Goal: Task Accomplishment & Management: Complete application form

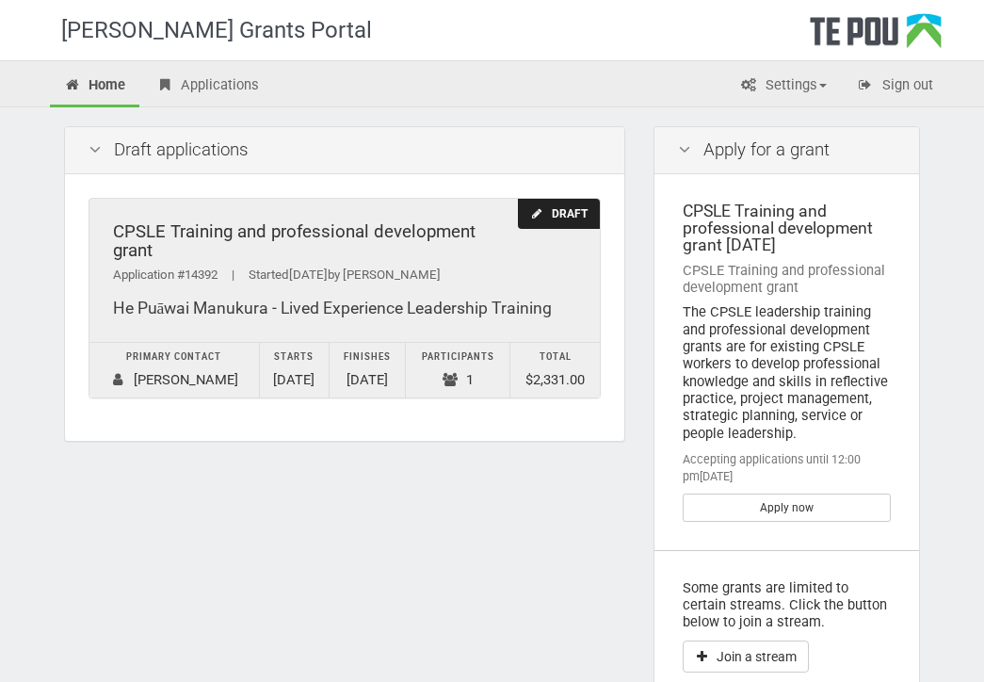
click at [476, 301] on div "CPSLE Training and professional development grant Application #14392 | Started …" at bounding box center [345, 270] width 512 height 143
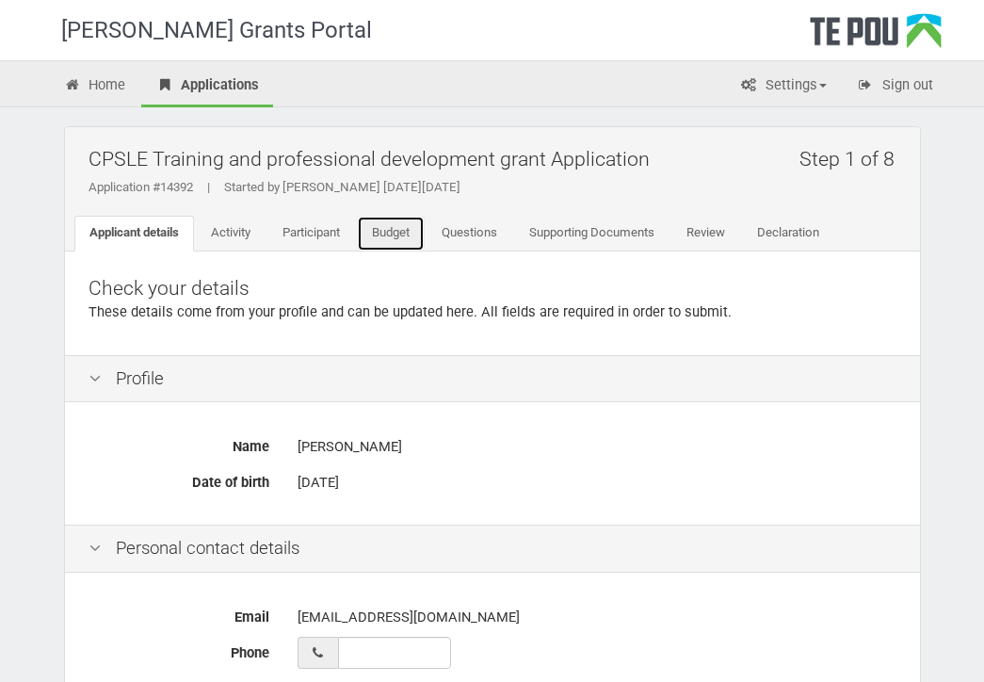
click at [407, 232] on link "Budget" at bounding box center [391, 234] width 68 height 36
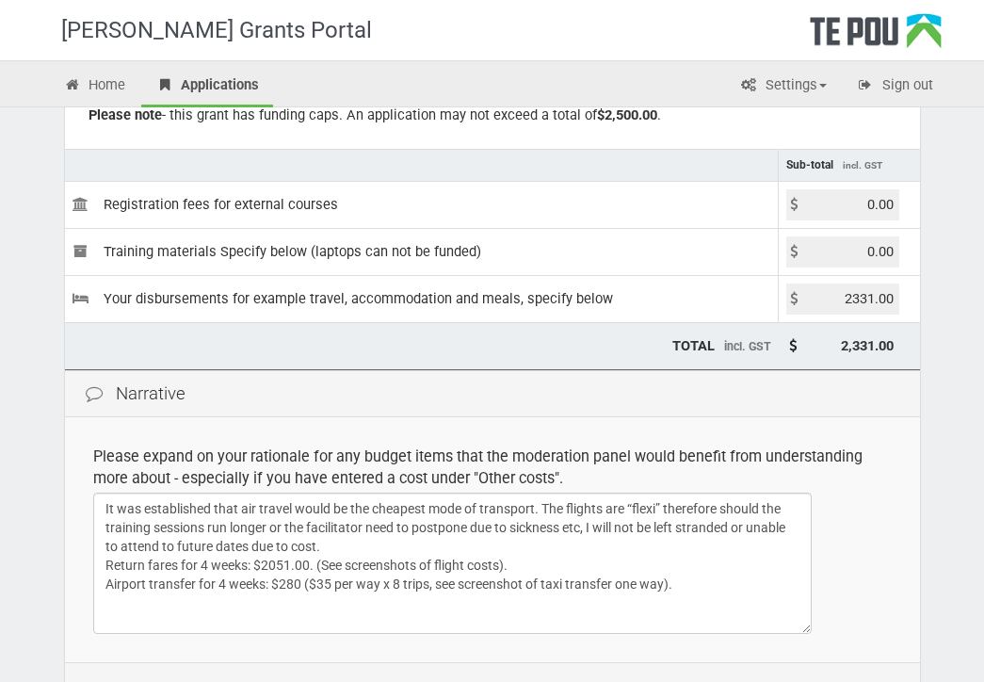
scroll to position [236, 0]
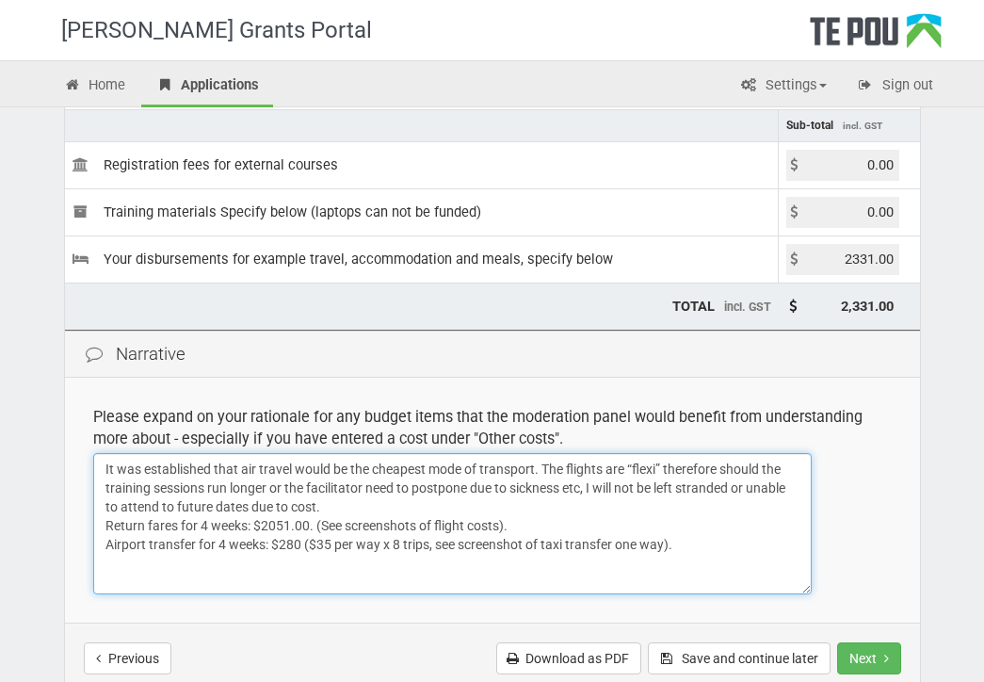
drag, startPoint x: 695, startPoint y: 544, endPoint x: 676, endPoint y: 539, distance: 19.4
click at [676, 539] on textarea "It was established that air travel would be the cheapest mode of transport. The…" at bounding box center [452, 523] width 719 height 141
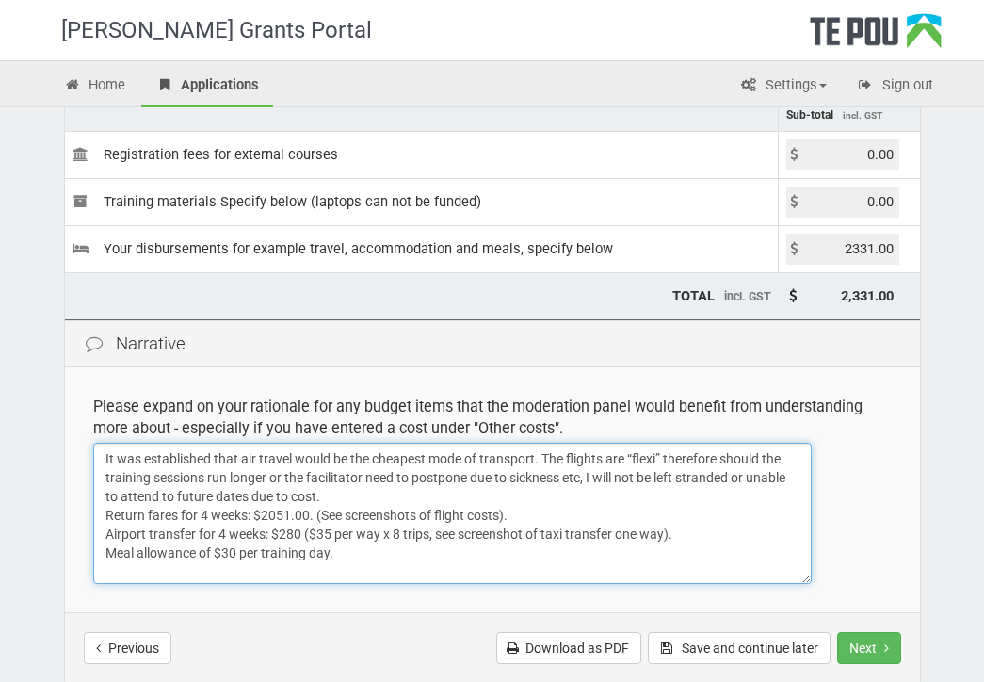
click at [320, 497] on textarea "It was established that air travel would be the cheapest mode of transport. The…" at bounding box center [452, 513] width 719 height 141
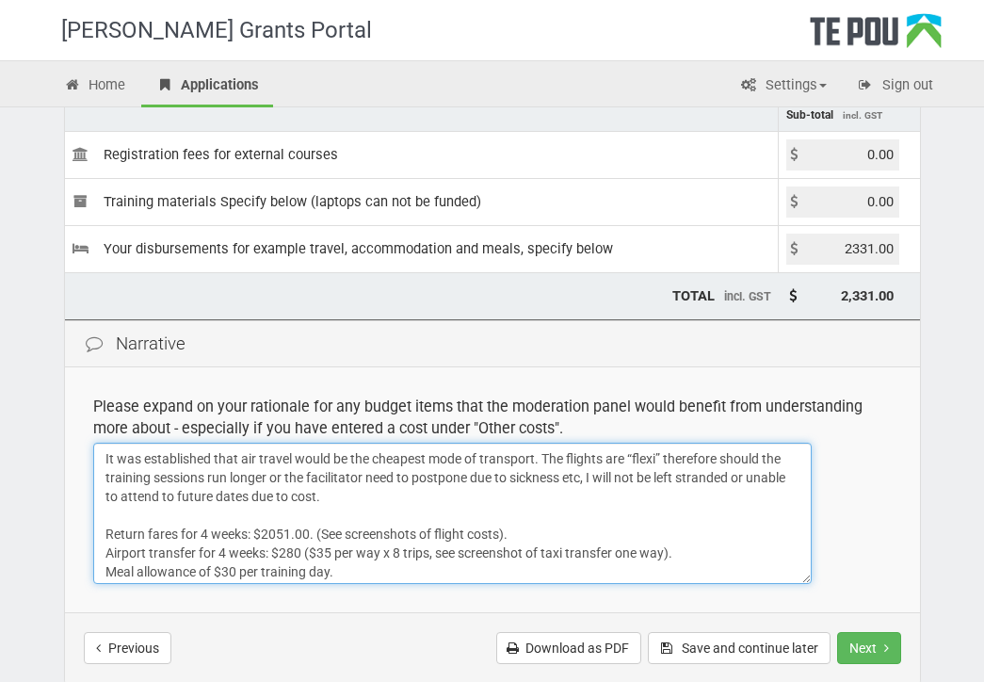
scroll to position [23, 0]
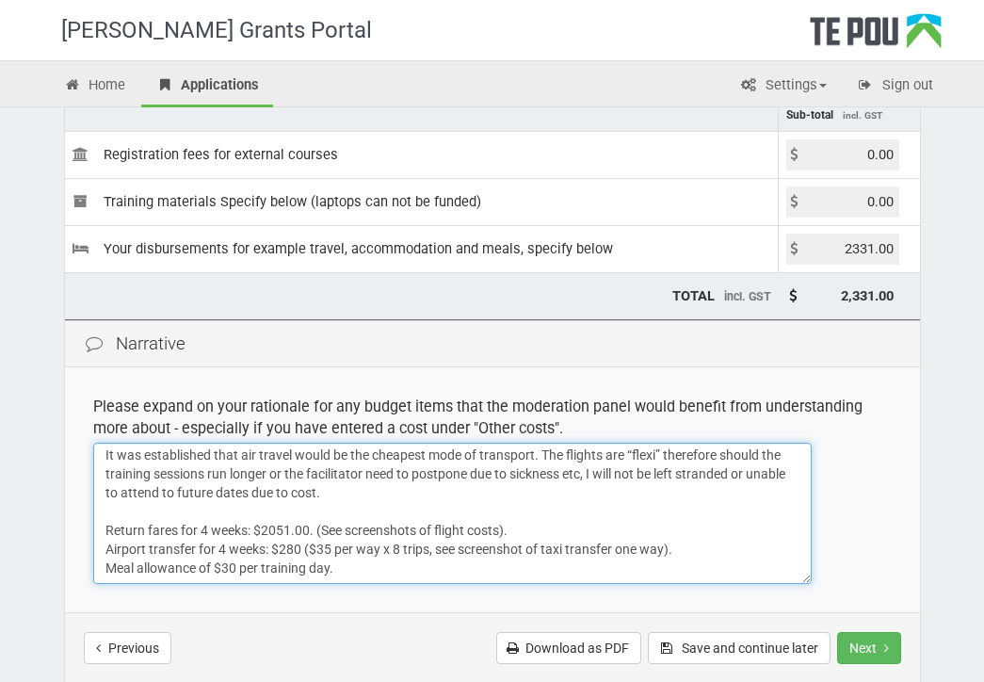
click at [212, 551] on textarea "It was established that air travel would be the cheapest mode of transport. The…" at bounding box center [452, 513] width 719 height 141
click at [341, 547] on textarea "It was established that air travel would be the cheapest mode of transport. The…" at bounding box center [452, 513] width 719 height 141
click at [236, 551] on textarea "It was established that air travel would be the cheapest mode of transport. The…" at bounding box center [452, 513] width 719 height 141
click at [372, 552] on textarea "It was established that air travel would be the cheapest mode of transport. The…" at bounding box center [452, 513] width 719 height 141
click at [237, 556] on textarea "It was established that air travel would be the cheapest mode of transport. The…" at bounding box center [452, 513] width 719 height 141
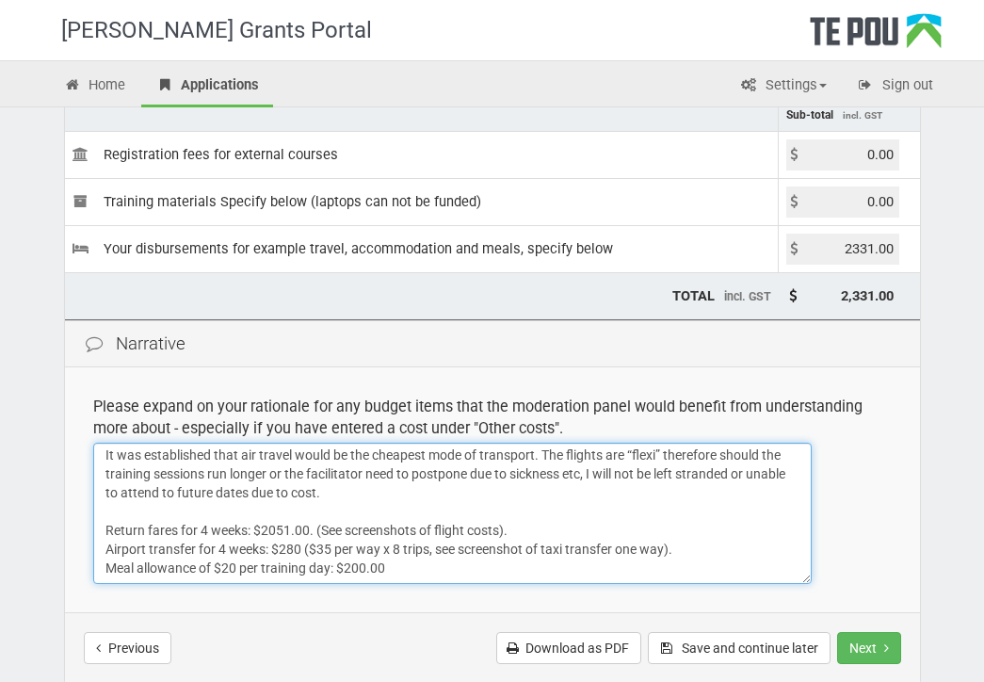
drag, startPoint x: 383, startPoint y: 547, endPoint x: 347, endPoint y: 553, distance: 37.2
click at [347, 553] on textarea "It was established that air travel would be the cheapest mode of transport. The…" at bounding box center [452, 513] width 719 height 141
type textarea "It was established that air travel would be the cheapest mode of transport. The…"
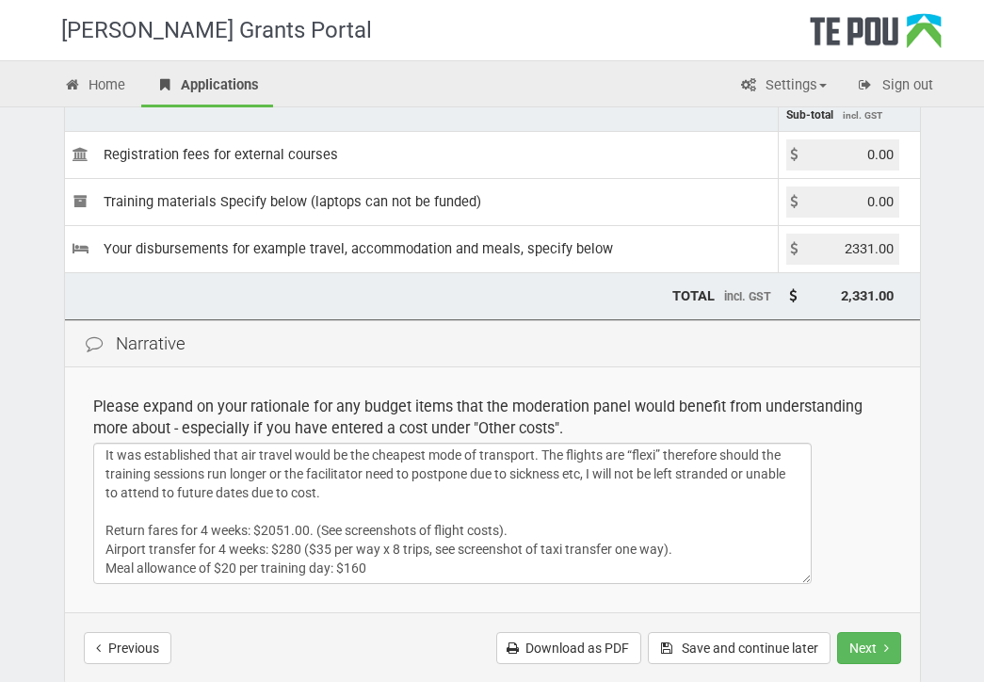
drag, startPoint x: 894, startPoint y: 250, endPoint x: 756, endPoint y: 252, distance: 137.5
click at [756, 252] on tr "Your disbursements for example travel, accommodation and meals, specify below 2…" at bounding box center [492, 248] width 855 height 47
type input "2491.00"
type input "2,491.00"
click at [914, 269] on td "2491.00" at bounding box center [849, 248] width 141 height 47
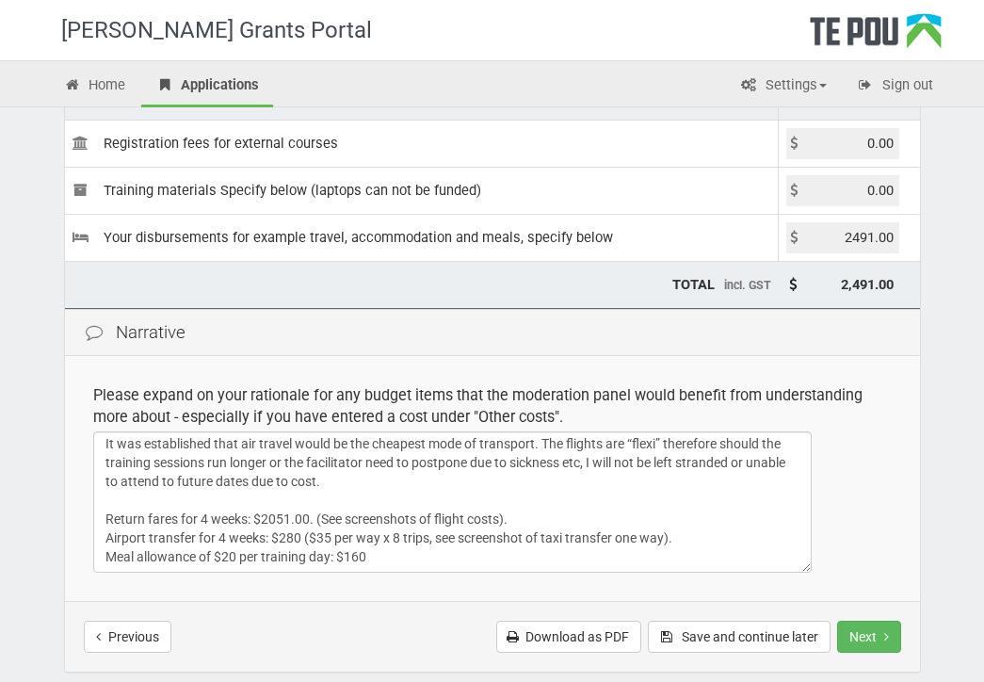
scroll to position [261, 0]
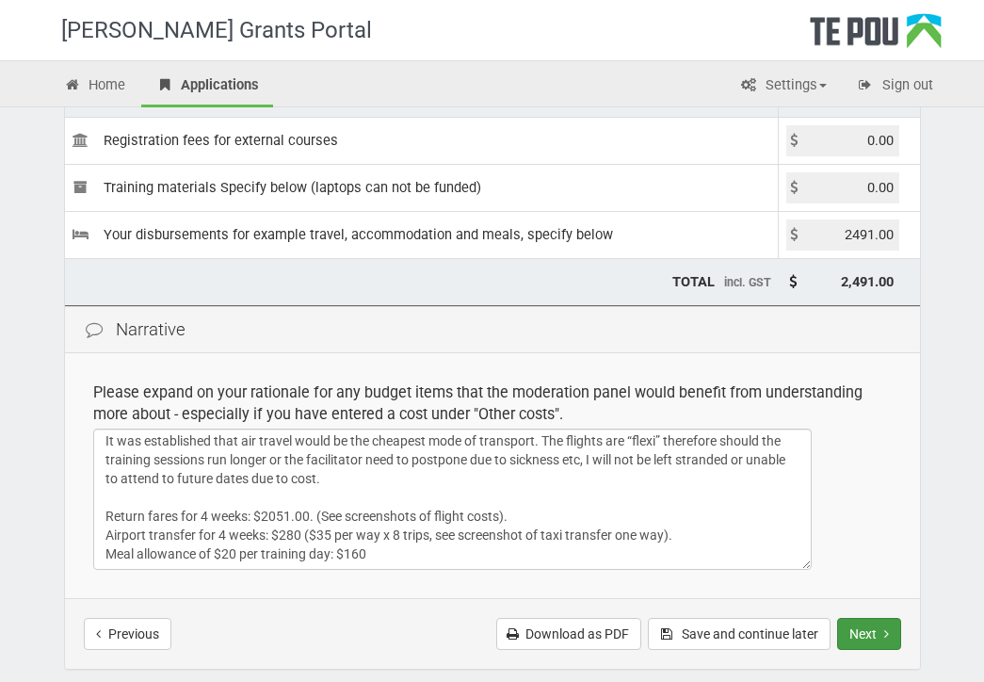
click at [858, 631] on button "Next" at bounding box center [869, 634] width 64 height 32
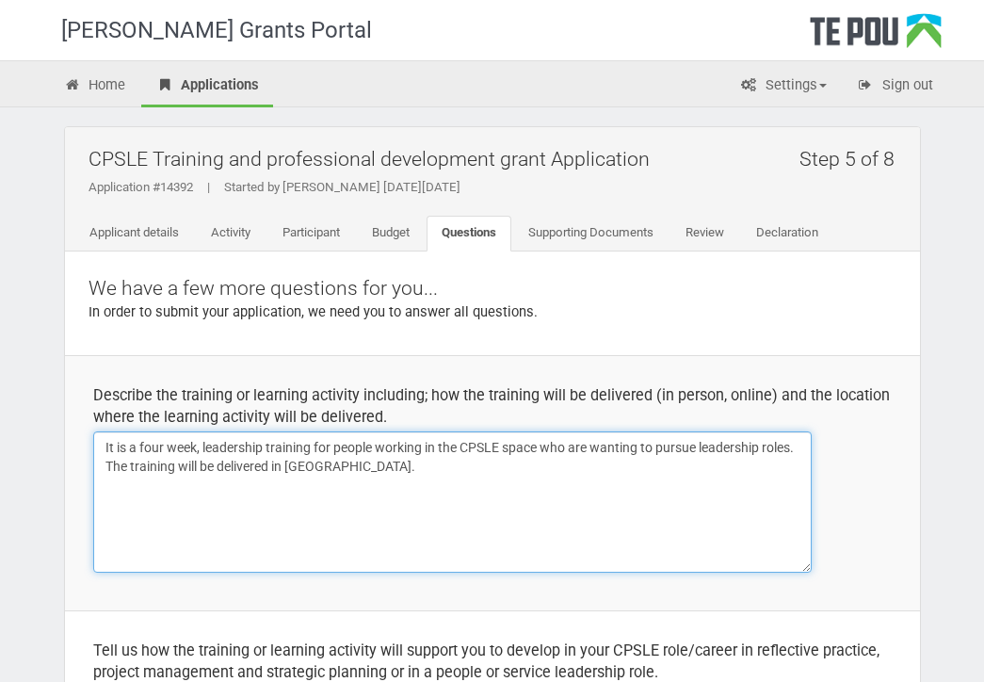
click at [202, 452] on textarea "It is a four week, leadership training for people working in the CPSLE space wh…" at bounding box center [452, 501] width 719 height 141
click at [349, 466] on textarea "It is a four week, leadership training for people working in the CPSLE space wh…" at bounding box center [452, 501] width 719 height 141
click at [282, 463] on textarea "It is a four week, leadership training for people working in the CPSLE space wh…" at bounding box center [452, 501] width 719 height 141
click at [403, 478] on textarea "It is a four week, leadership training for people working in the CPSLE space wh…" at bounding box center [452, 501] width 719 height 141
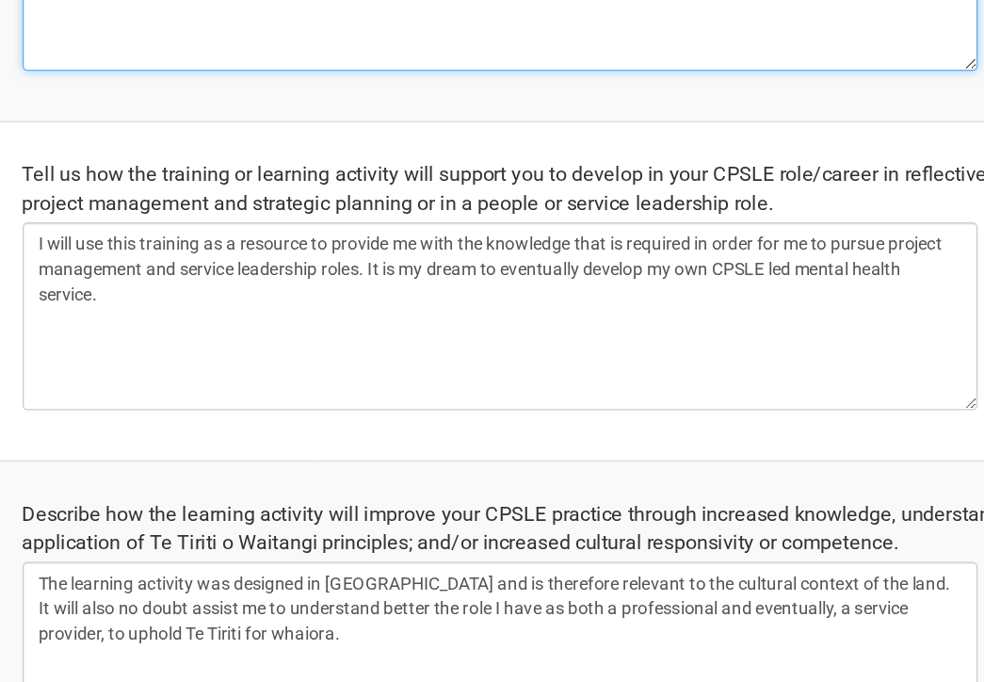
scroll to position [351, 0]
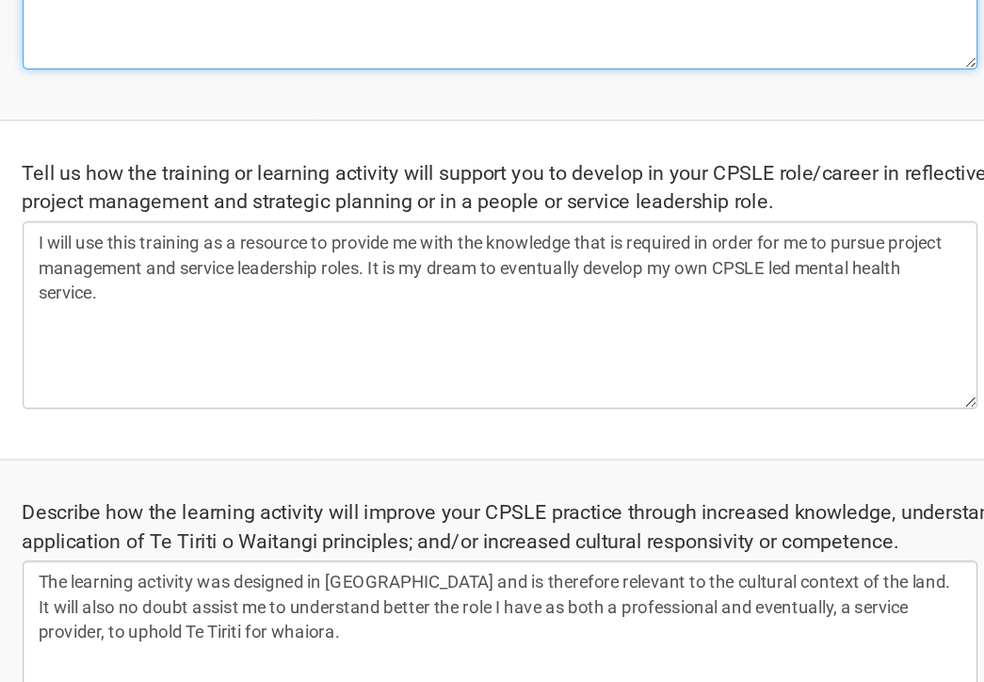
type textarea "It is a four week leadership training for people working in the CPSLE space who…"
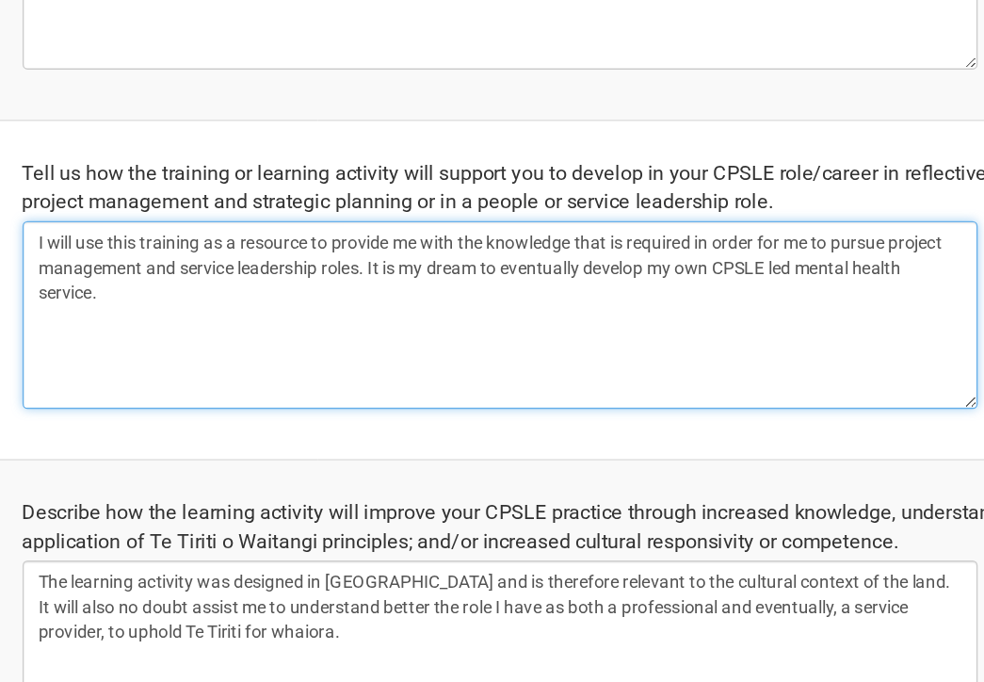
click at [248, 397] on textarea "I will use this training as a resource to provide me with the knowledge that is…" at bounding box center [452, 405] width 719 height 141
drag, startPoint x: 358, startPoint y: 388, endPoint x: 297, endPoint y: 351, distance: 71.4
click at [297, 351] on textarea "I will use this training as a resource to provide me with the knowledge that is…" at bounding box center [452, 405] width 719 height 141
click at [236, 397] on textarea "I will use this training as a resource to provide me with the knowledge that is…" at bounding box center [452, 405] width 719 height 141
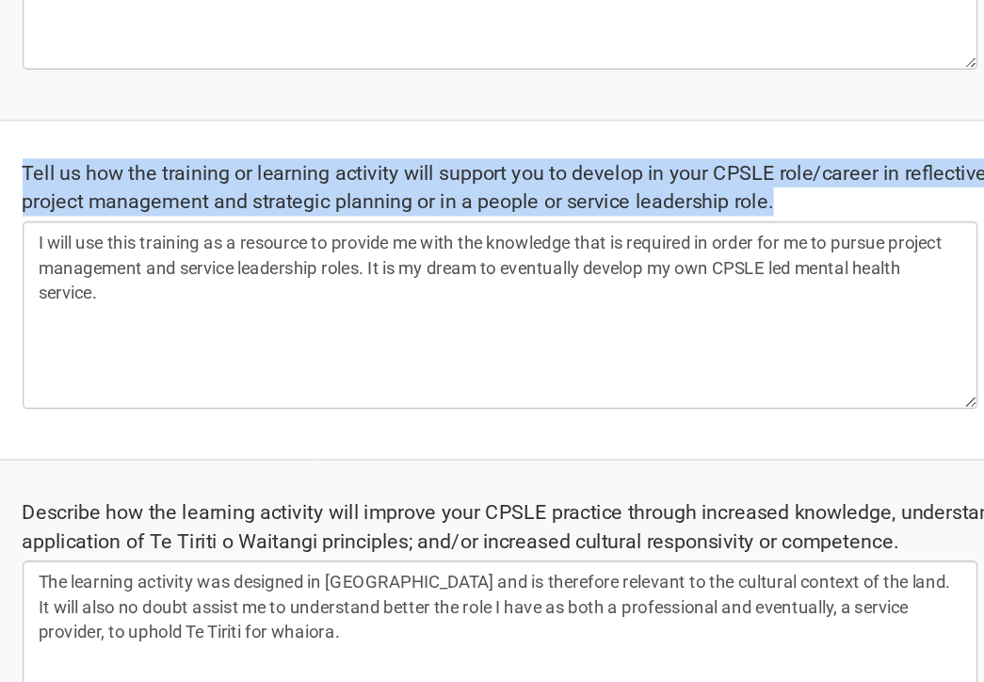
drag, startPoint x: 666, startPoint y: 322, endPoint x: 83, endPoint y: 301, distance: 583.5
click at [83, 301] on td "Tell us how the training or learning activity will support you to develop in yo…" at bounding box center [492, 386] width 855 height 255
copy div "Tell us how the training or learning activity will support you to develop in yo…"
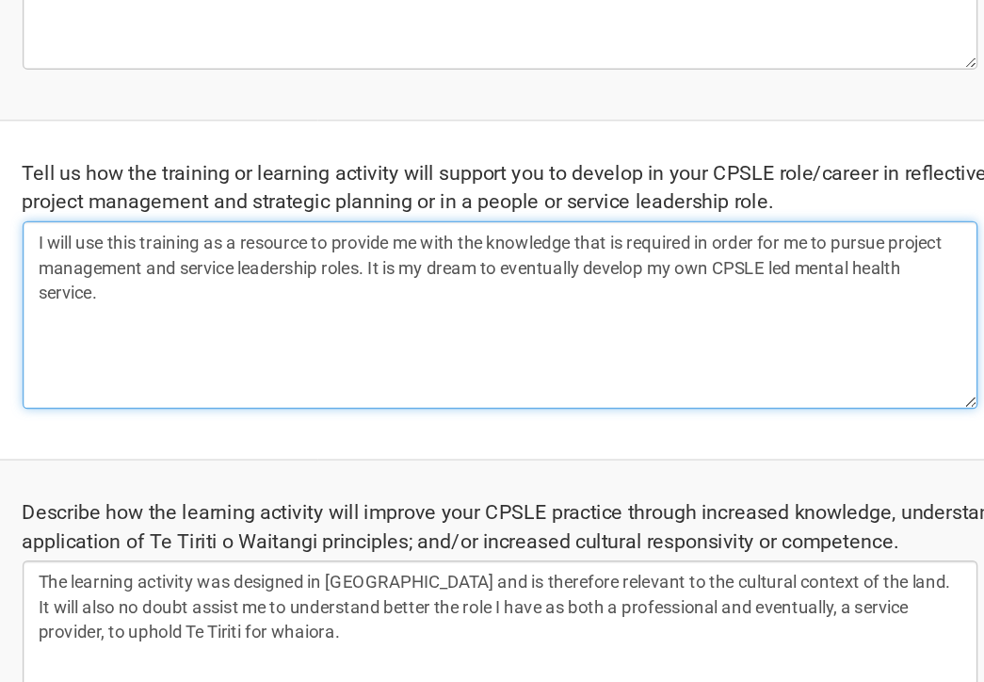
click at [271, 386] on textarea "I will use this training as a resource to provide me with the knowledge that is…" at bounding box center [452, 405] width 719 height 141
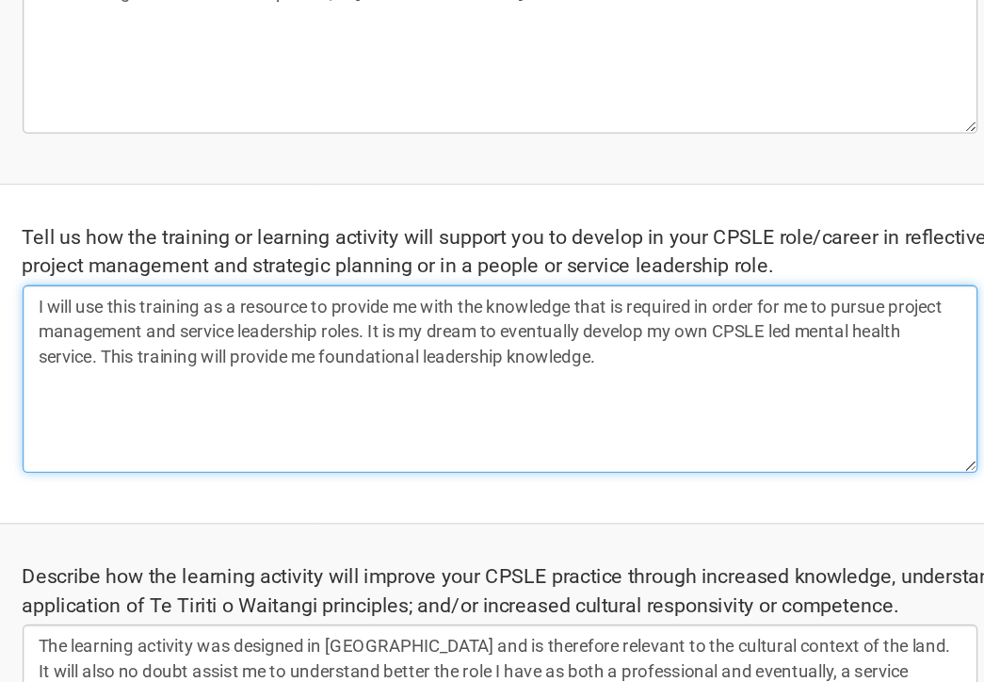
scroll to position [306, 0]
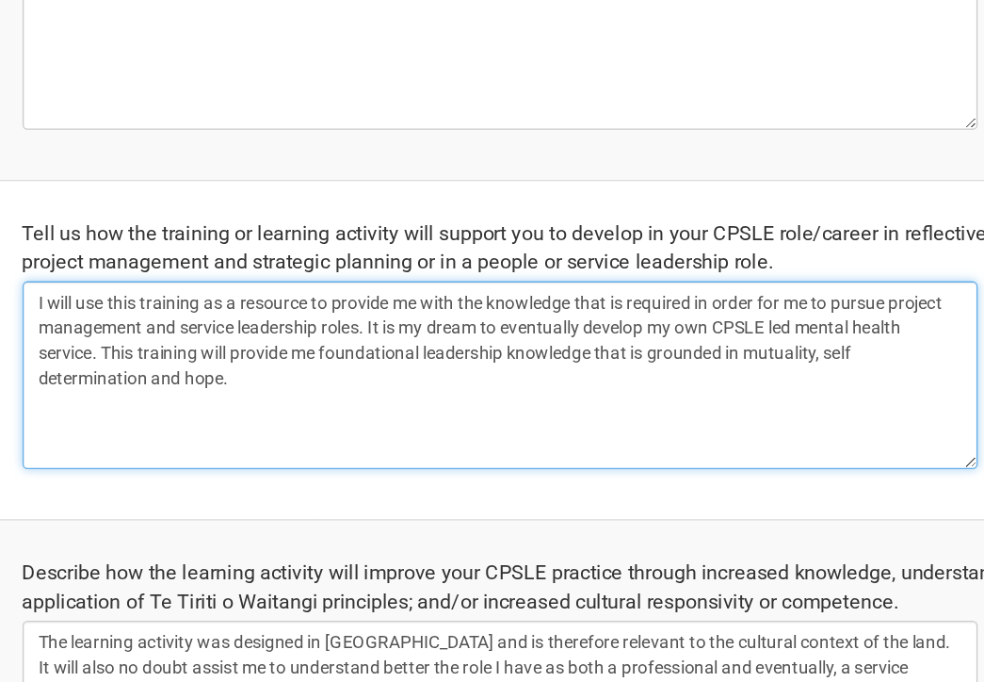
type textarea "I will use this training as a resource to provide me with the knowledge that is…"
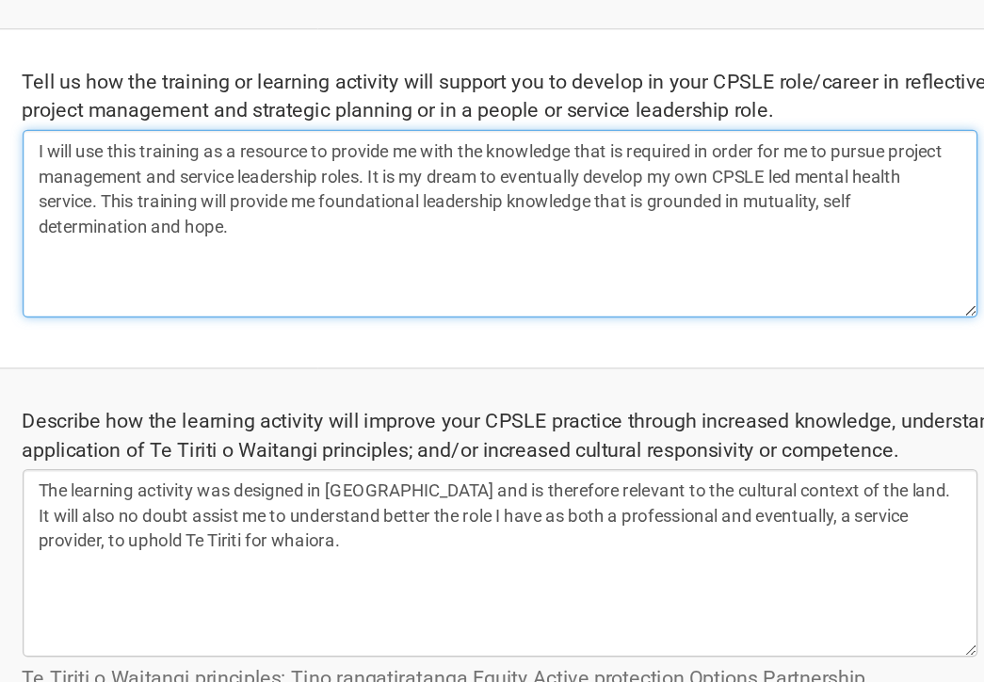
scroll to position [501, 0]
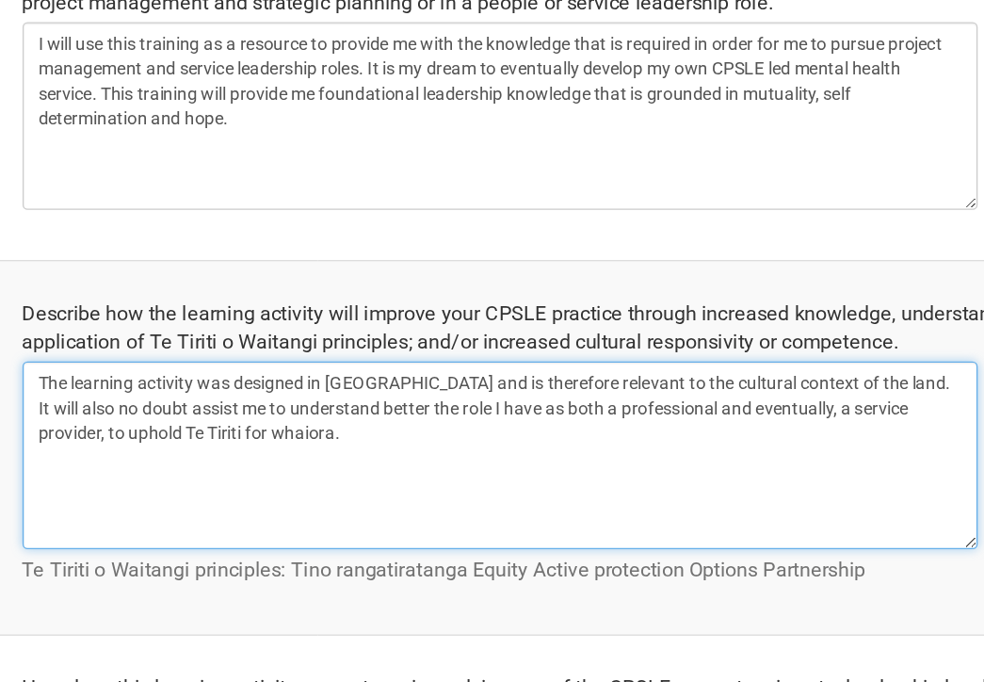
click at [298, 505] on textarea "The learning activity was designed in Aotearoa and is therefore relevant to the…" at bounding box center [452, 511] width 719 height 141
click at [295, 500] on textarea "The learning activity was designed in Aotearoa and is therefore relevant to the…" at bounding box center [452, 511] width 719 height 141
drag, startPoint x: 299, startPoint y: 498, endPoint x: 278, endPoint y: 496, distance: 20.8
click at [278, 496] on textarea "The learning activity was designed in Aotearoa and is therefore relevant to the…" at bounding box center [452, 511] width 719 height 141
click at [289, 494] on textarea "The learning activity was designed in Aotearoa and is therefore relevant to the…" at bounding box center [452, 511] width 719 height 141
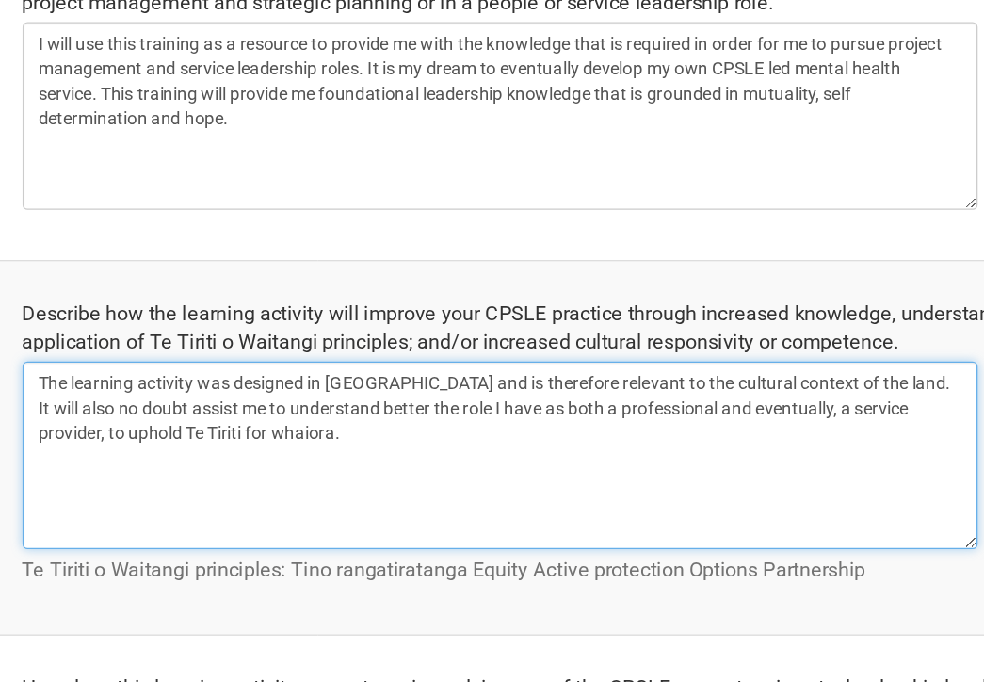
click at [650, 479] on textarea "The learning activity was designed in Aotearoa and is therefore relevant to the…" at bounding box center [452, 511] width 719 height 141
click at [303, 504] on textarea "The learning activity was designed in Aotearoa and is therefore relevant to the…" at bounding box center [452, 511] width 719 height 141
click at [389, 477] on textarea "The learning activity was designed in Aotearoa and is therefore relevant to the…" at bounding box center [452, 511] width 719 height 141
drag, startPoint x: 771, startPoint y: 477, endPoint x: 570, endPoint y: 479, distance: 200.7
click at [570, 479] on textarea "The learning activity was designed in Aotearoa and is therefore relevant to the…" at bounding box center [452, 511] width 719 height 141
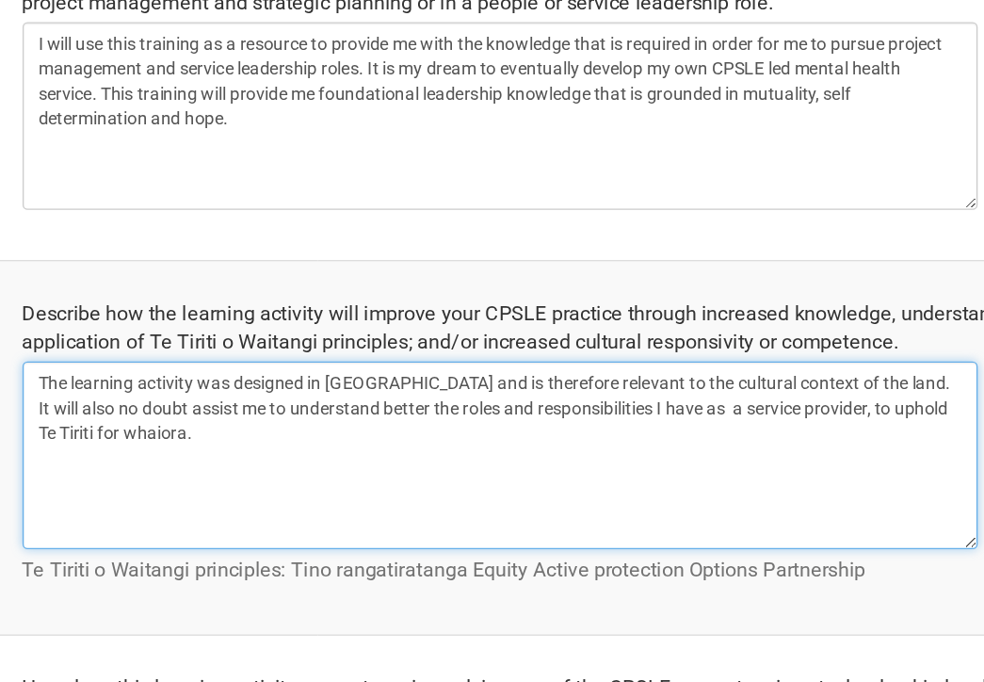
click at [360, 499] on textarea "The learning activity was designed in Aotearoa and is therefore relevant to the…" at bounding box center [452, 511] width 719 height 141
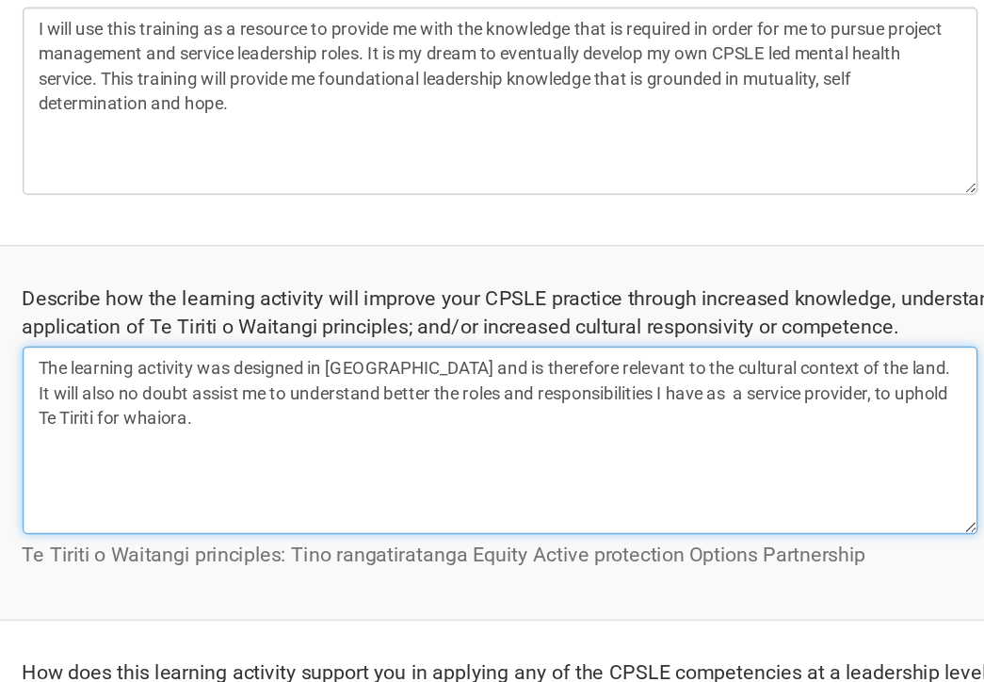
scroll to position [515, 0]
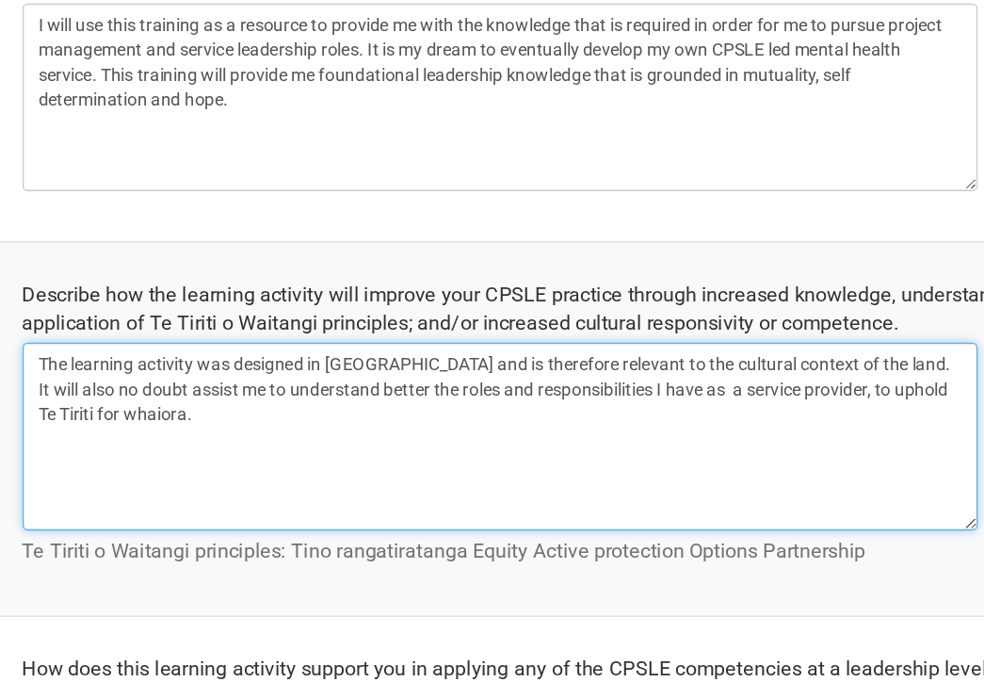
click at [576, 463] on textarea "The learning activity was designed in Aotearoa and is therefore relevant to the…" at bounding box center [452, 497] width 719 height 141
click at [210, 488] on textarea "The learning activity was designed in Aotearoa and is therefore relevant to the…" at bounding box center [452, 497] width 719 height 141
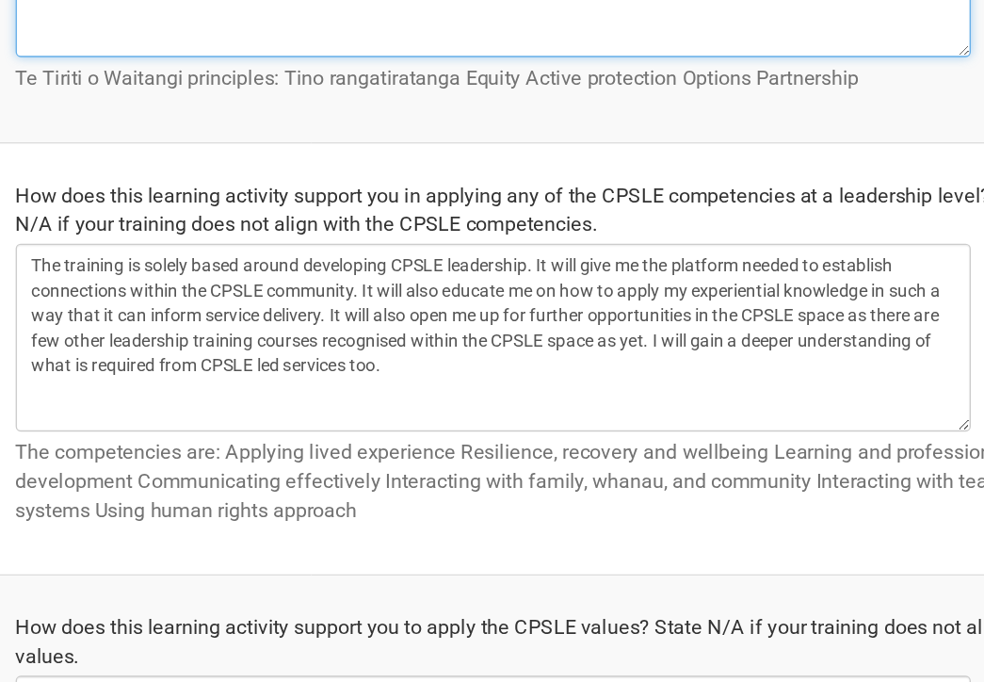
scroll to position [875, 0]
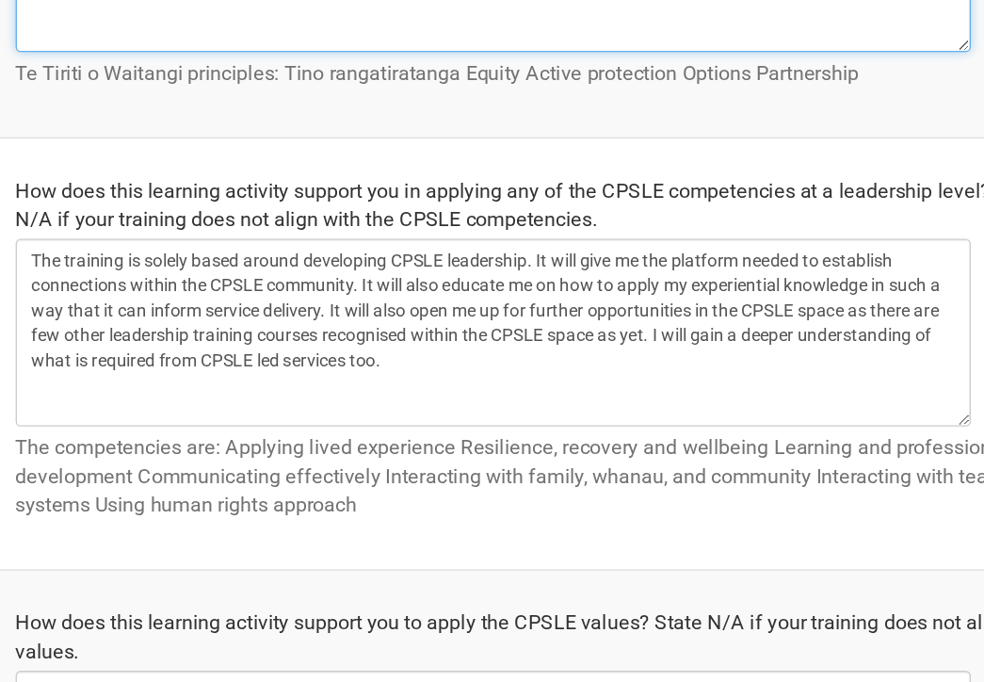
type textarea "The learning activity was designed in Aotearoa and is therefore relevant to the…"
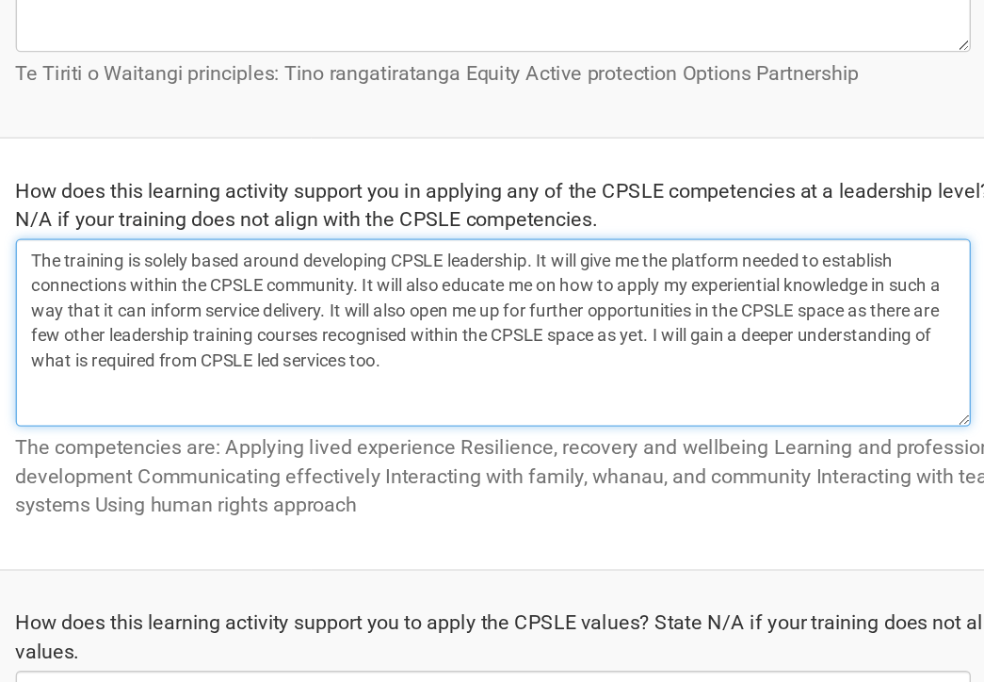
click at [324, 405] on textarea "The training is solely based around developing CPSLE leadership. It will give m…" at bounding box center [452, 419] width 719 height 141
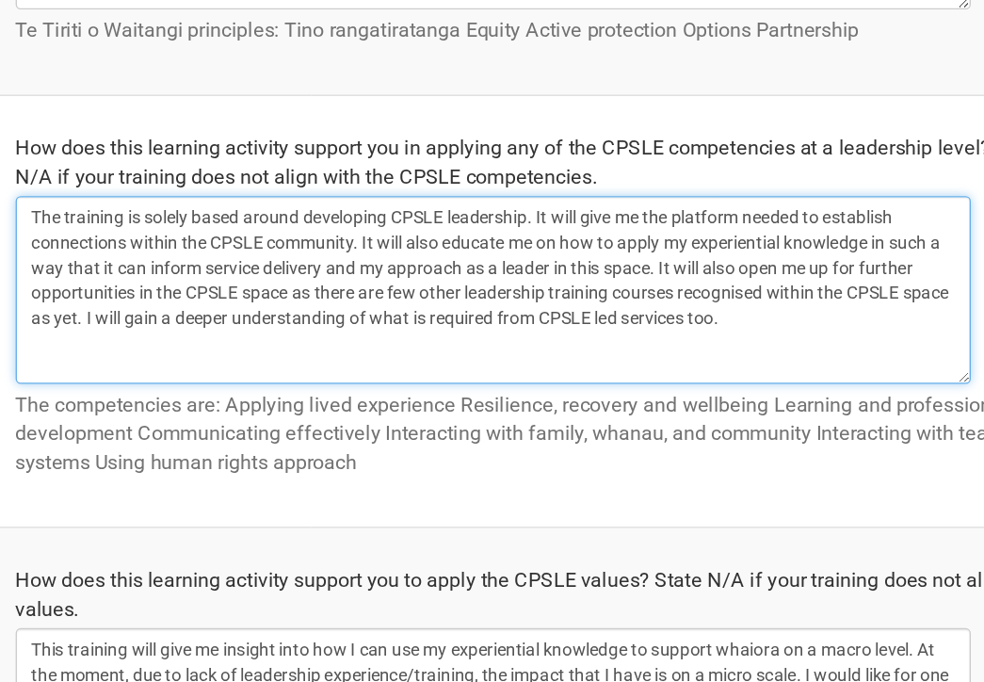
scroll to position [911, 0]
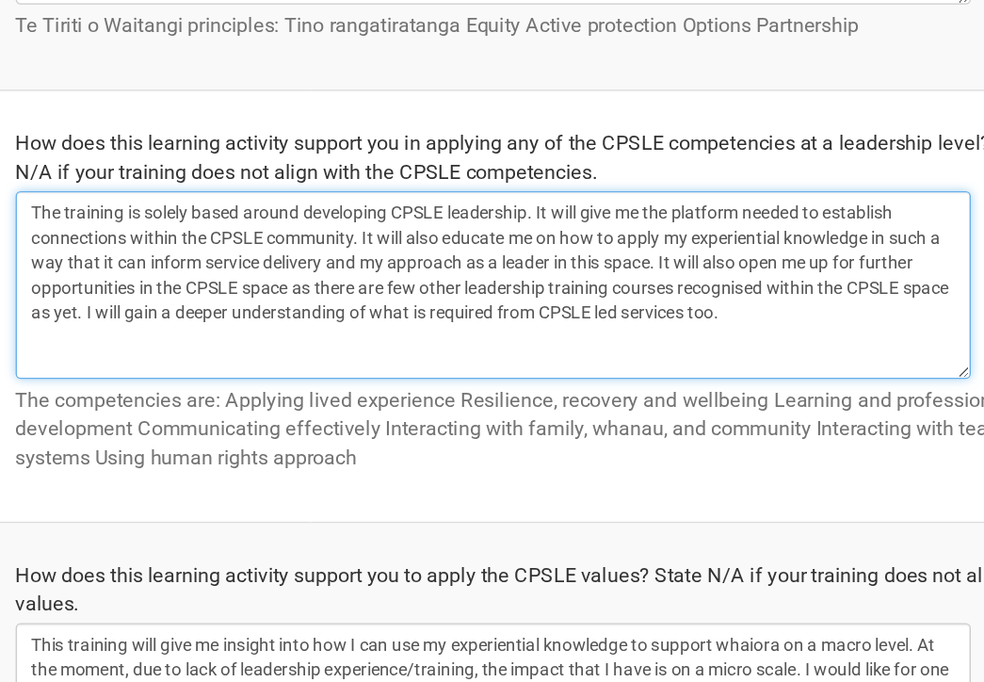
drag, startPoint x: 182, startPoint y: 406, endPoint x: 111, endPoint y: 400, distance: 70.9
click at [111, 400] on textarea "The training is solely based around developing CPSLE leadership. It will give m…" at bounding box center [452, 383] width 719 height 141
drag, startPoint x: 263, startPoint y: 384, endPoint x: 188, endPoint y: 388, distance: 74.5
click at [188, 388] on textarea "The training is solely based around developing CPSLE leadership. It will give m…" at bounding box center [452, 383] width 719 height 141
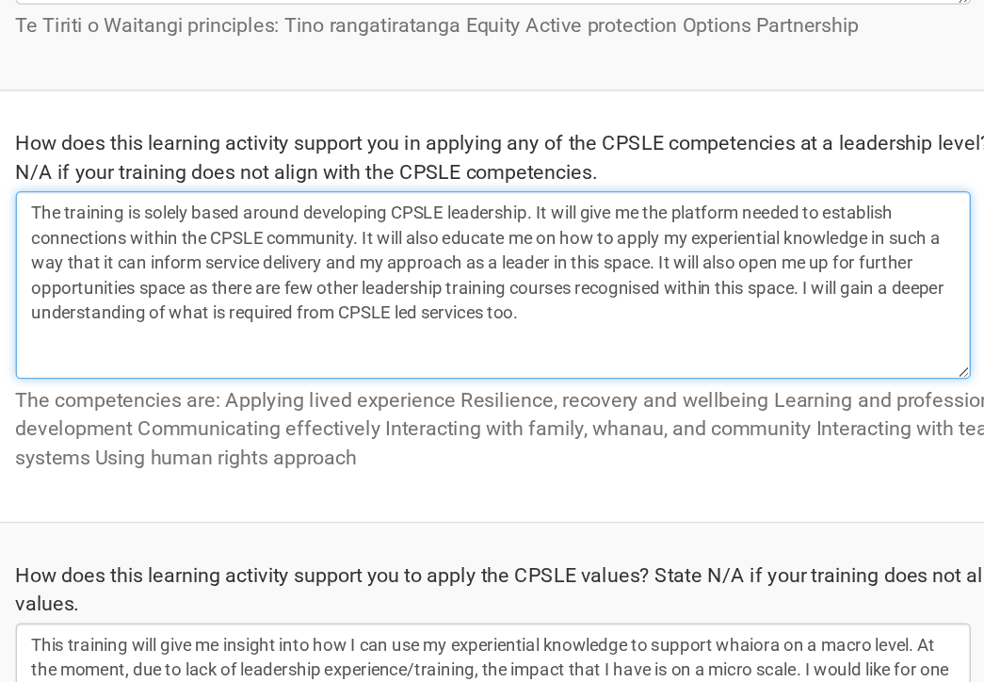
click at [222, 385] on textarea "The training is solely based around developing CPSLE leadership. It will give m…" at bounding box center [452, 383] width 719 height 141
click at [609, 385] on textarea "The training is solely based around developing CPSLE leadership. It will give m…" at bounding box center [452, 383] width 719 height 141
click at [524, 422] on textarea "The training is solely based around developing CPSLE leadership. It will give m…" at bounding box center [452, 383] width 719 height 141
drag, startPoint x: 539, startPoint y: 401, endPoint x: 129, endPoint y: 405, distance: 409.8
click at [129, 405] on textarea "The training is solely based around developing CPSLE leadership. It will give m…" at bounding box center [452, 383] width 719 height 141
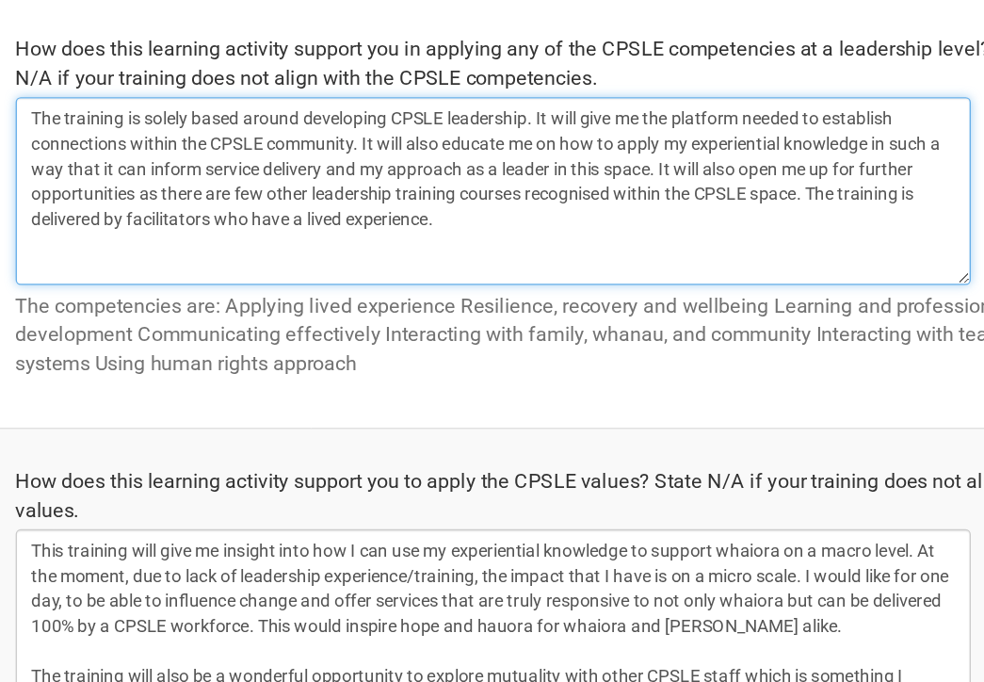
scroll to position [985, 0]
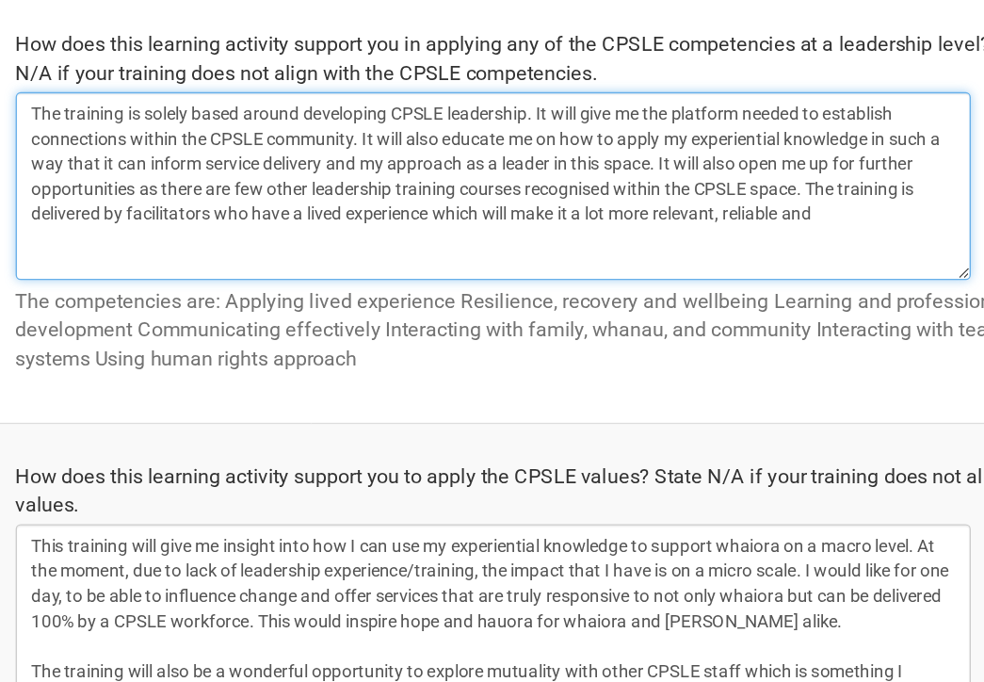
click at [313, 330] on textarea "The training is solely based around developing CPSLE leadership. It will give m…" at bounding box center [452, 308] width 719 height 141
click at [398, 330] on textarea "The training is solely based around developing CPSLE leadership. It will give m…" at bounding box center [452, 308] width 719 height 141
click at [695, 325] on textarea "The training is solely based around developing CPSLE leadership. It will give m…" at bounding box center [452, 308] width 719 height 141
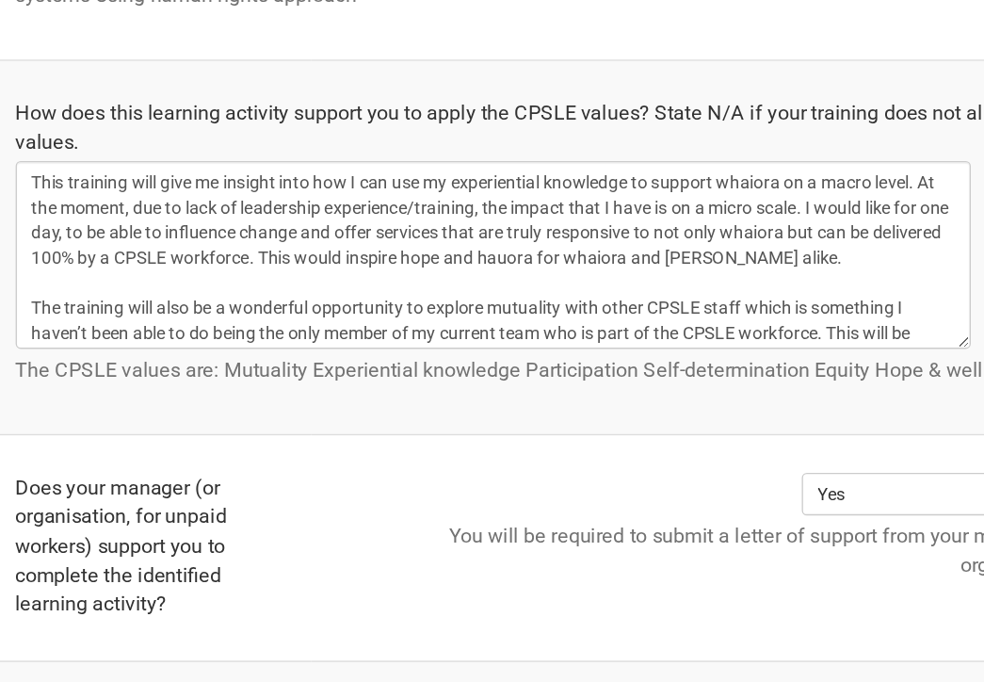
scroll to position [1260, 0]
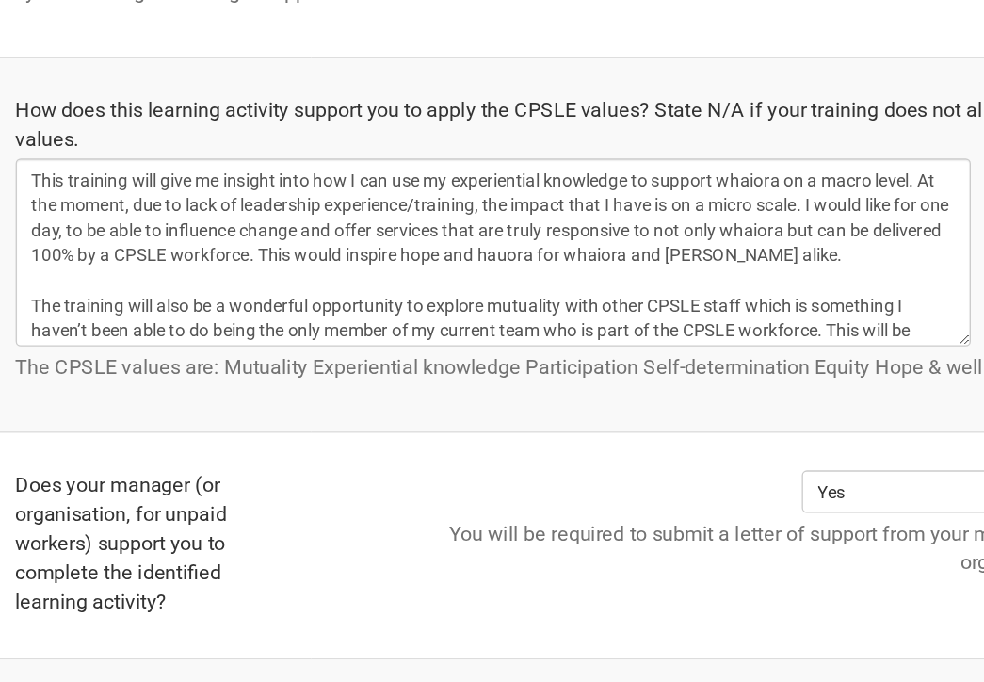
type textarea "The training is solely based around developing CPSLE leadership. It will give m…"
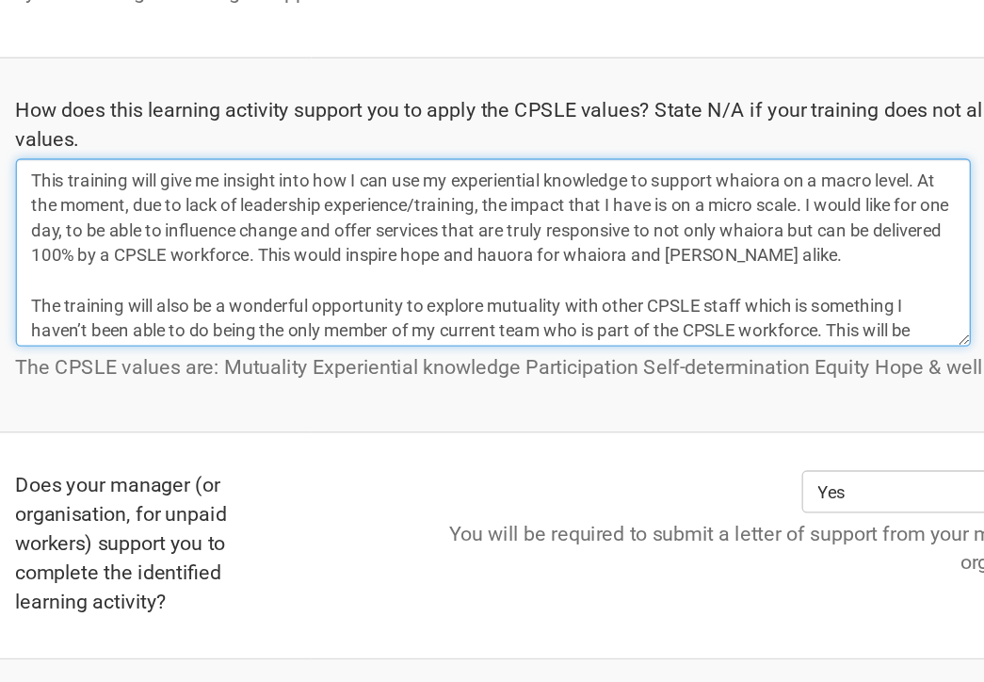
drag, startPoint x: 502, startPoint y: 399, endPoint x: 452, endPoint y: 397, distance: 50.0
click at [452, 397] on textarea "This training will give me insight into how I can use my experiential knowledge…" at bounding box center [452, 358] width 719 height 141
click at [508, 398] on textarea "This training will give me insight into how I can use my experiential knowledge…" at bounding box center [452, 358] width 719 height 141
click at [99, 397] on textarea "This training will give me insight into how I can use my experiential knowledge…" at bounding box center [452, 358] width 719 height 141
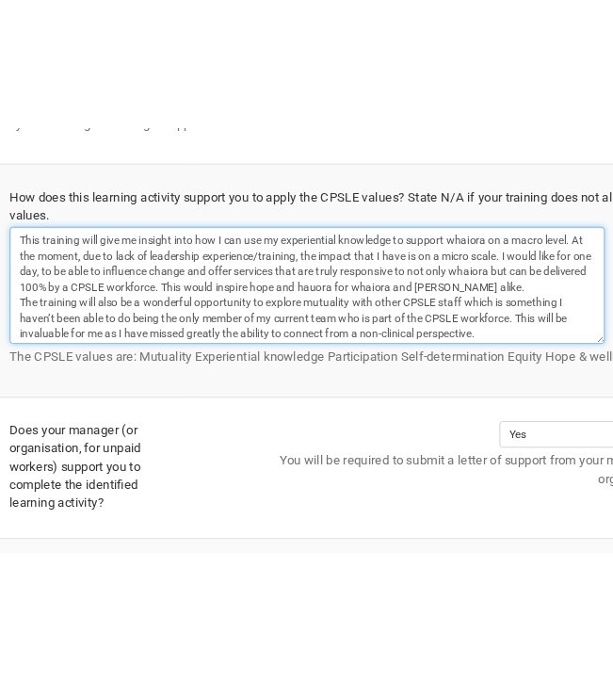
scroll to position [1281, 0]
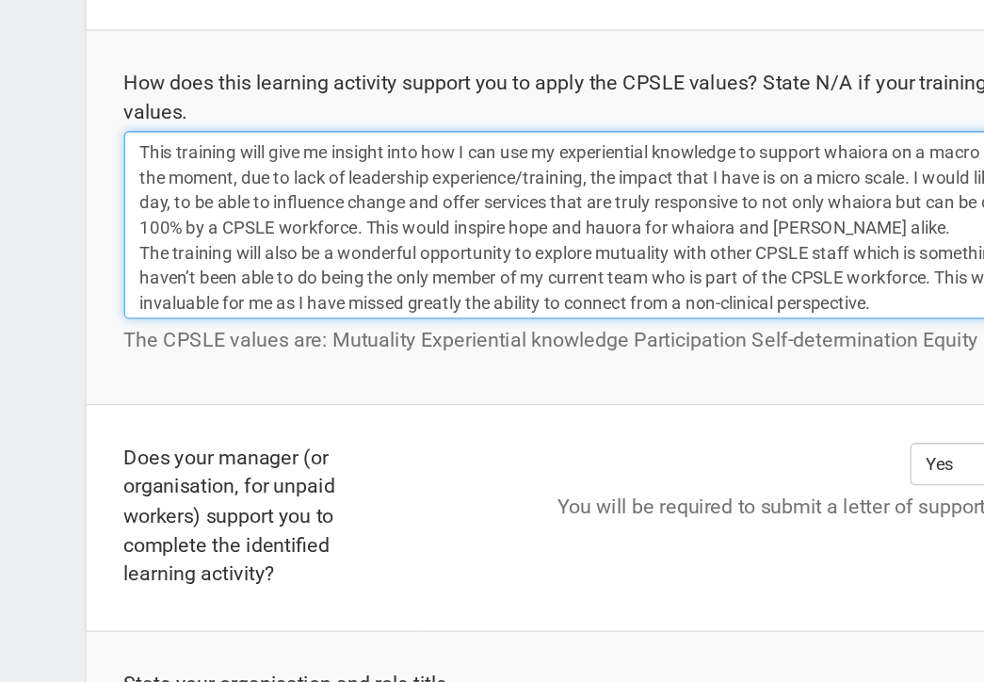
drag, startPoint x: 674, startPoint y: 398, endPoint x: -20, endPoint y: 236, distance: 712.2
type textarea "This training will give me insight into how I can use my experiential knowledge…"
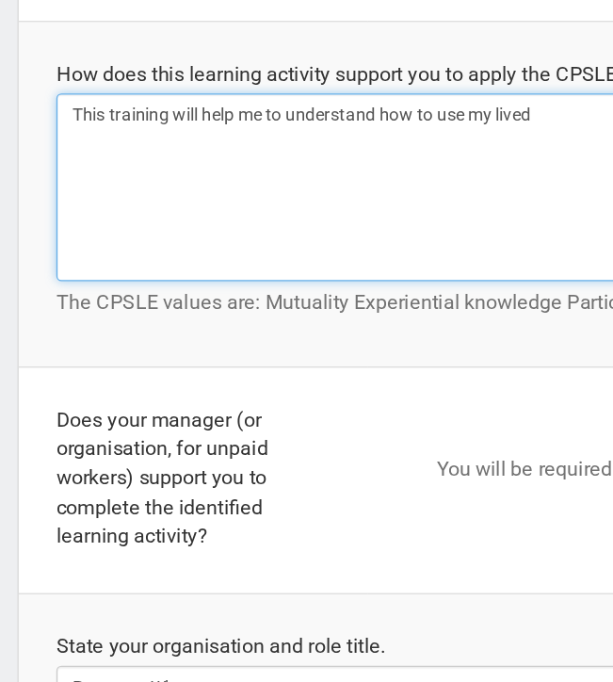
type textarea "This training will help me to understand how to use my lived"
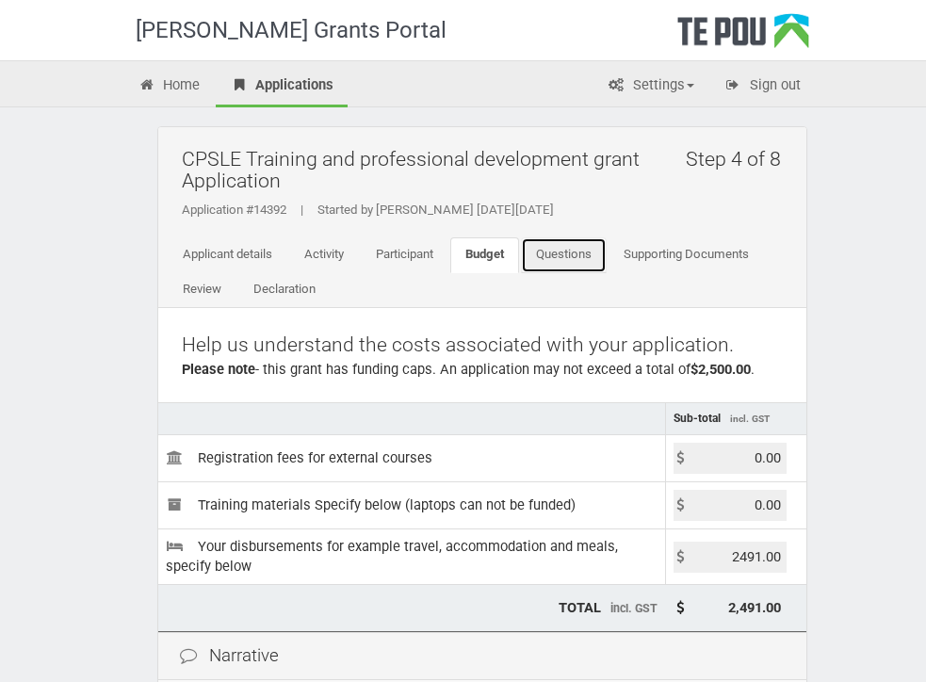
click at [568, 258] on link "Questions" at bounding box center [564, 255] width 86 height 36
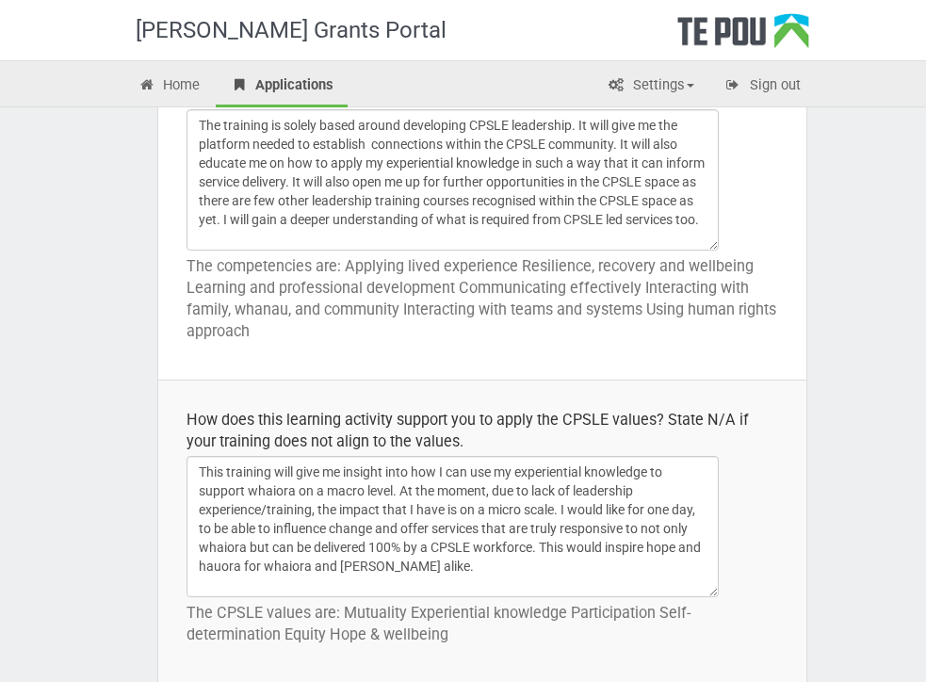
scroll to position [1259, 0]
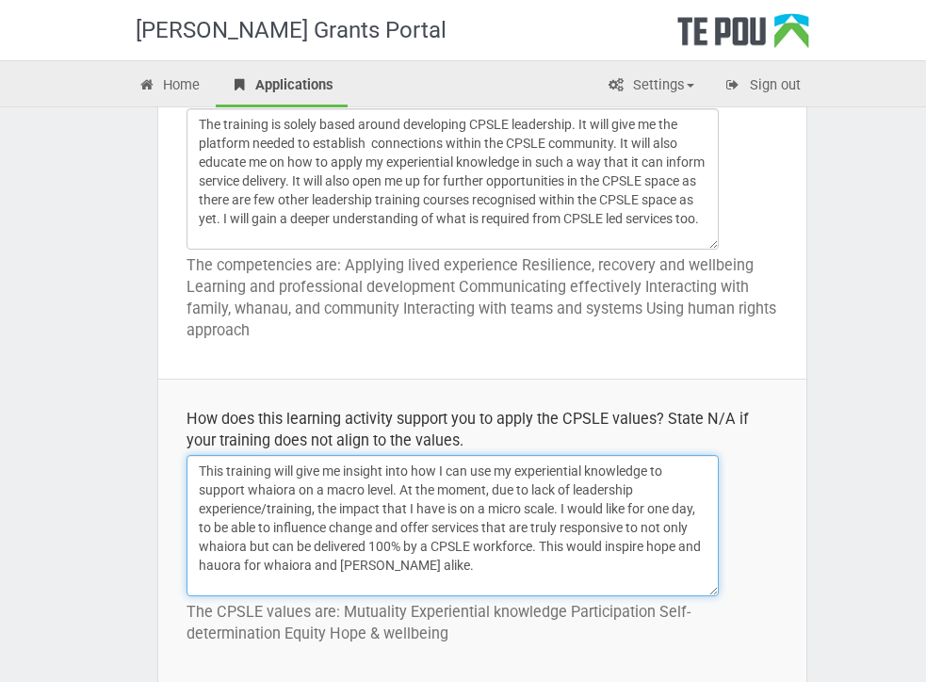
click at [666, 528] on textarea "This training will give me insight into how I can use my experiential knowledge…" at bounding box center [453, 525] width 532 height 141
drag, startPoint x: 680, startPoint y: 531, endPoint x: 649, endPoint y: 531, distance: 31.1
click at [649, 531] on textarea "This training will give me insight into how I can use my experiential knowledge…" at bounding box center [453, 525] width 532 height 141
click at [218, 546] on textarea "This training will give me insight into how I can use my experiential knowledge…" at bounding box center [453, 525] width 532 height 141
click at [269, 543] on textarea "This training will give me insight into how I can use my experiential knowledge…" at bounding box center [453, 525] width 532 height 141
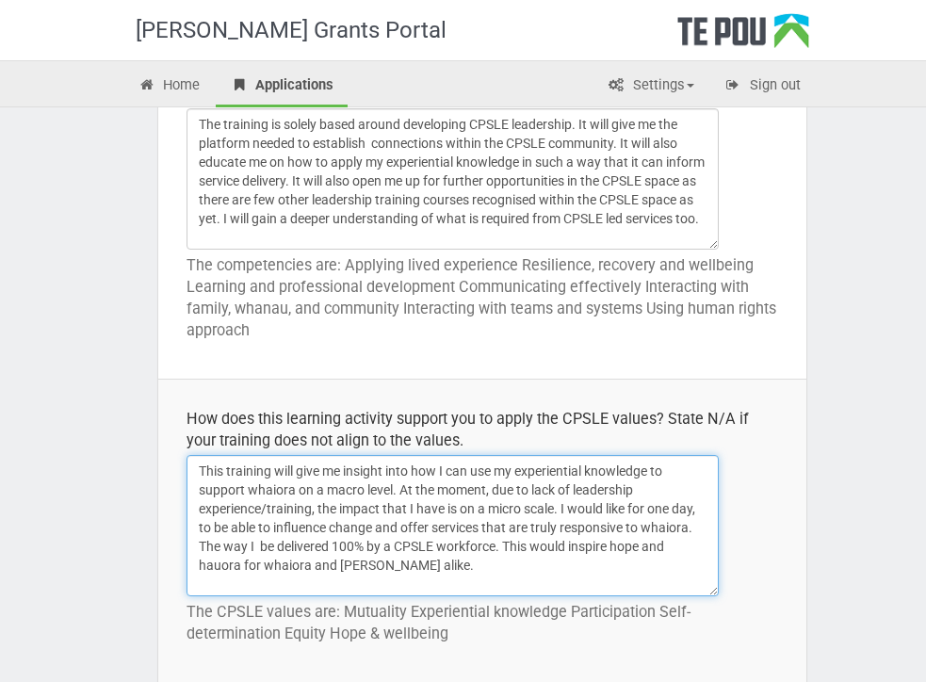
drag, startPoint x: 448, startPoint y: 568, endPoint x: 148, endPoint y: 393, distance: 347.9
type textarea "The training will also be a wonderful opportunity to explore mutuality with oth…"
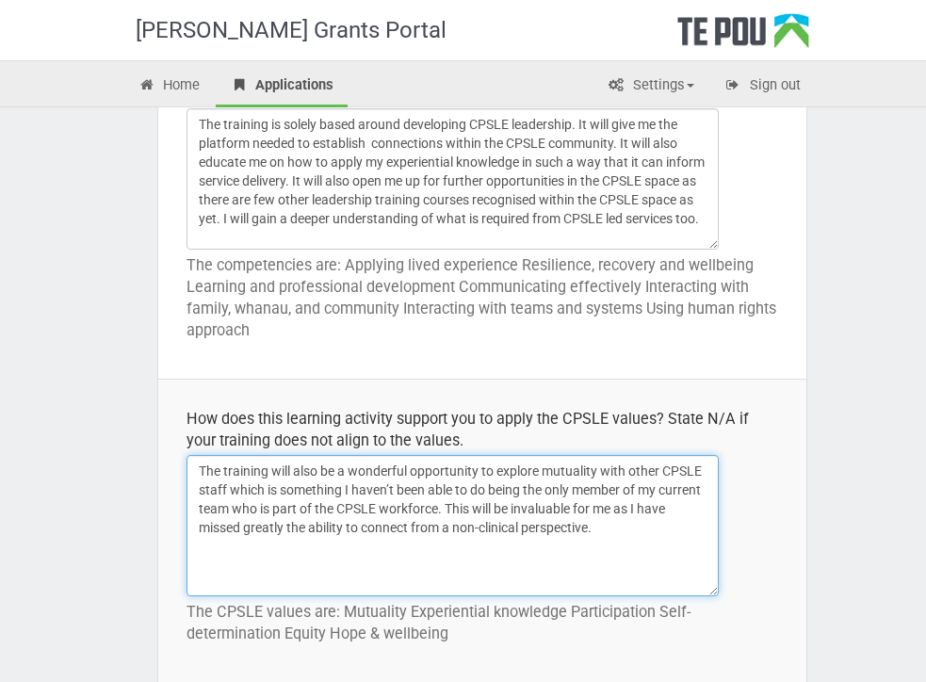
drag, startPoint x: 643, startPoint y: 578, endPoint x: 158, endPoint y: 444, distance: 503.5
click at [158, 444] on td "How does this learning activity support you to apply the CPSLE values? State N/…" at bounding box center [482, 530] width 648 height 303
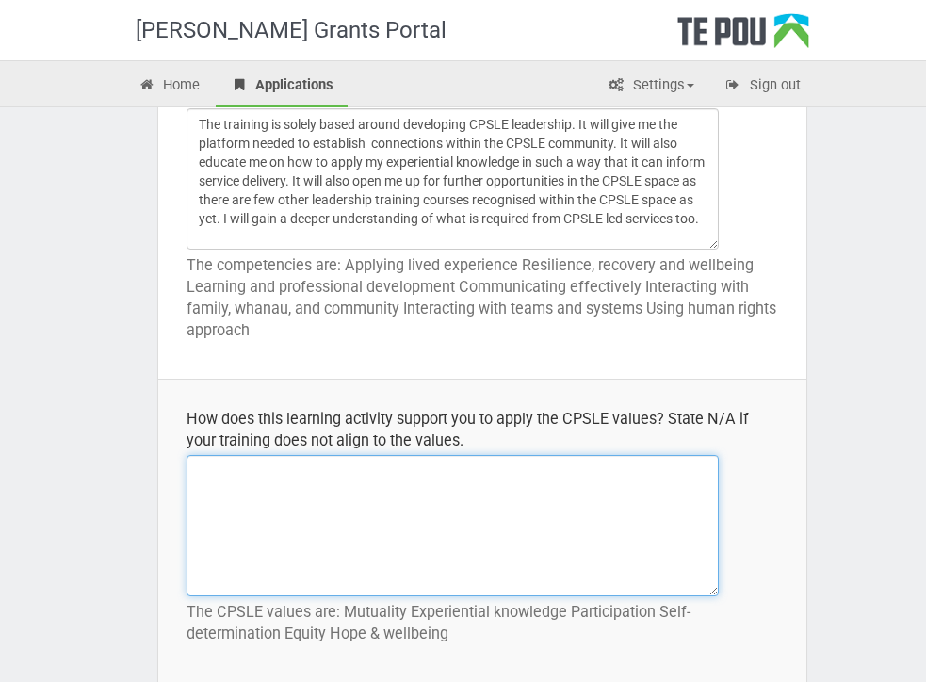
paste textarea "This training will help me understand how to use my lived experience to support…"
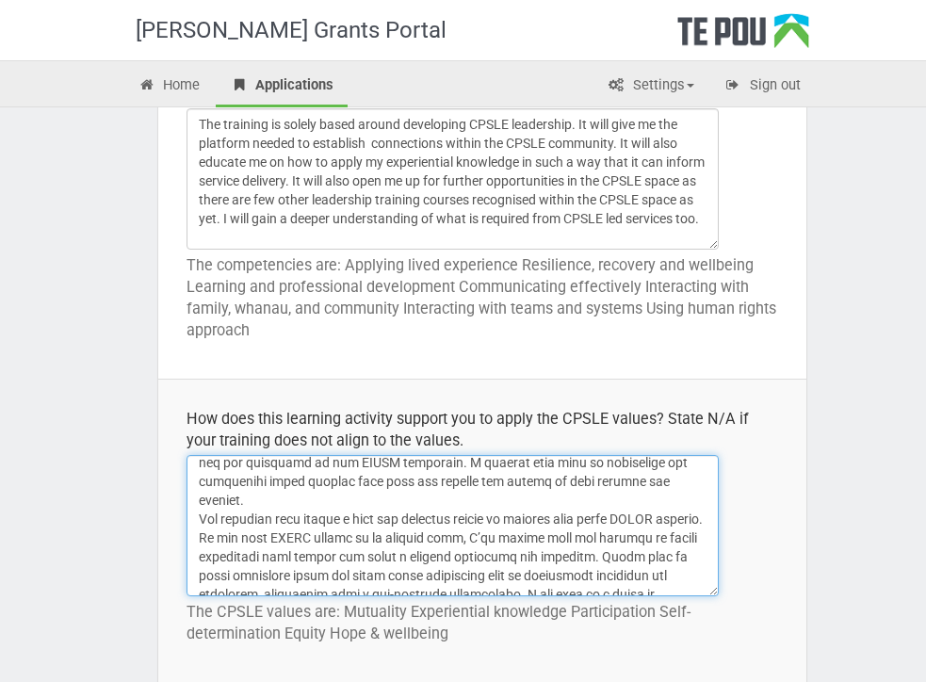
scroll to position [120, 0]
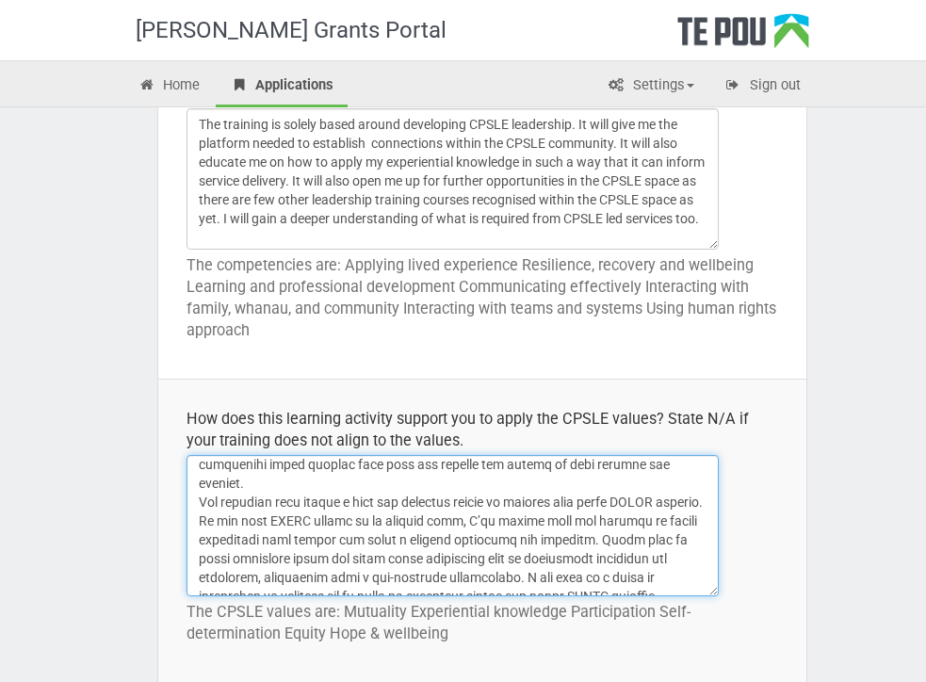
click at [199, 502] on textarea "This training will give me insight into how I can use my experiential knowledge…" at bounding box center [453, 525] width 532 height 141
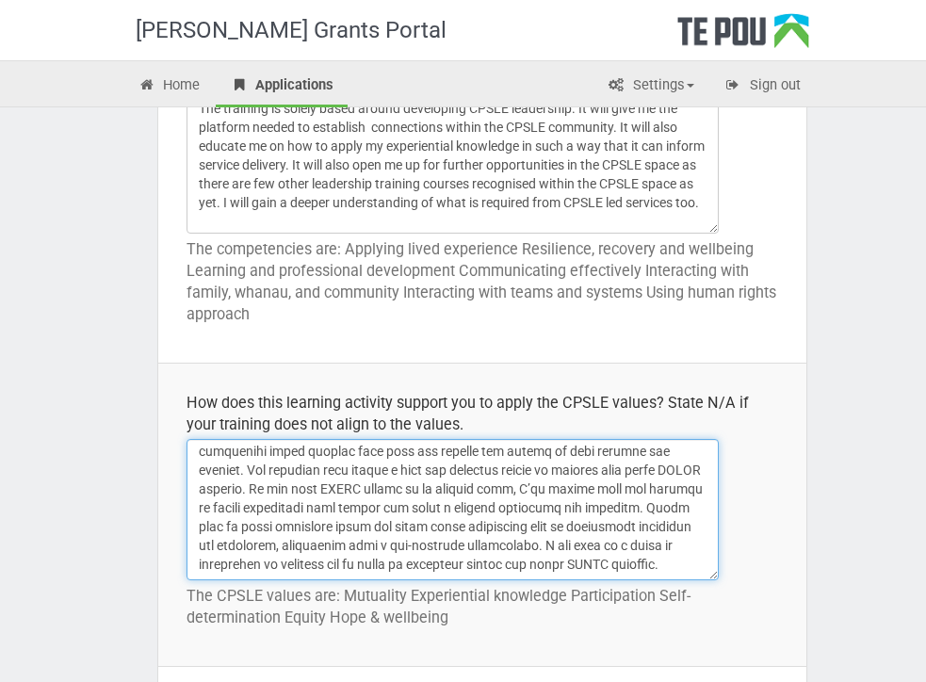
scroll to position [1277, 0]
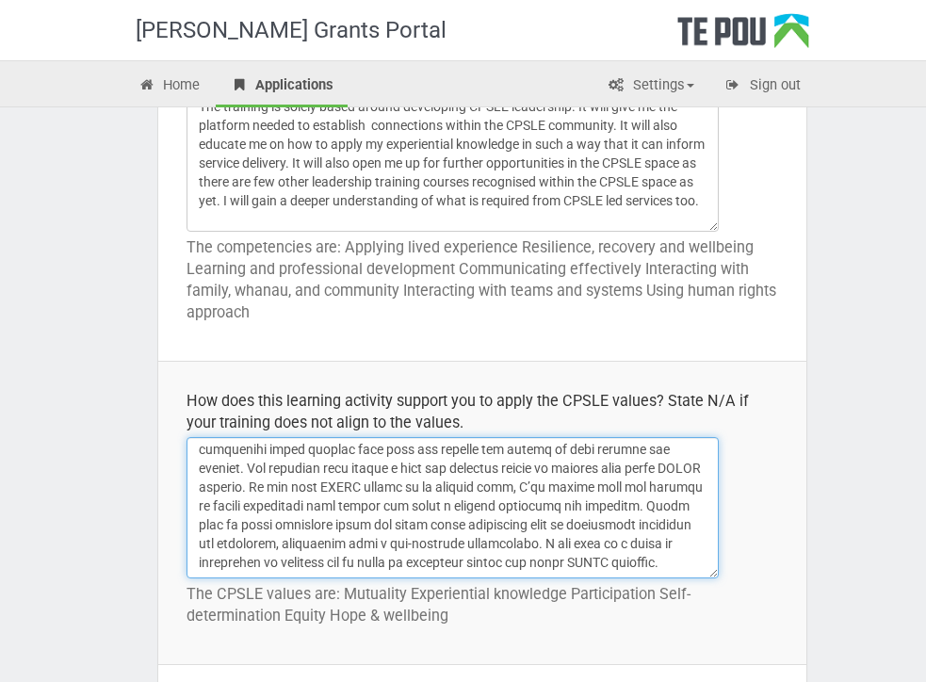
type textarea "This training will help me understand how to use my lived experience to support…"
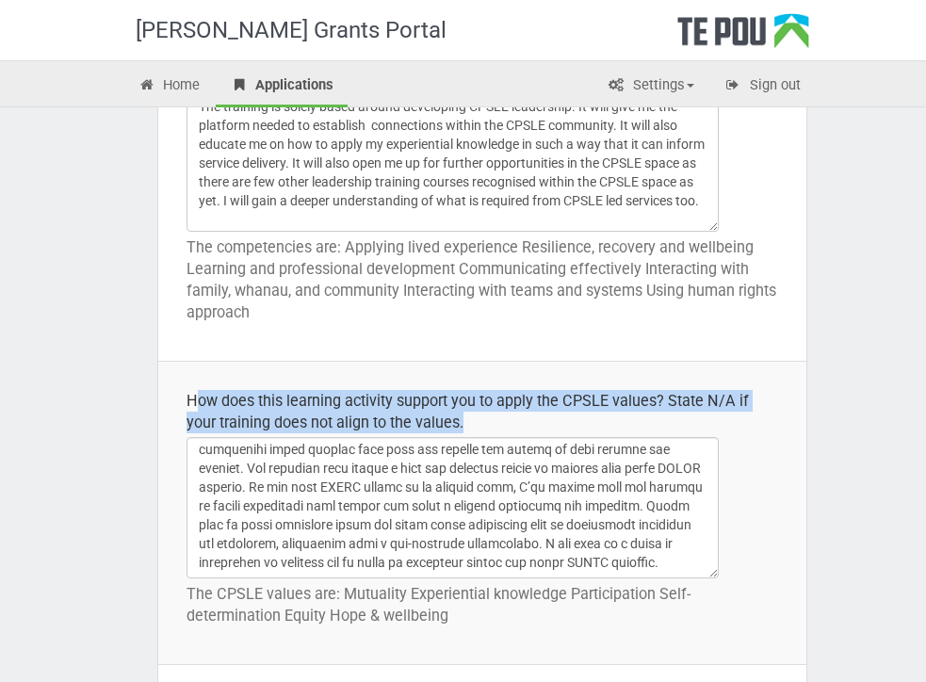
drag, startPoint x: 474, startPoint y: 421, endPoint x: 192, endPoint y: 394, distance: 283.0
click at [192, 394] on div "How does this learning activity support you to apply the CPSLE values? State N/…" at bounding box center [483, 411] width 592 height 43
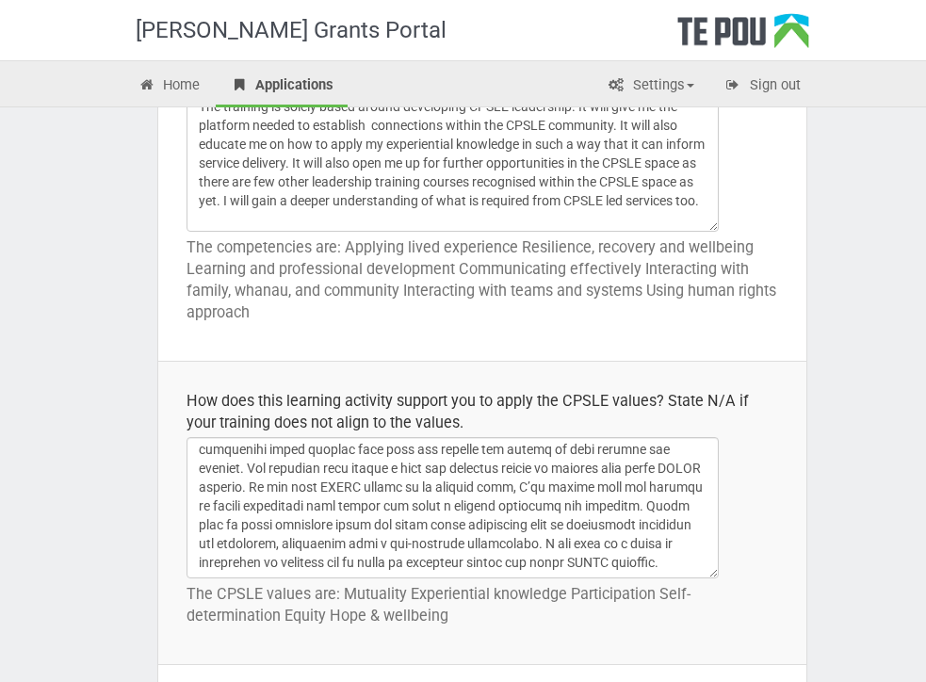
click at [514, 411] on div "How does this learning activity support you to apply the CPSLE values? State N/…" at bounding box center [483, 411] width 592 height 43
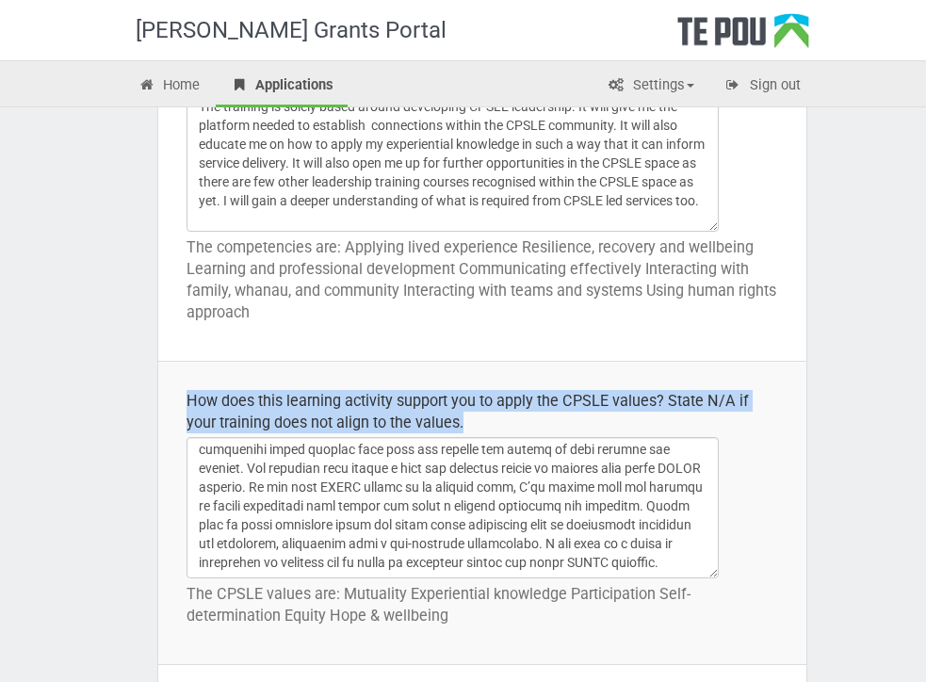
drag, startPoint x: 476, startPoint y: 419, endPoint x: 181, endPoint y: 400, distance: 295.5
click at [181, 400] on td "How does this learning activity support you to apply the CPSLE values? State N/…" at bounding box center [482, 512] width 648 height 303
copy div "How does this learning activity support you to apply the CPSLE values? State N/…"
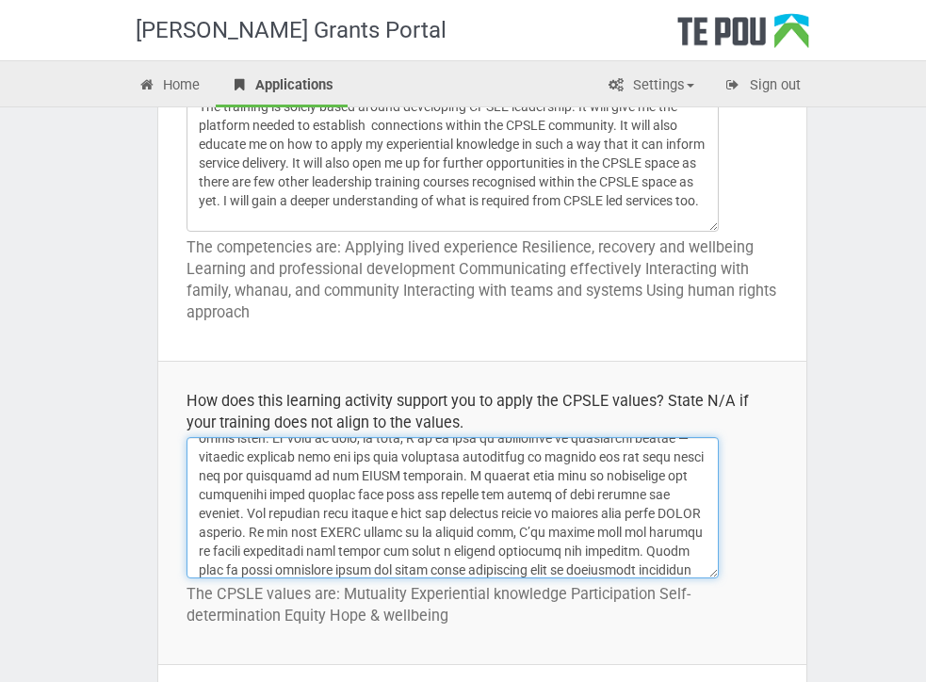
scroll to position [0, 0]
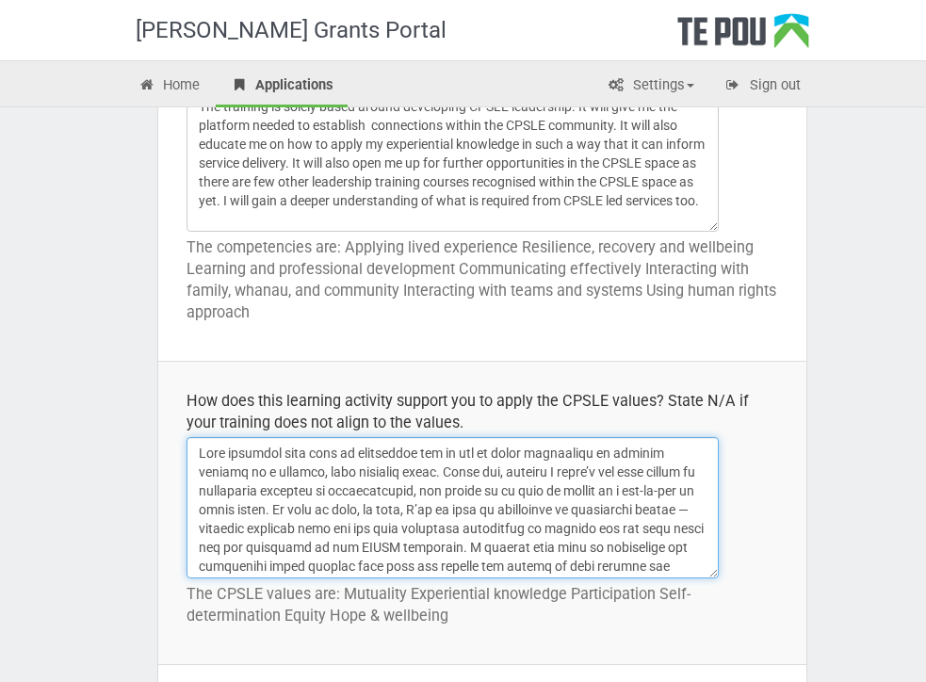
drag, startPoint x: 351, startPoint y: 552, endPoint x: 100, endPoint y: 409, distance: 289.4
click at [100, 409] on div "Te Pou Grants Portal Home Applications Settings Profile My account FAQs Sign ou…" at bounding box center [482, 689] width 965 height 3933
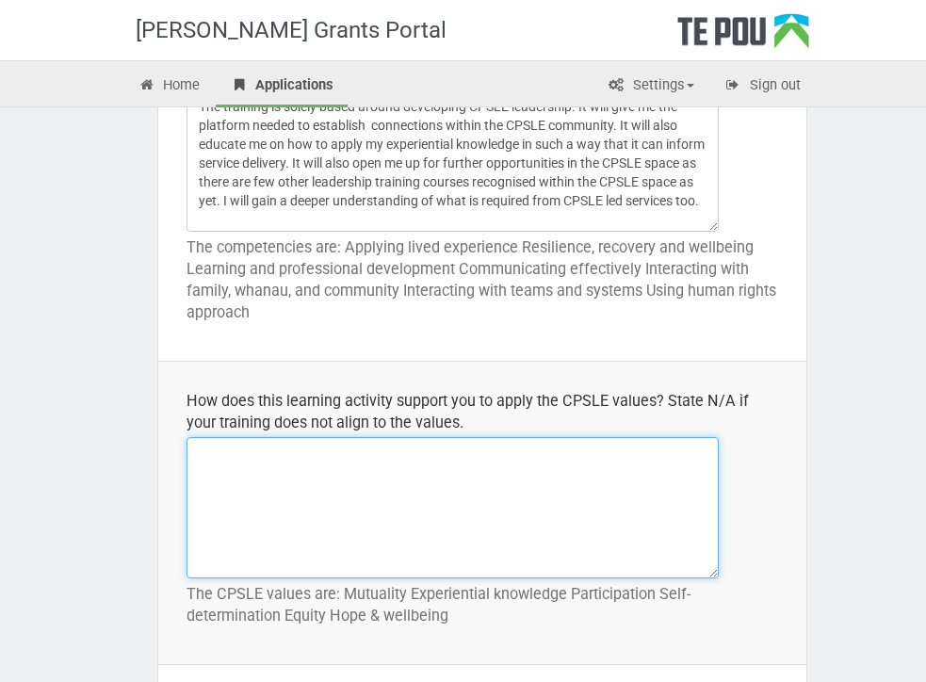
paste textarea "This training will enable me to better utilise my lived experience to support w…"
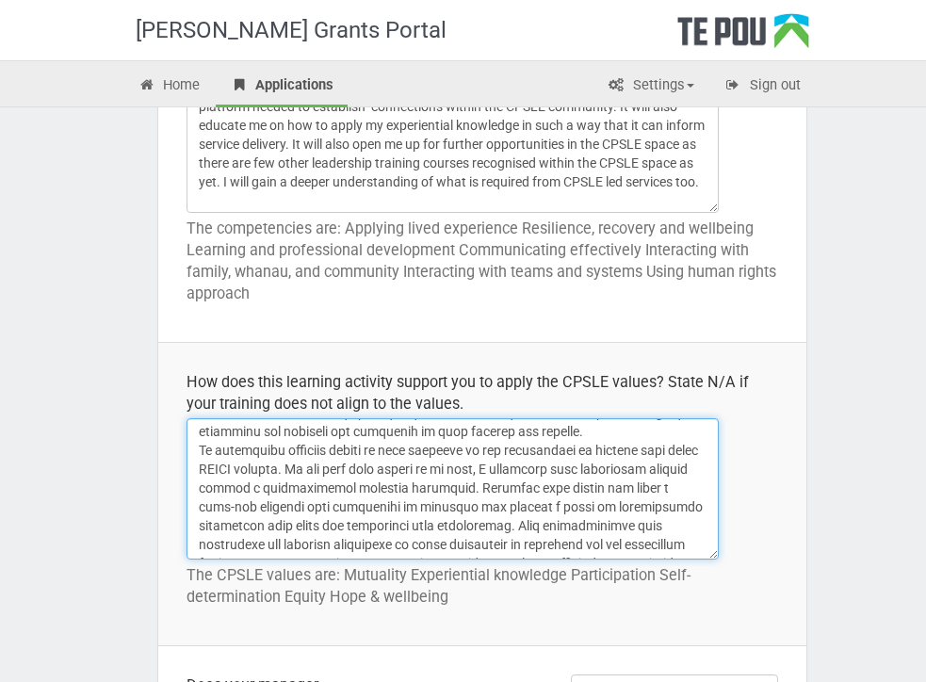
scroll to position [107, 0]
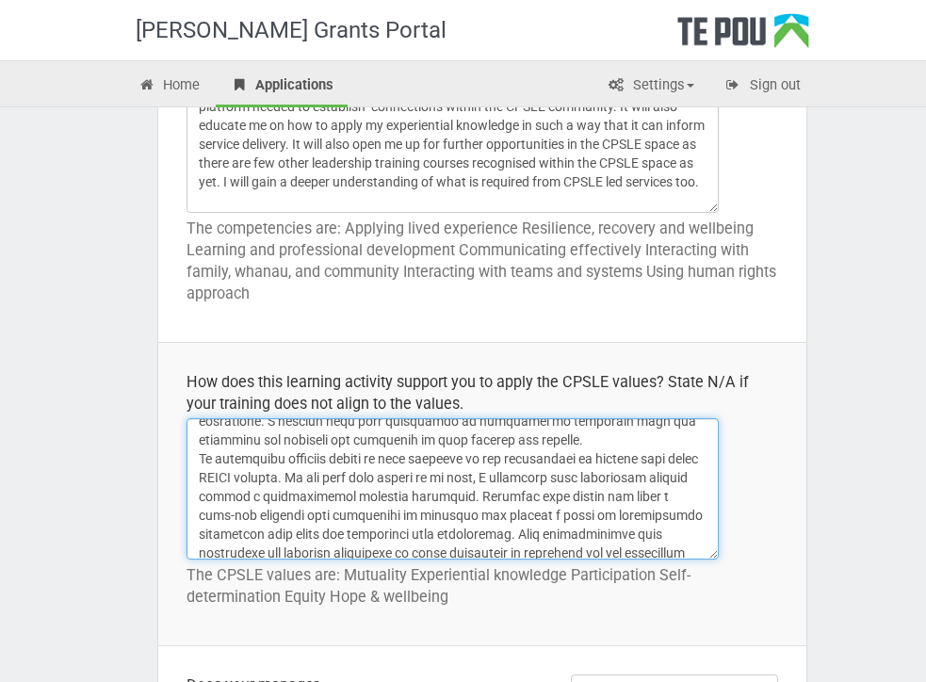
click at [198, 463] on textarea "This training will give me insight into how I can use my experiential knowledge…" at bounding box center [453, 488] width 532 height 141
drag, startPoint x: 331, startPoint y: 462, endPoint x: 282, endPoint y: 463, distance: 49.0
click at [282, 463] on textarea "This training will give me insight into how I can use my experiential knowledge…" at bounding box center [453, 488] width 532 height 141
click at [408, 459] on textarea "This training will give me insight into how I can use my experiential knowledge…" at bounding box center [453, 488] width 532 height 141
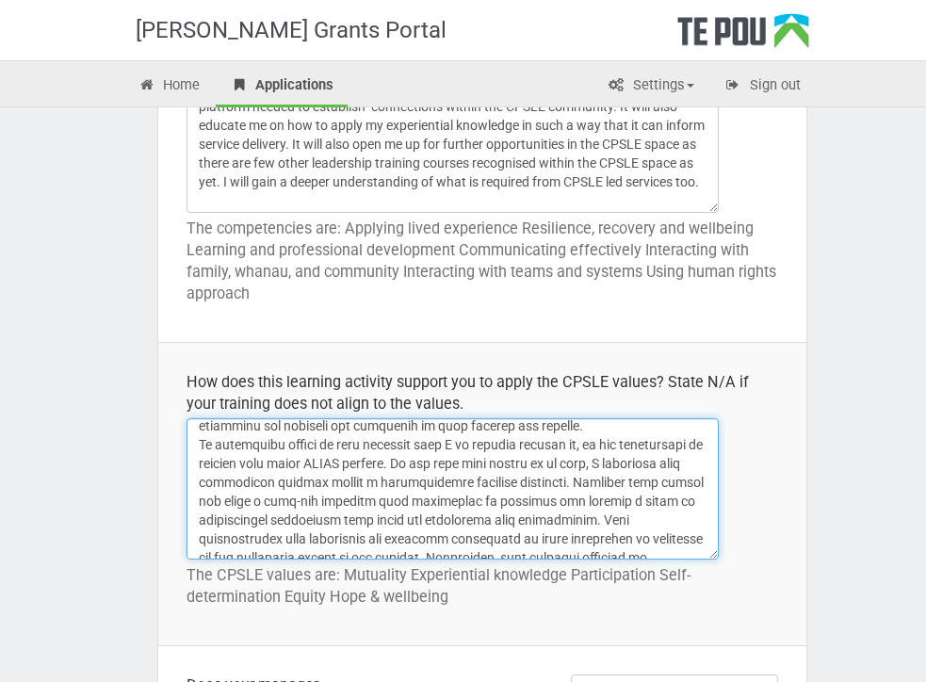
scroll to position [127, 0]
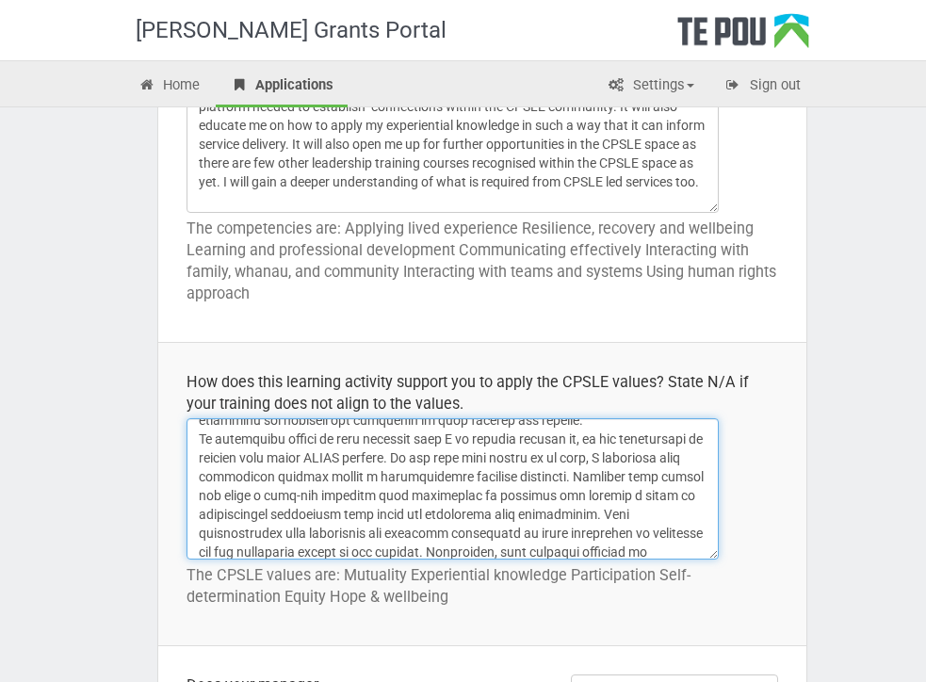
drag, startPoint x: 543, startPoint y: 461, endPoint x: 474, endPoint y: 460, distance: 68.8
click at [474, 460] on textarea "This training will give me insight into how I can use my experiential knowledge…" at bounding box center [453, 488] width 532 height 141
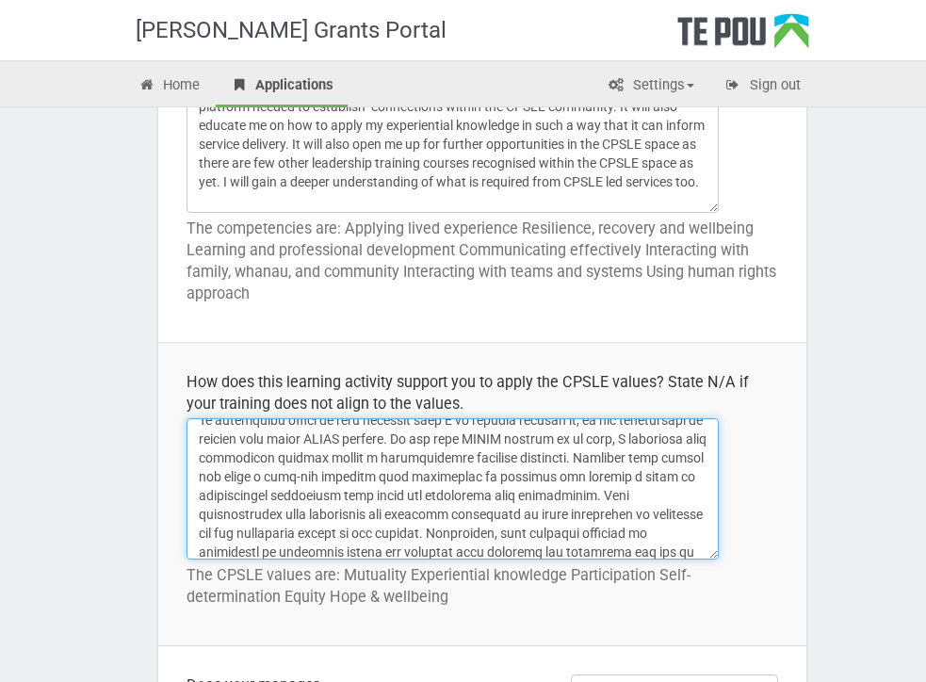
click at [291, 459] on textarea "This training will give me insight into how I can use my experiential knowledge…" at bounding box center [453, 488] width 532 height 141
drag, startPoint x: 291, startPoint y: 457, endPoint x: 197, endPoint y: 456, distance: 94.2
click at [197, 456] on textarea "This training will give me insight into how I can use my experiential knowledge…" at bounding box center [453, 488] width 532 height 141
click at [614, 458] on textarea "This training will give me insight into how I can use my experiential knowledge…" at bounding box center [453, 488] width 532 height 141
click at [617, 458] on textarea "This training will give me insight into how I can use my experiential knowledge…" at bounding box center [453, 488] width 532 height 141
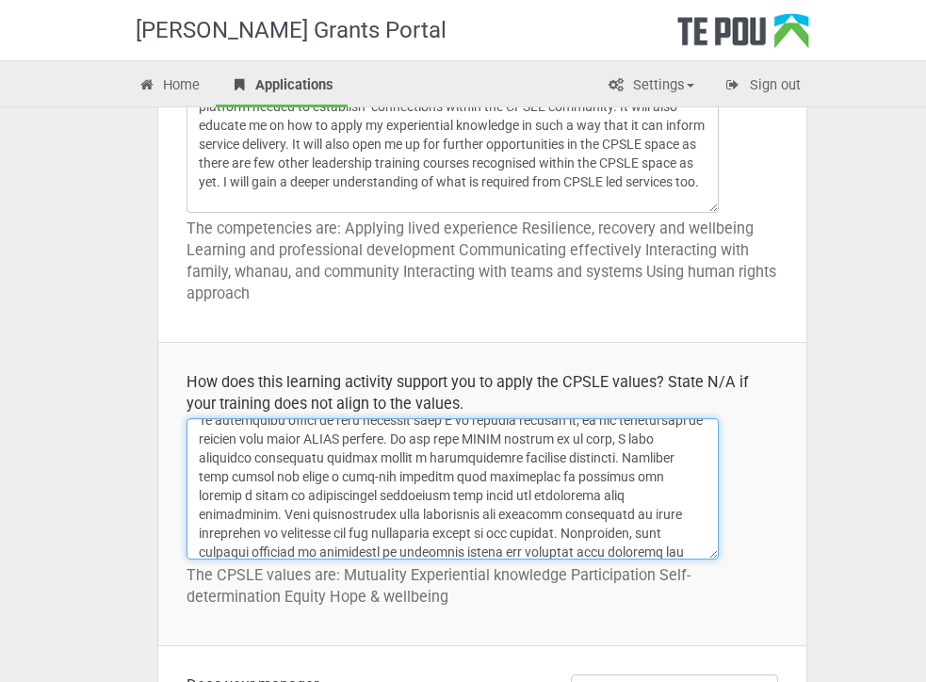
drag, startPoint x: 617, startPoint y: 458, endPoint x: 558, endPoint y: 457, distance: 59.4
click at [558, 457] on textarea "This training will give me insight into how I can use my experiential knowledge…" at bounding box center [453, 488] width 532 height 141
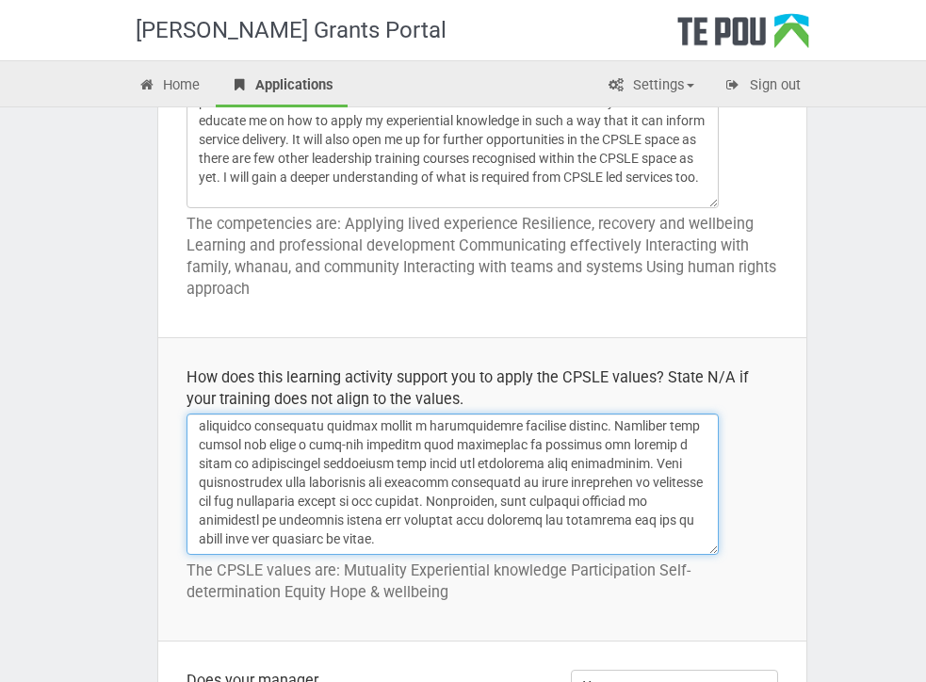
scroll to position [1306, 0]
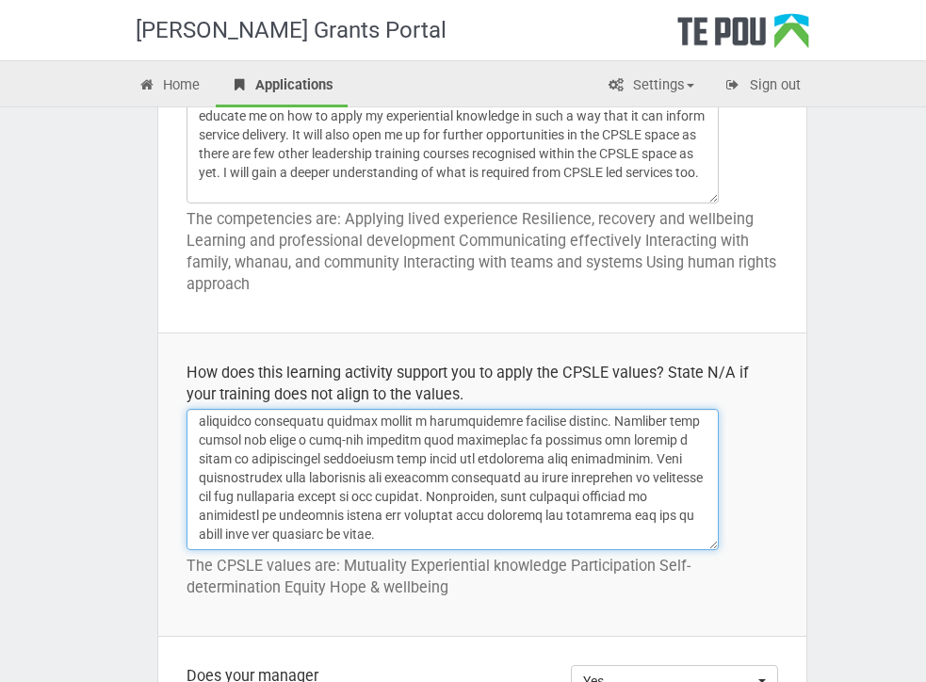
click at [615, 458] on textarea "This training will give me insight into how I can use my experiential knowledge…" at bounding box center [453, 479] width 532 height 141
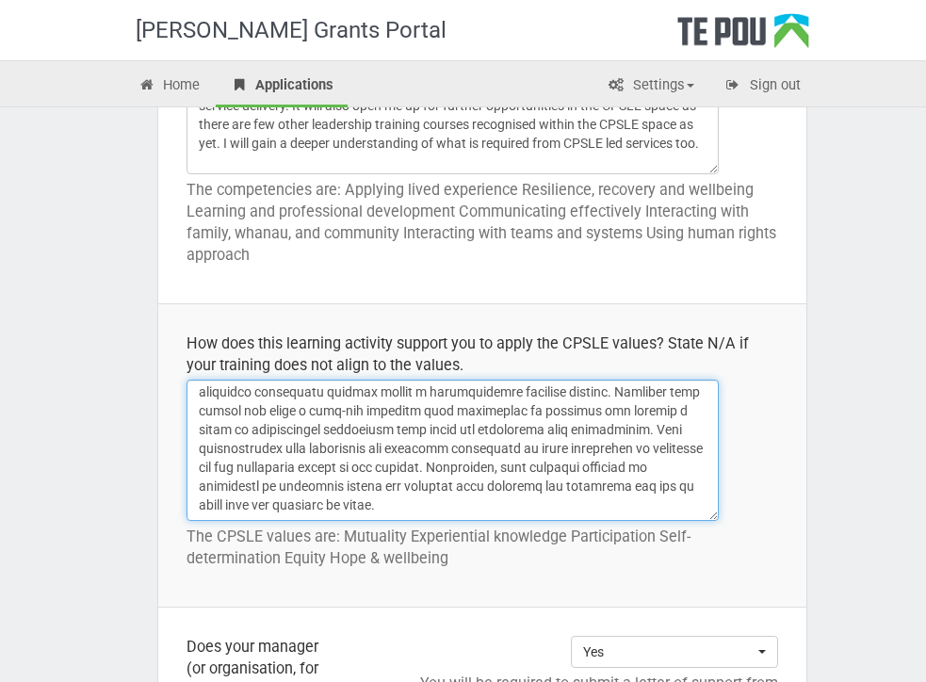
scroll to position [1340, 0]
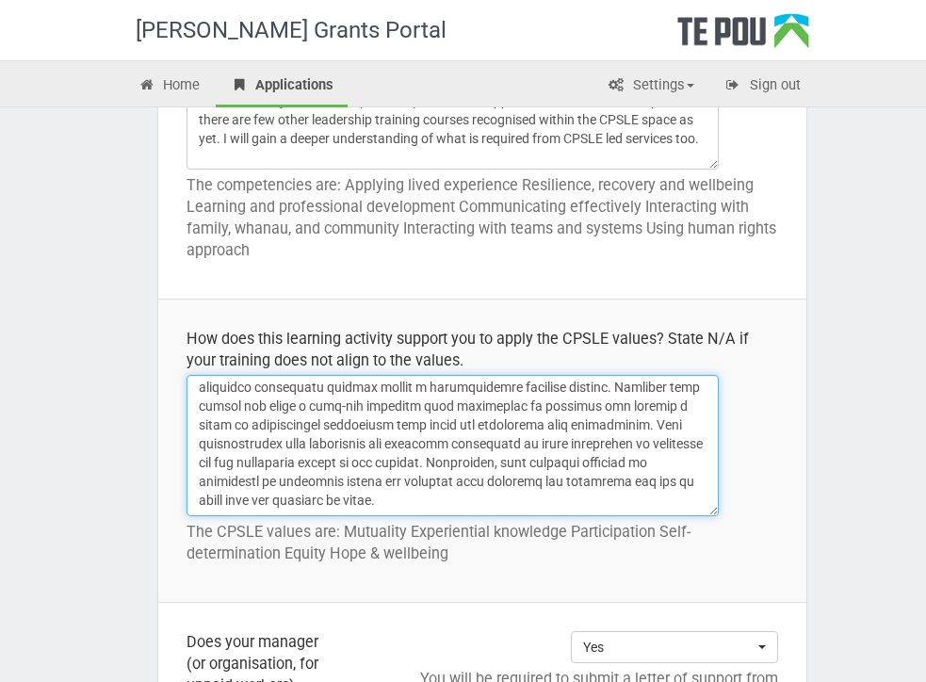
click at [412, 497] on textarea "This training will give me insight into how I can use my experiential knowledge…" at bounding box center [453, 445] width 532 height 141
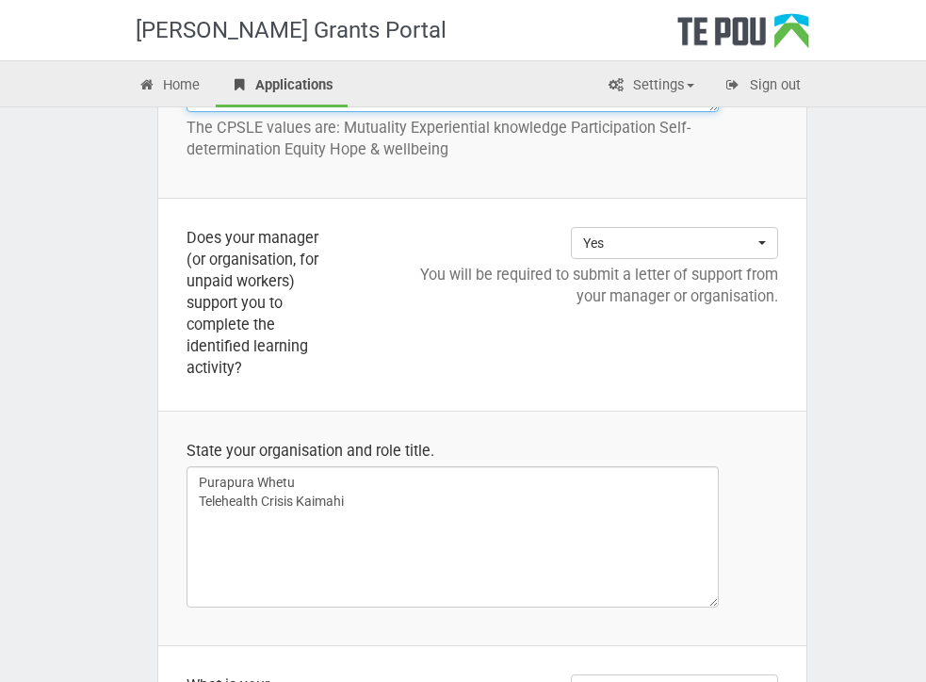
scroll to position [1749, 0]
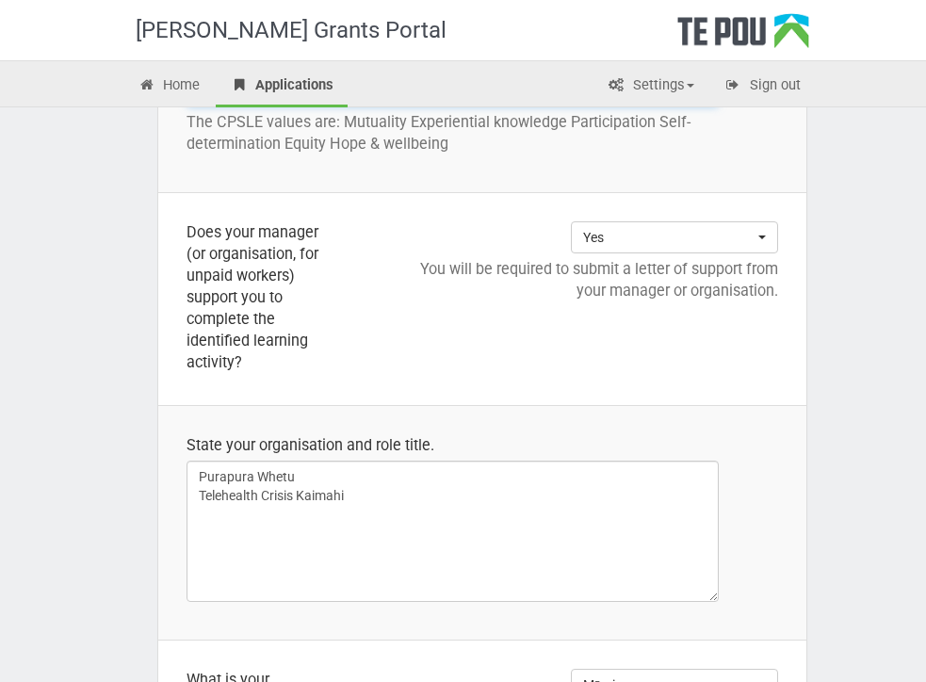
type textarea "This training will enable me to better utilise my lived experience to support w…"
click at [390, 370] on td "Yes Choose... Yes No Choose... Yes No You will be required to submit a letter o…" at bounding box center [582, 299] width 447 height 213
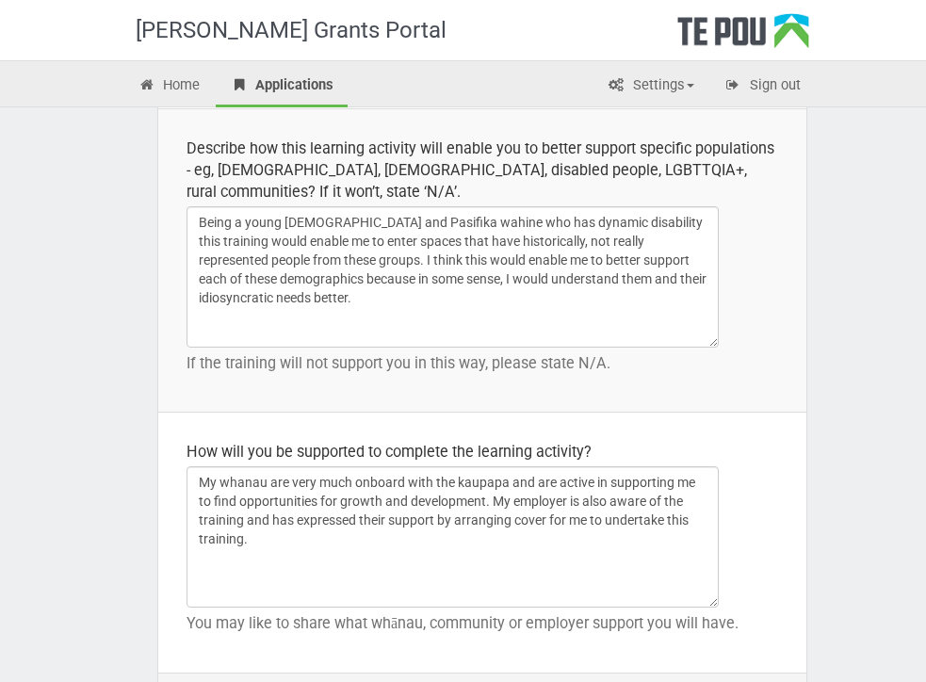
scroll to position [3014, 0]
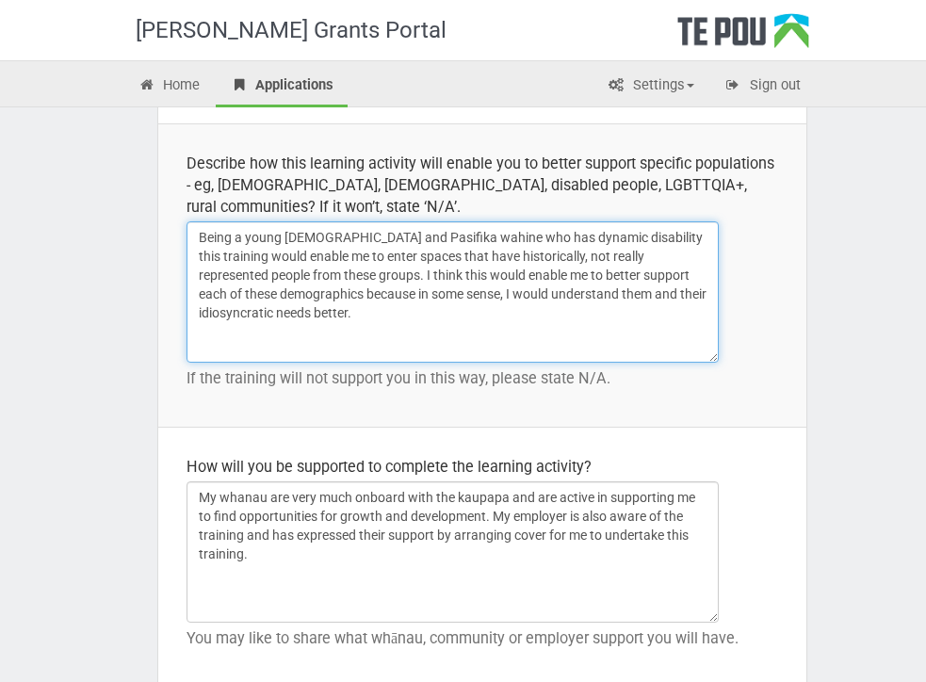
click at [389, 323] on textarea "Being a young Māori and Pasifika wahine who has dynamic disability this trainin…" at bounding box center [453, 291] width 532 height 141
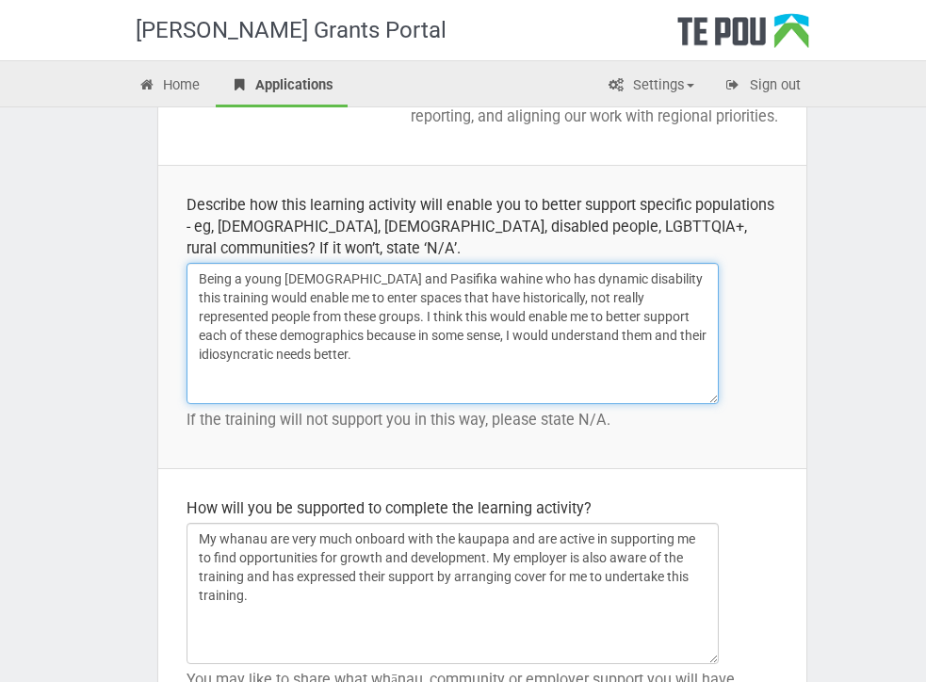
scroll to position [2906, 0]
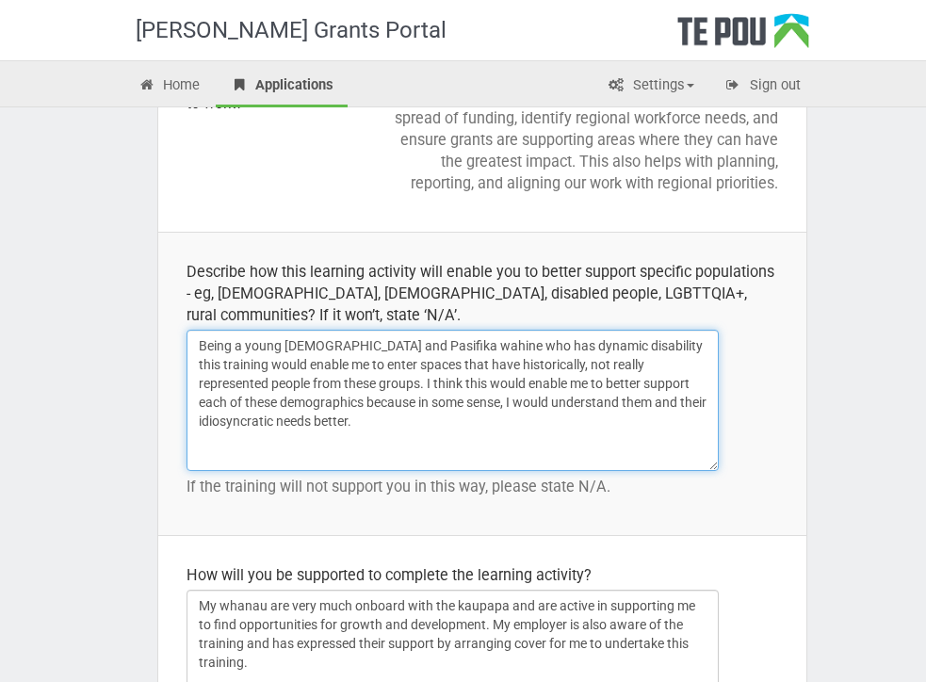
click at [379, 442] on textarea "Being a young Māori and Pasifika wahine who has dynamic disability this trainin…" at bounding box center [453, 400] width 532 height 141
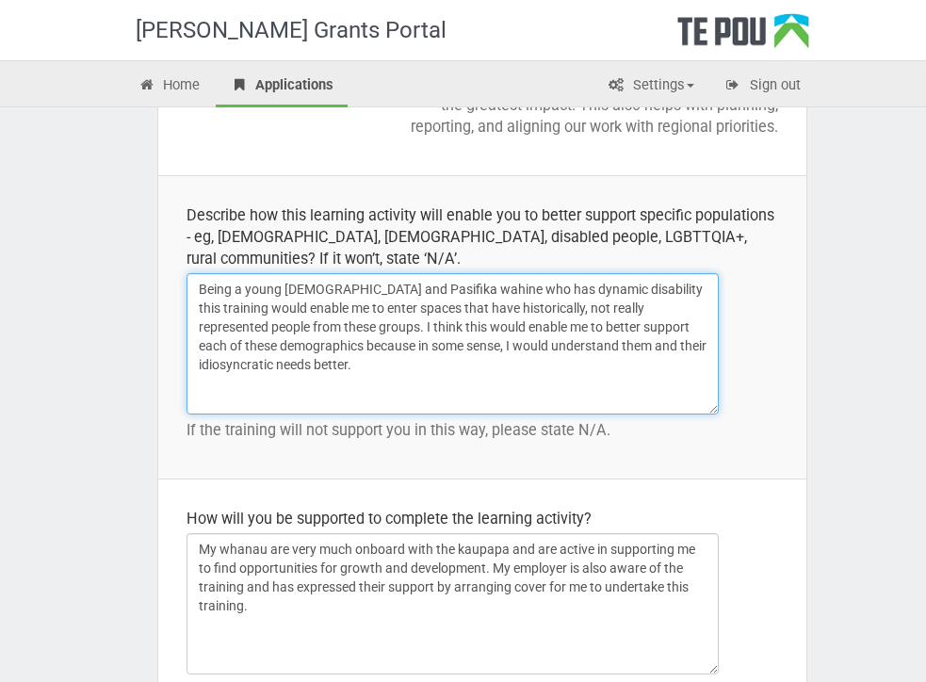
scroll to position [3250, 0]
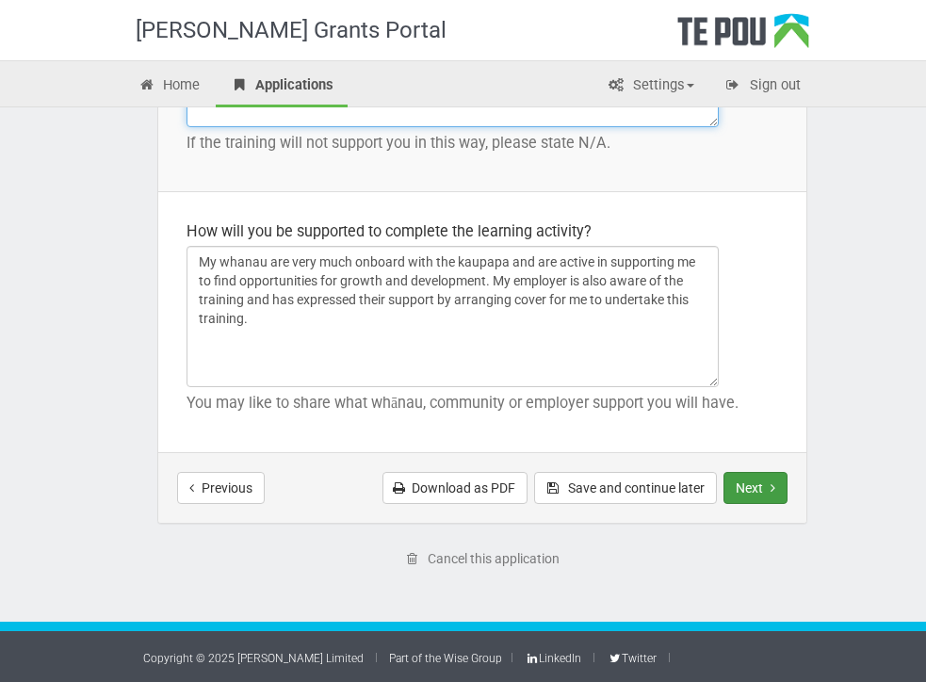
type textarea "Being a young Māori and Pasifika wahine who has dynamic disability this trainin…"
click at [749, 489] on button "Next" at bounding box center [755, 488] width 64 height 32
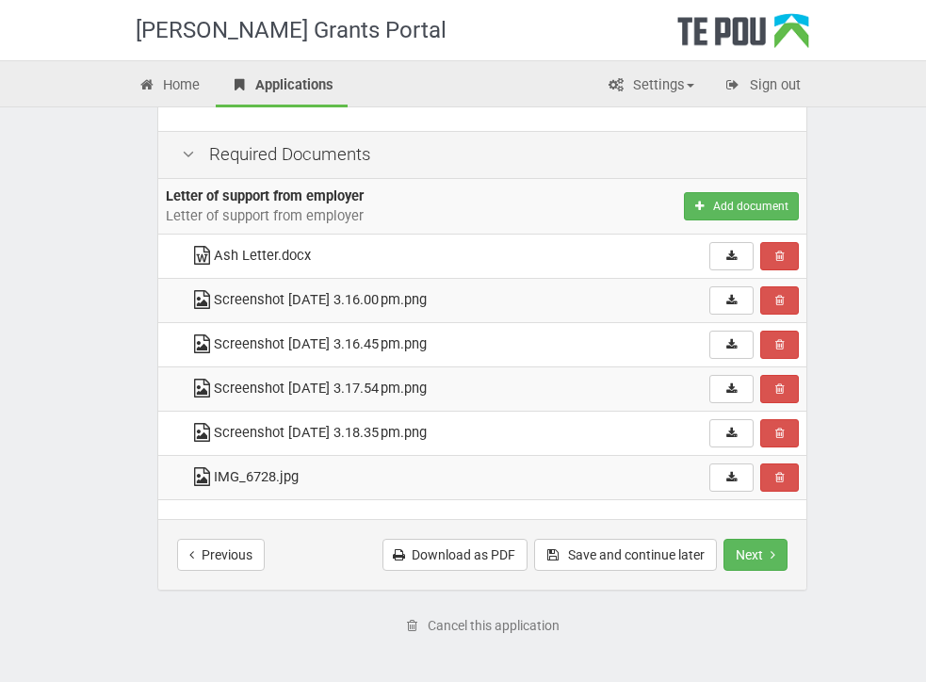
scroll to position [333, 0]
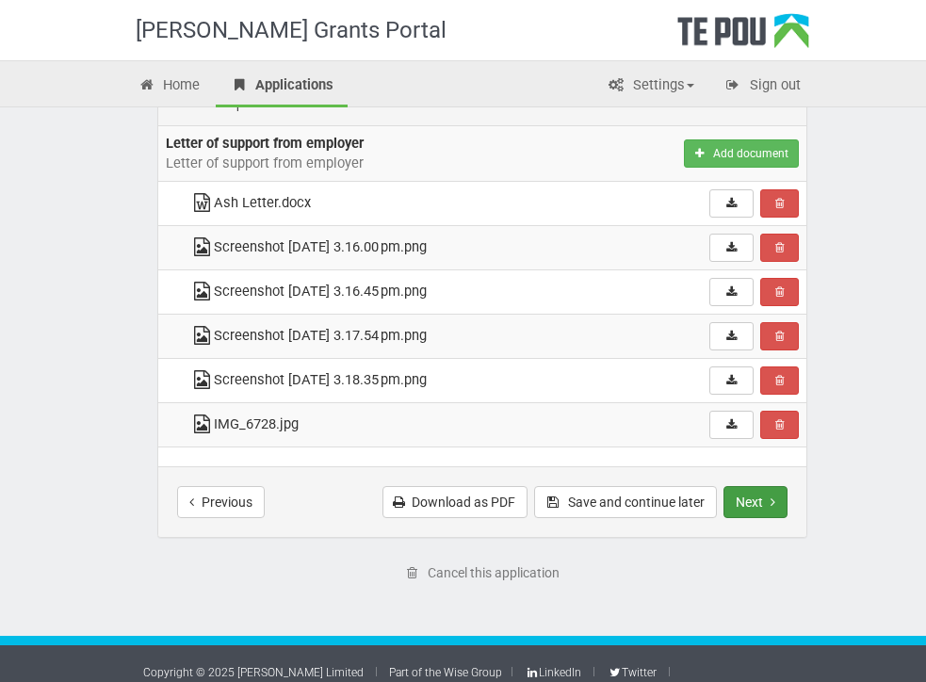
click at [738, 502] on button "Next" at bounding box center [755, 502] width 64 height 32
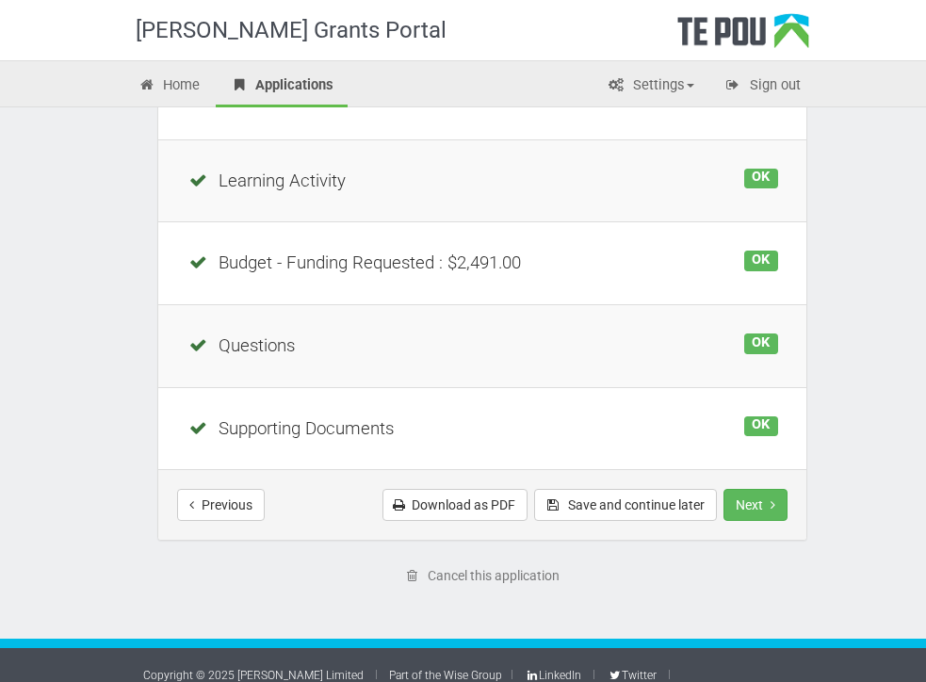
scroll to position [474, 0]
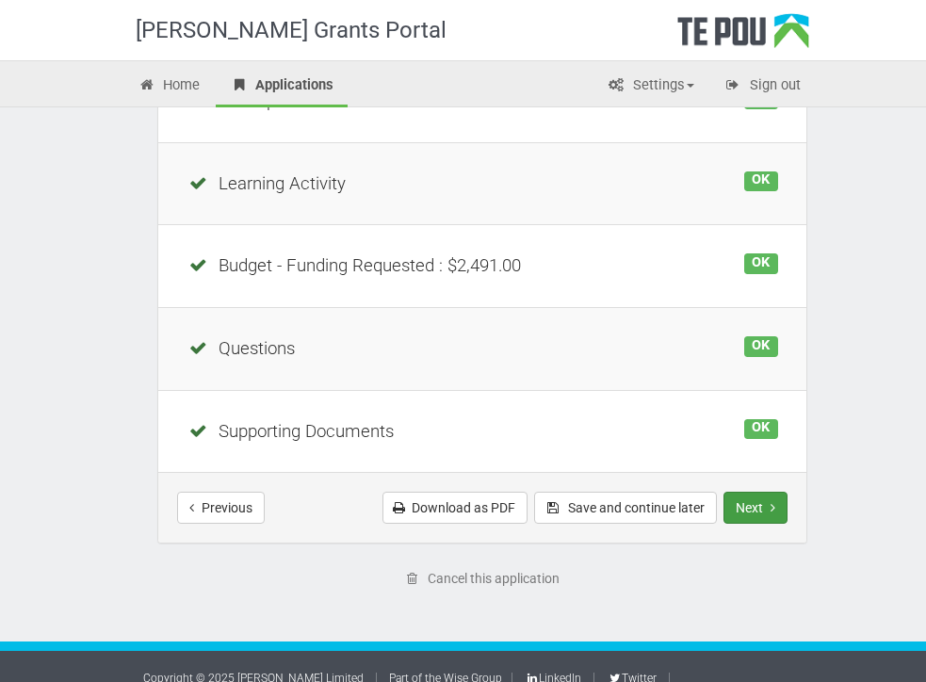
click at [739, 501] on button "Next" at bounding box center [755, 508] width 64 height 32
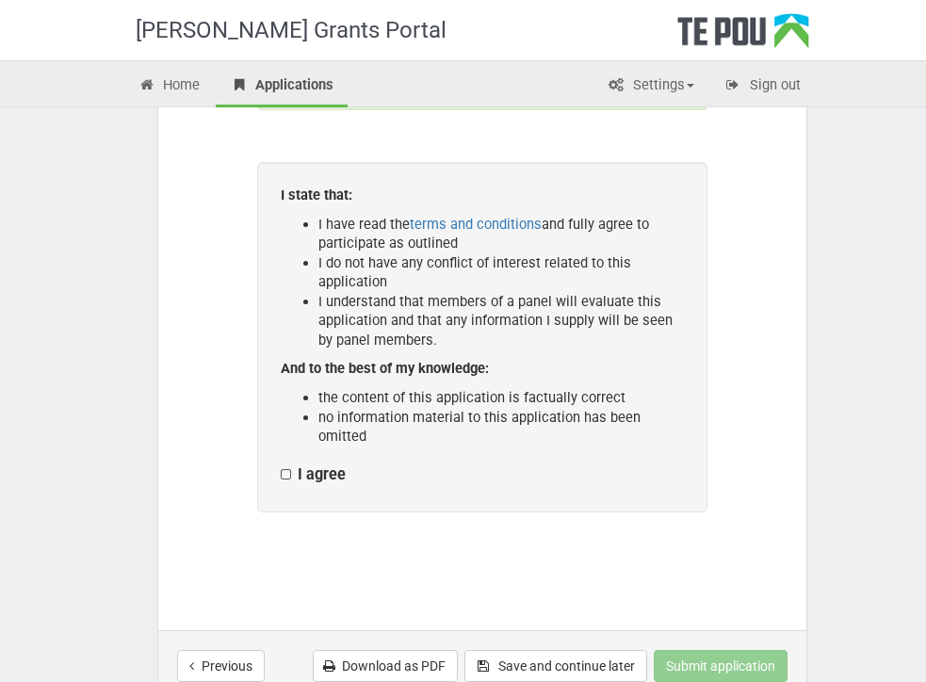
scroll to position [369, 0]
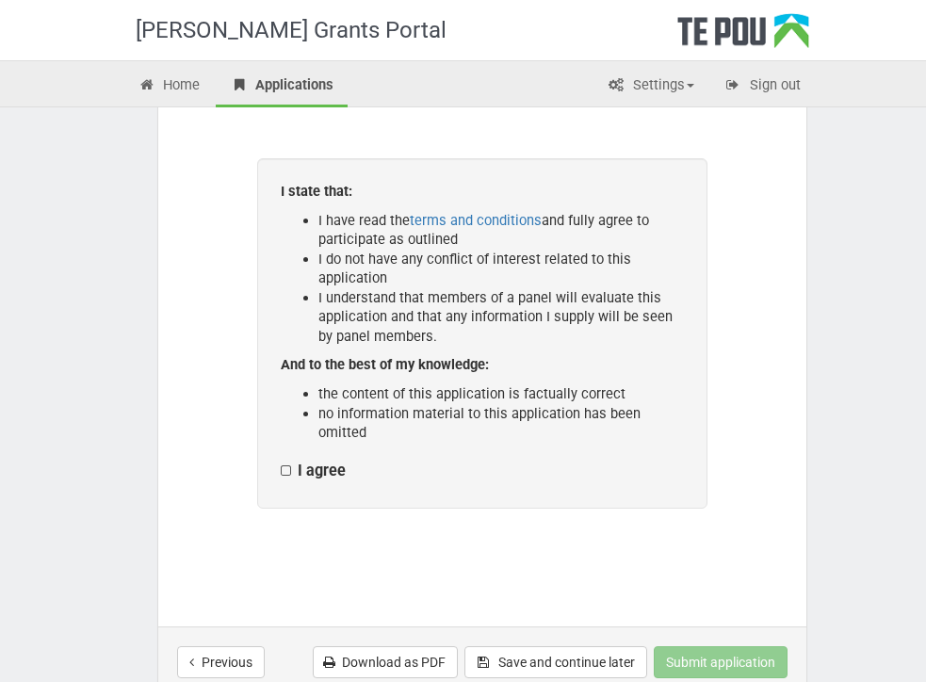
click at [289, 465] on label "I agree" at bounding box center [313, 472] width 65 height 20
click at [281, 462] on input "I agree" at bounding box center [280, 461] width 1 height 1
checkbox input "true"
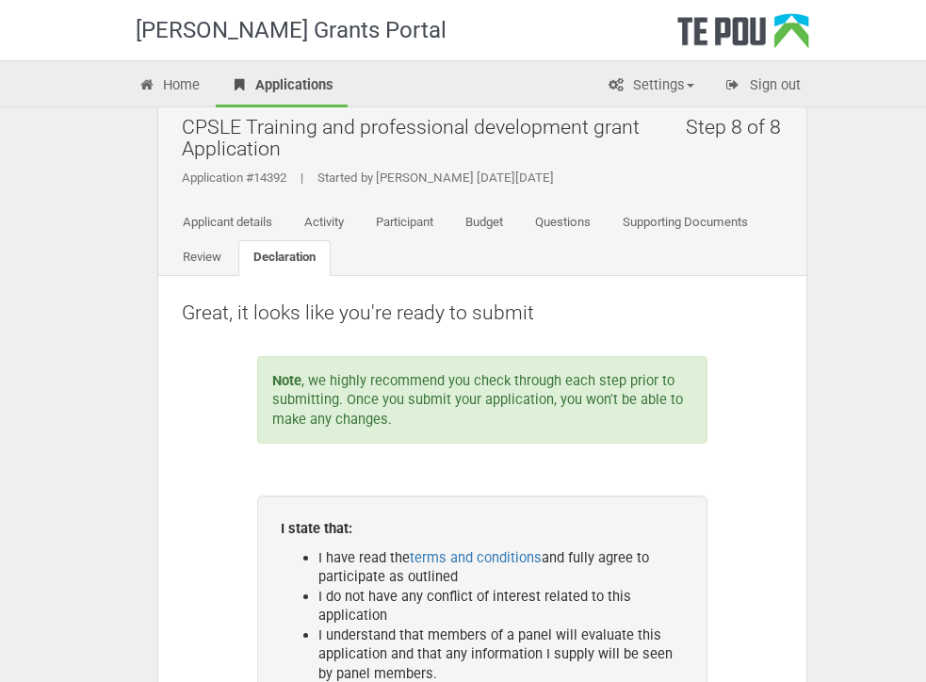
scroll to position [0, 0]
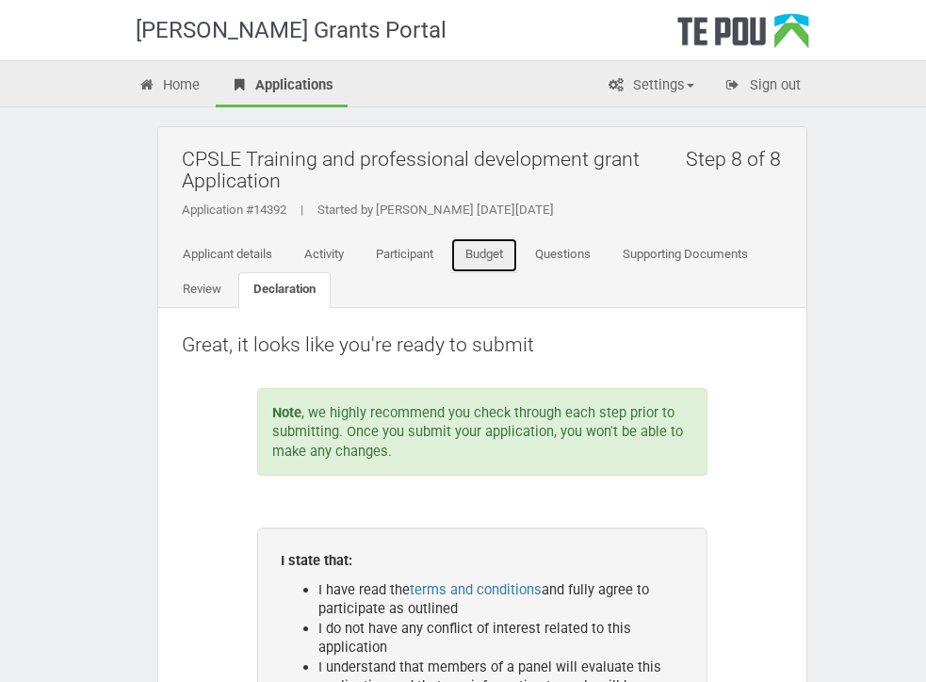
click at [513, 251] on link "Budget" at bounding box center [484, 255] width 68 height 36
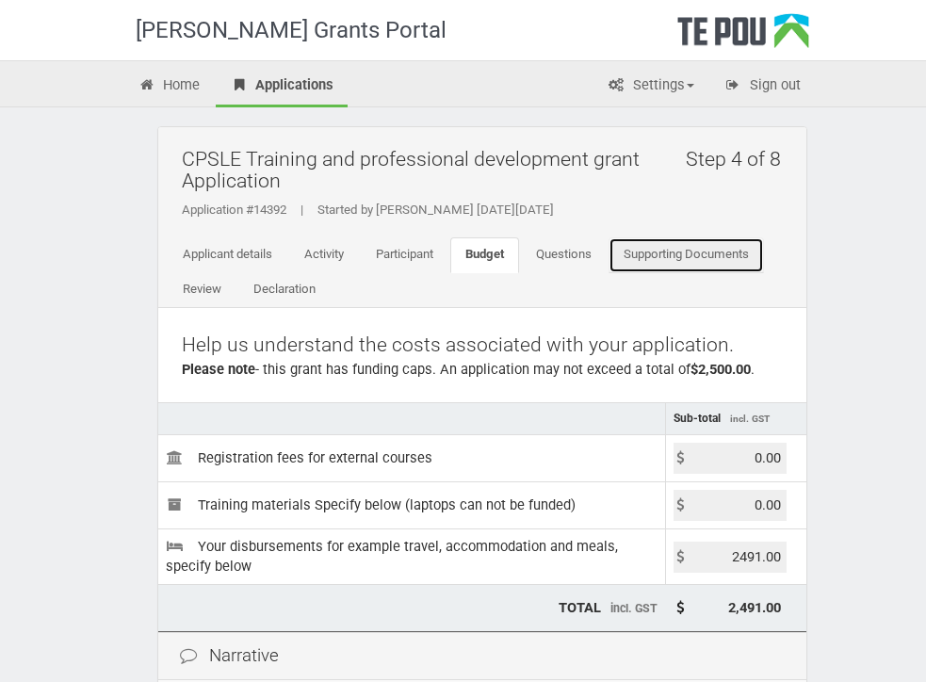
click at [669, 266] on link "Supporting Documents" at bounding box center [686, 255] width 155 height 36
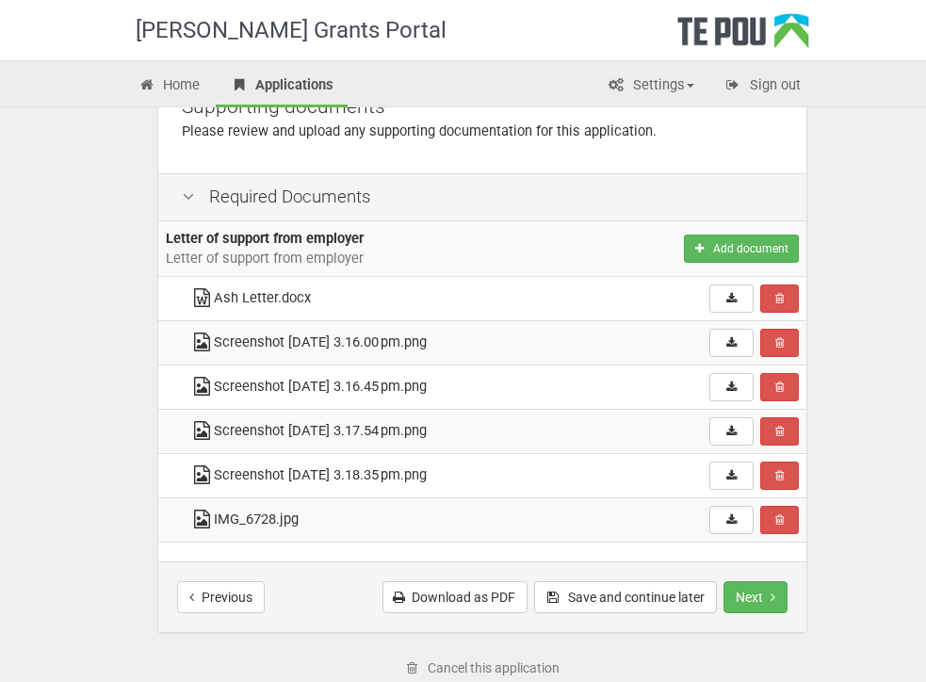
scroll to position [349, 0]
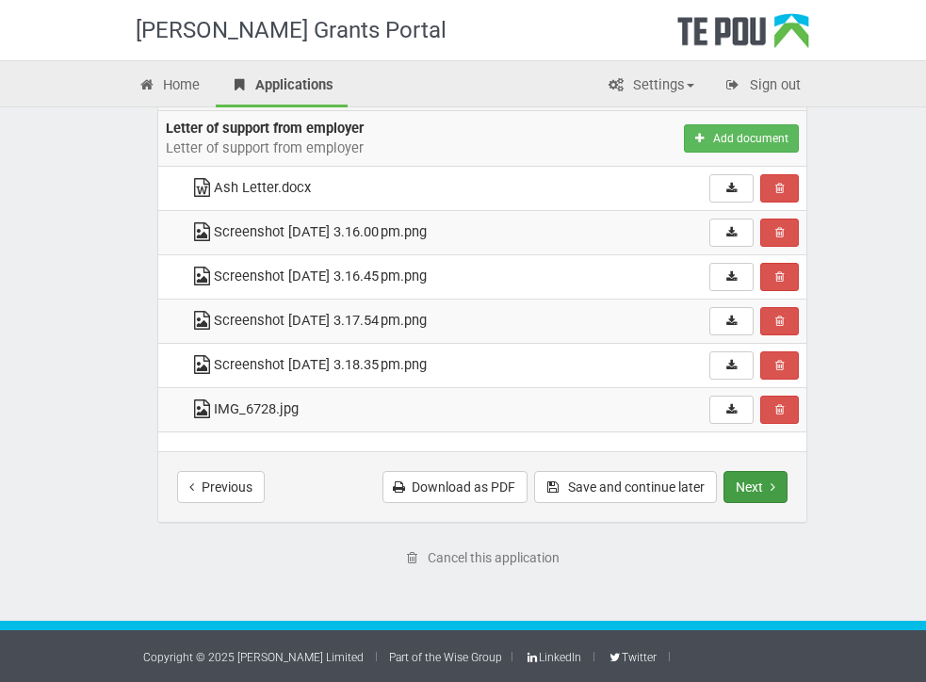
click at [745, 494] on button "Next" at bounding box center [755, 487] width 64 height 32
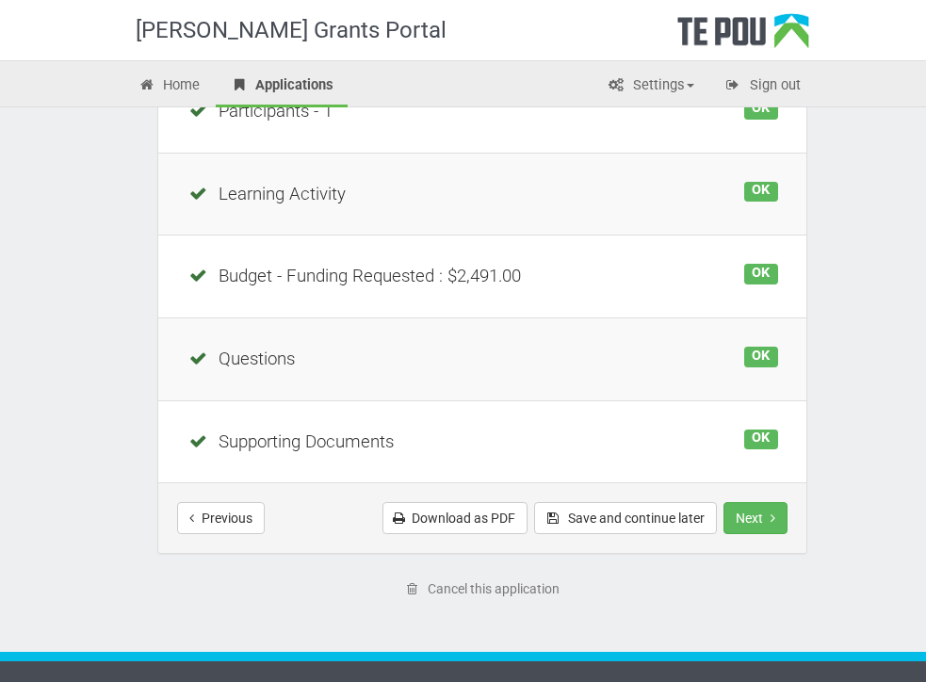
scroll to position [495, 0]
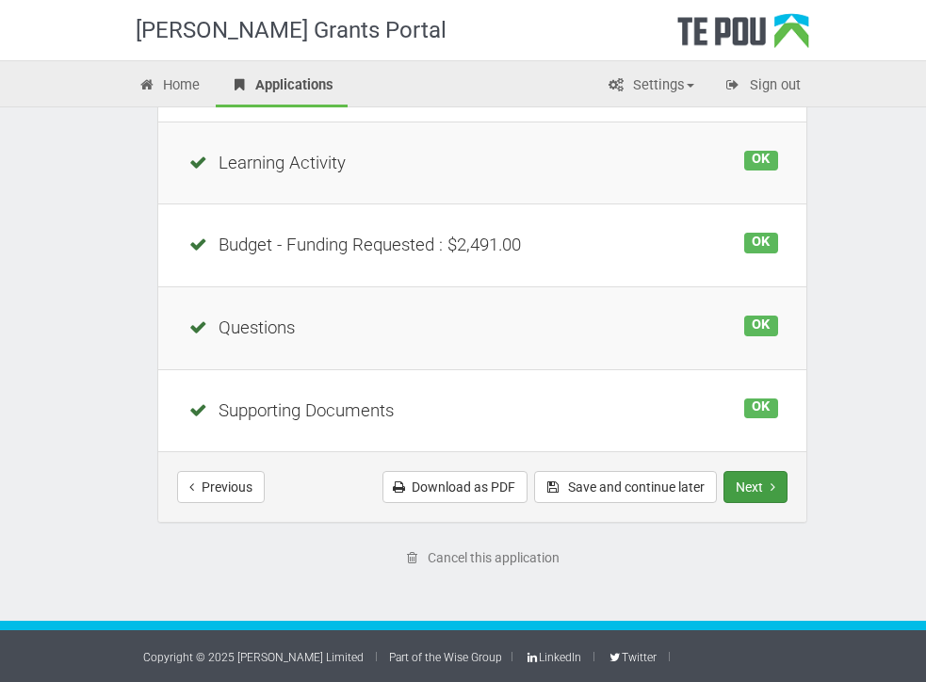
click at [725, 486] on button "Next" at bounding box center [755, 487] width 64 height 32
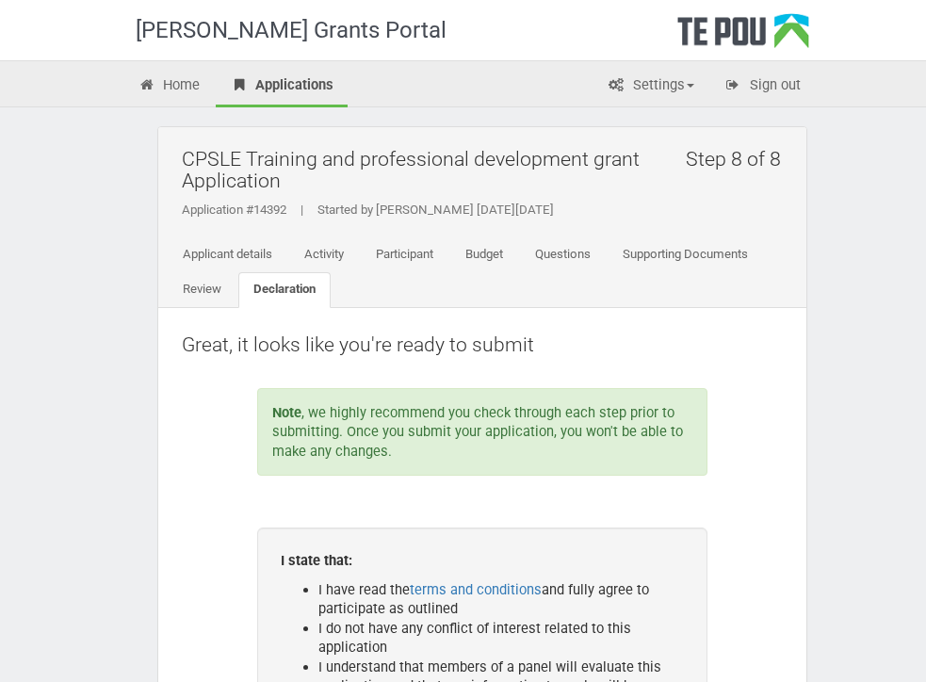
scroll to position [544, 0]
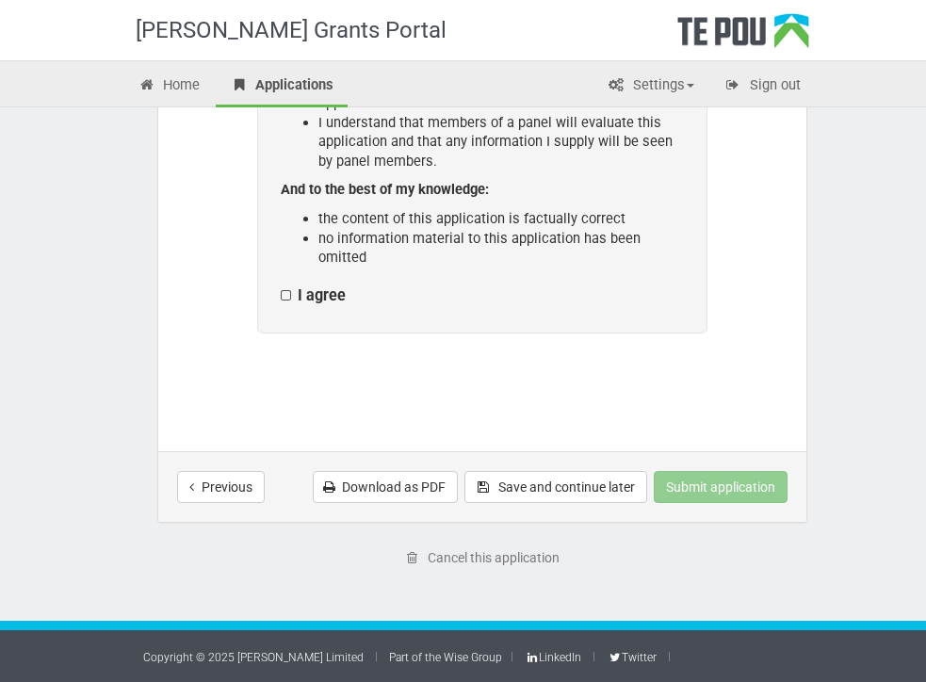
click at [282, 289] on label "I agree" at bounding box center [313, 296] width 65 height 20
click at [281, 286] on input "I agree" at bounding box center [280, 285] width 1 height 1
checkbox input "true"
click at [697, 494] on button "Submit application" at bounding box center [721, 487] width 134 height 32
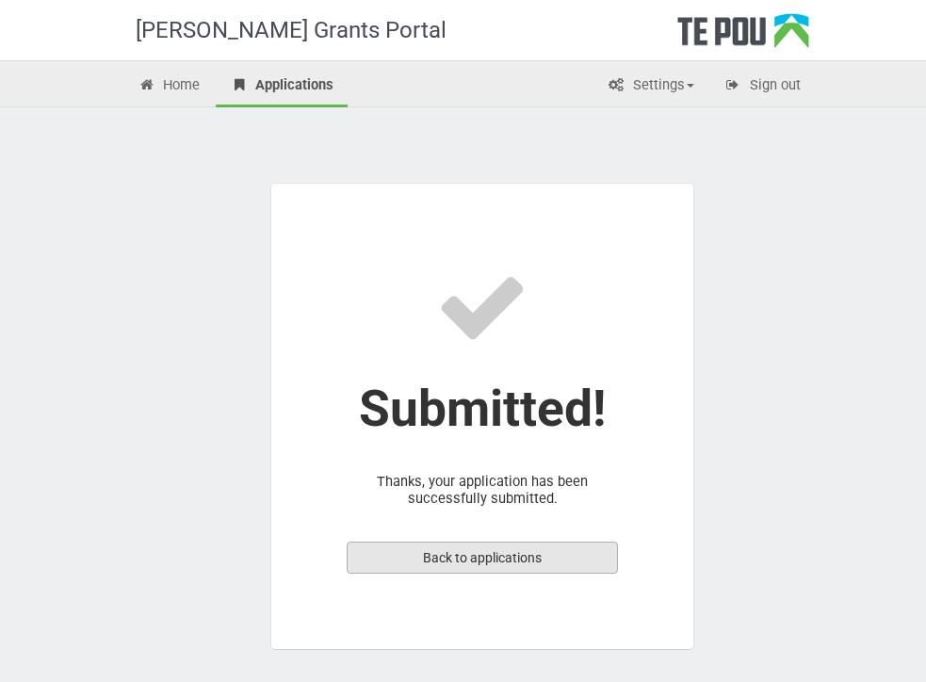
click at [568, 554] on link "Back to applications" at bounding box center [482, 558] width 271 height 32
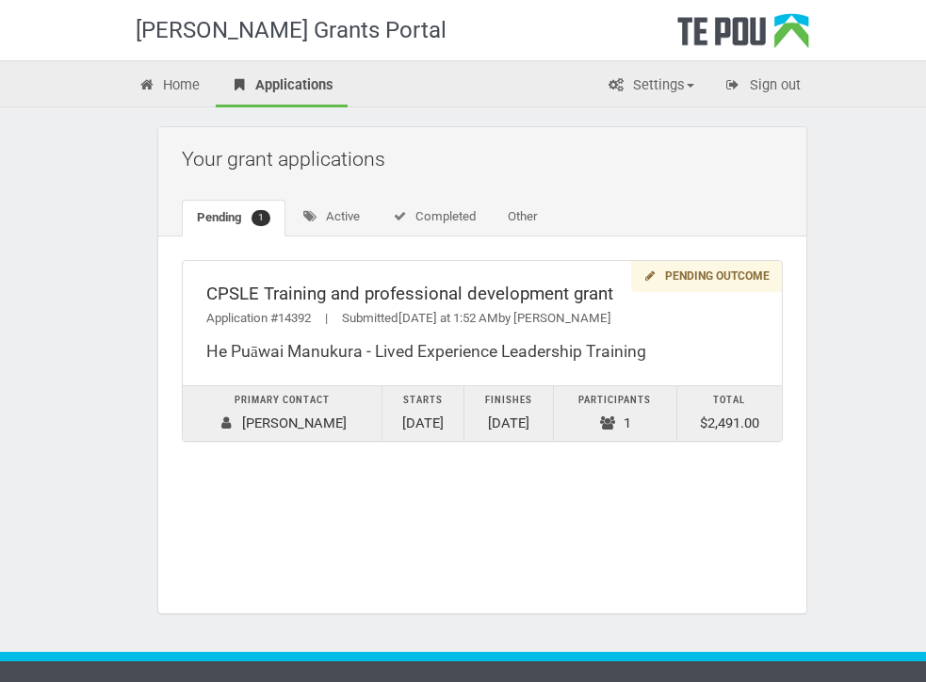
click at [525, 530] on div "No applications found Pending outcome CPSLE Training and professional developme…" at bounding box center [482, 424] width 648 height 377
click at [355, 218] on link "Active" at bounding box center [331, 218] width 88 height 36
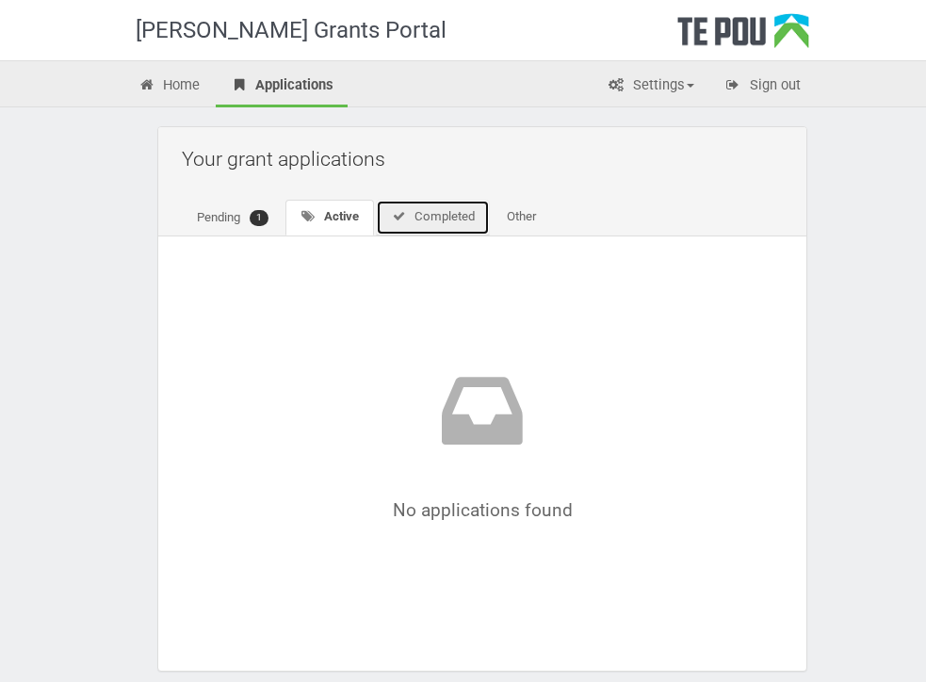
click at [407, 222] on icon at bounding box center [399, 216] width 16 height 12
click at [334, 226] on link "Active" at bounding box center [329, 218] width 88 height 36
click at [241, 219] on link "Pending 1" at bounding box center [233, 218] width 102 height 37
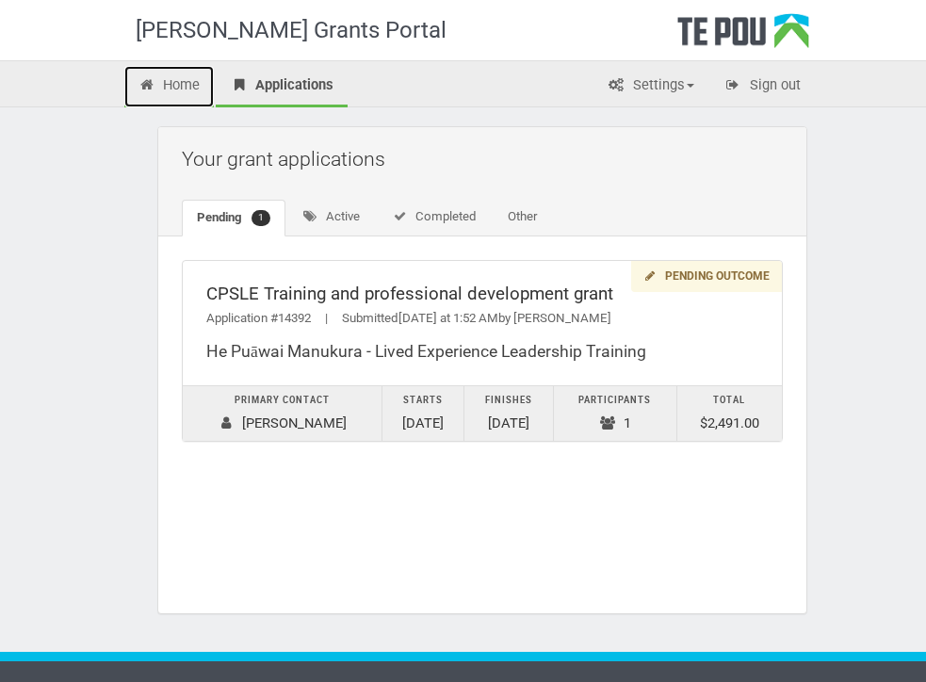
click at [199, 82] on link "Home" at bounding box center [169, 86] width 90 height 41
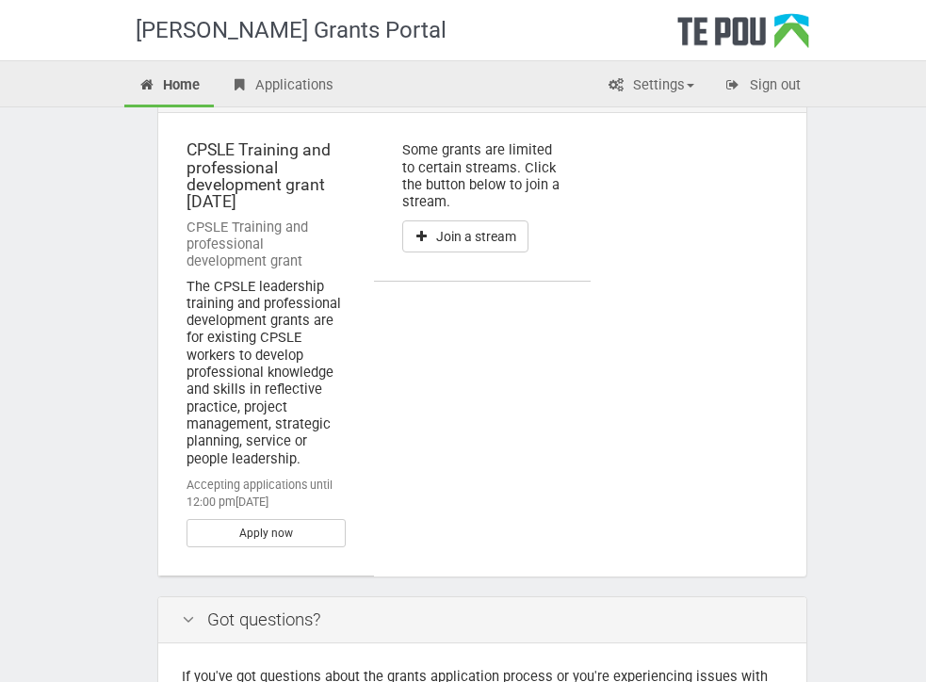
scroll to position [938, 0]
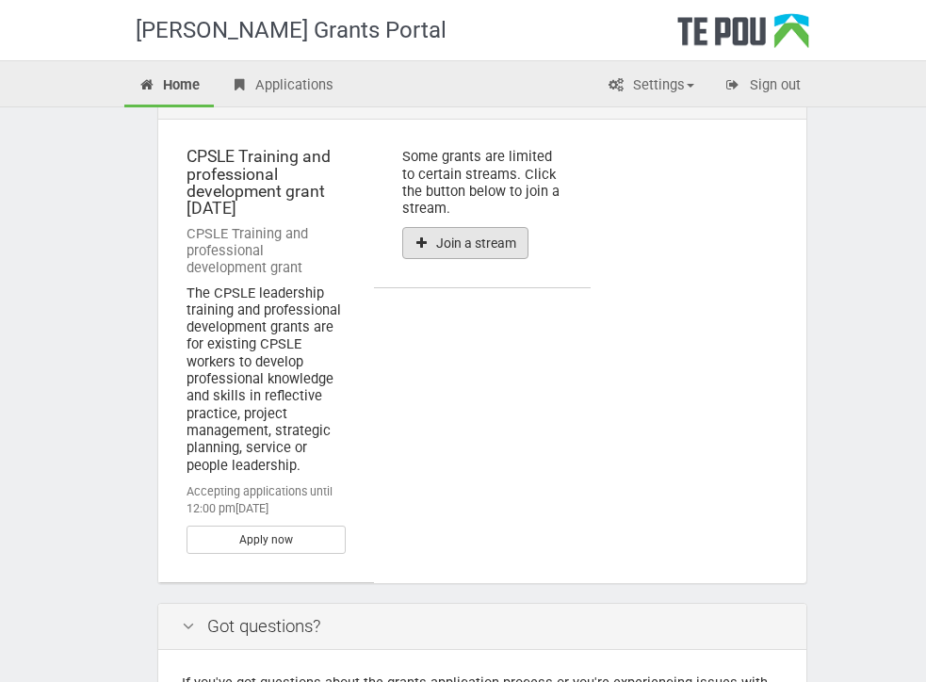
click at [414, 247] on icon "button" at bounding box center [421, 242] width 17 height 13
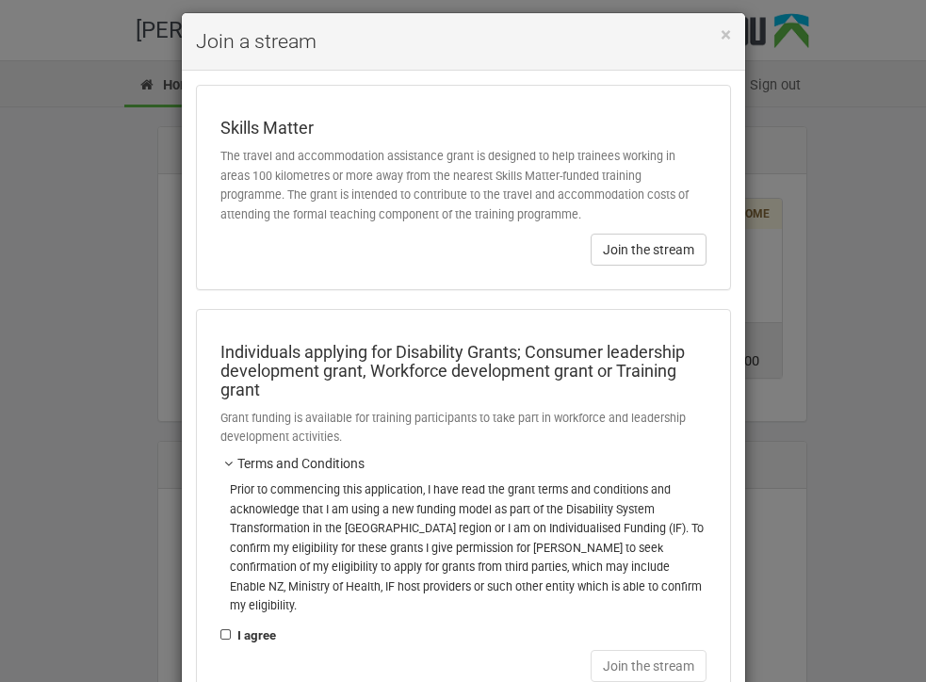
scroll to position [2, 0]
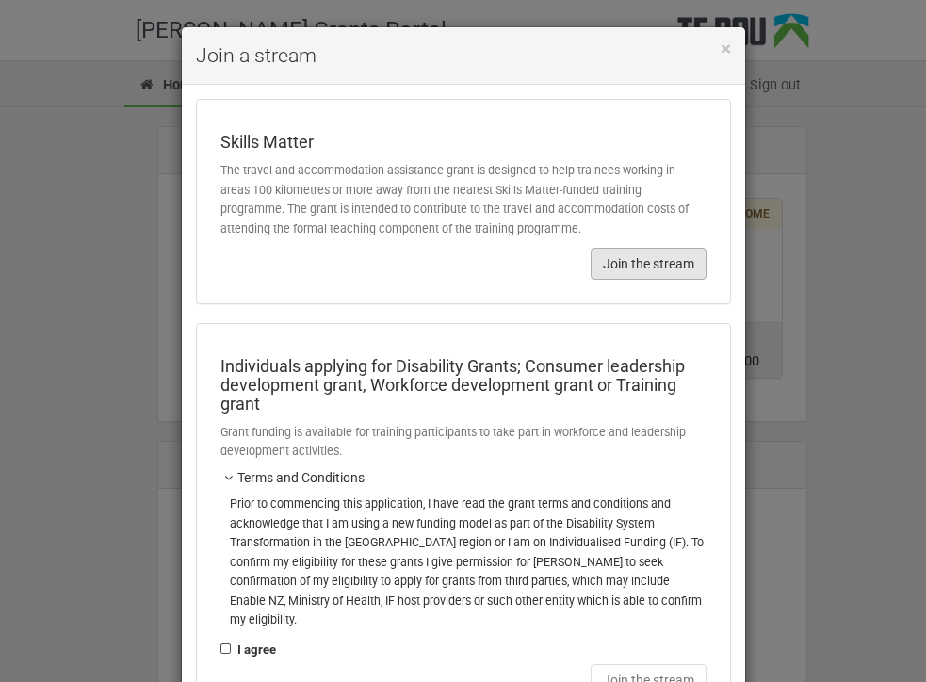
click at [614, 268] on button "Join the stream" at bounding box center [649, 264] width 116 height 32
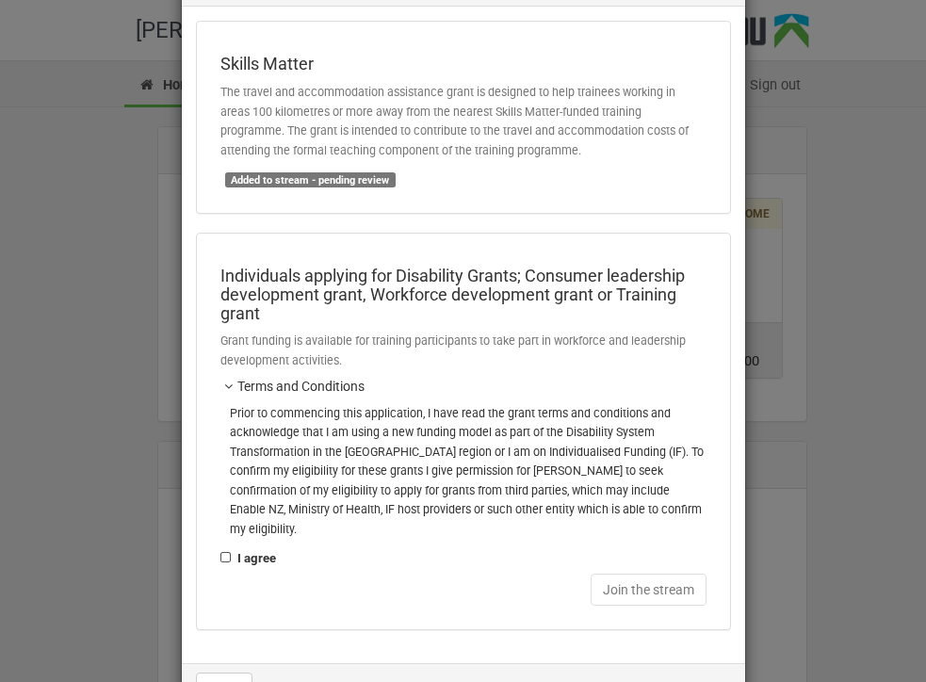
scroll to position [121, 0]
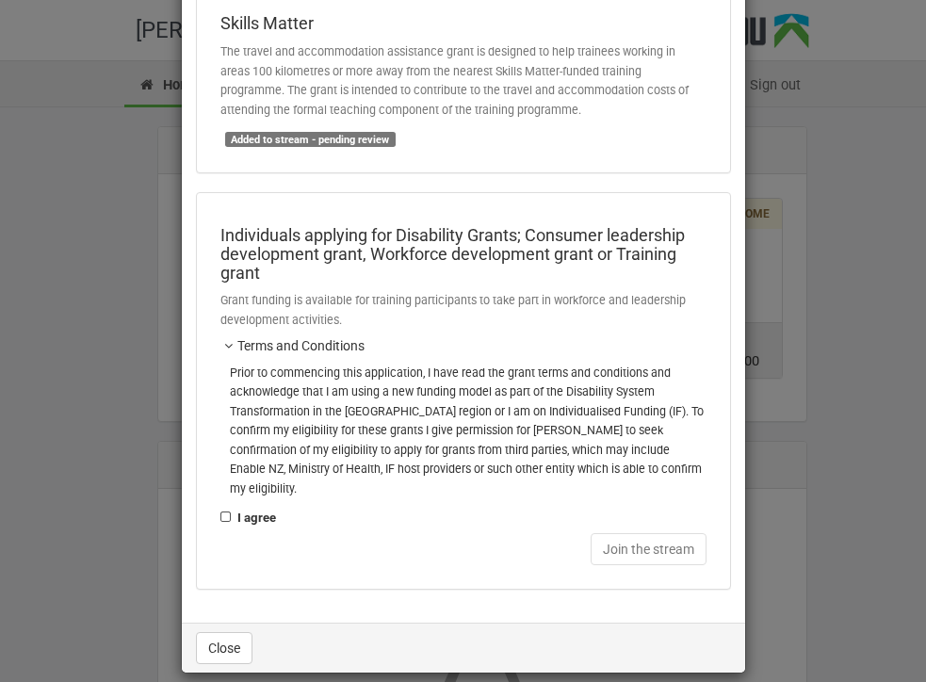
click at [221, 508] on label "I agree" at bounding box center [248, 518] width 56 height 21
click at [220, 507] on input "I agree" at bounding box center [219, 507] width 1 height 1
checkbox input "true"
click at [626, 533] on button "Join the stream" at bounding box center [649, 549] width 116 height 32
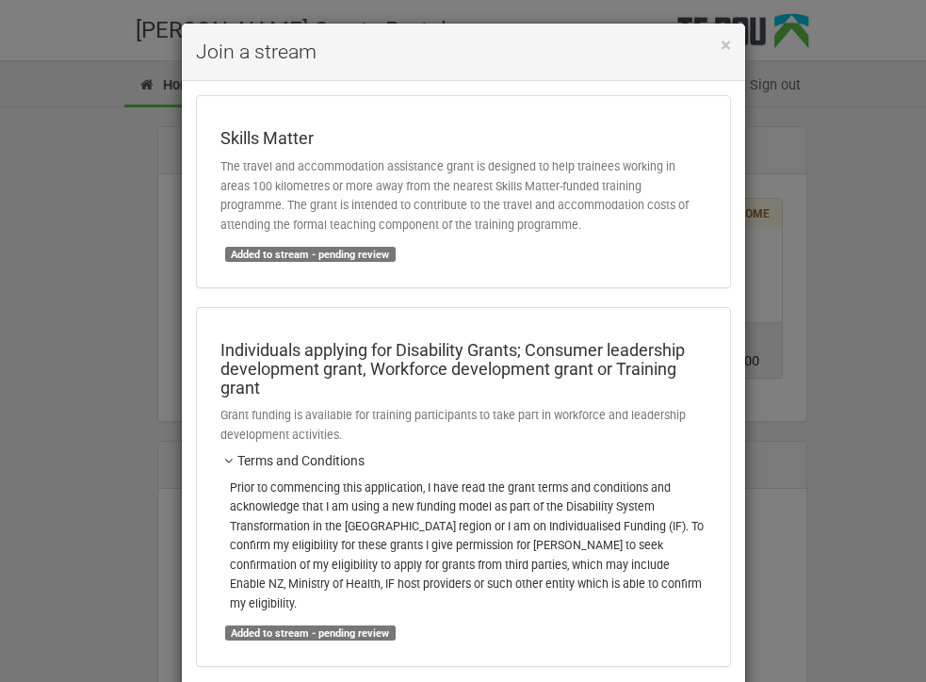
scroll to position [0, 0]
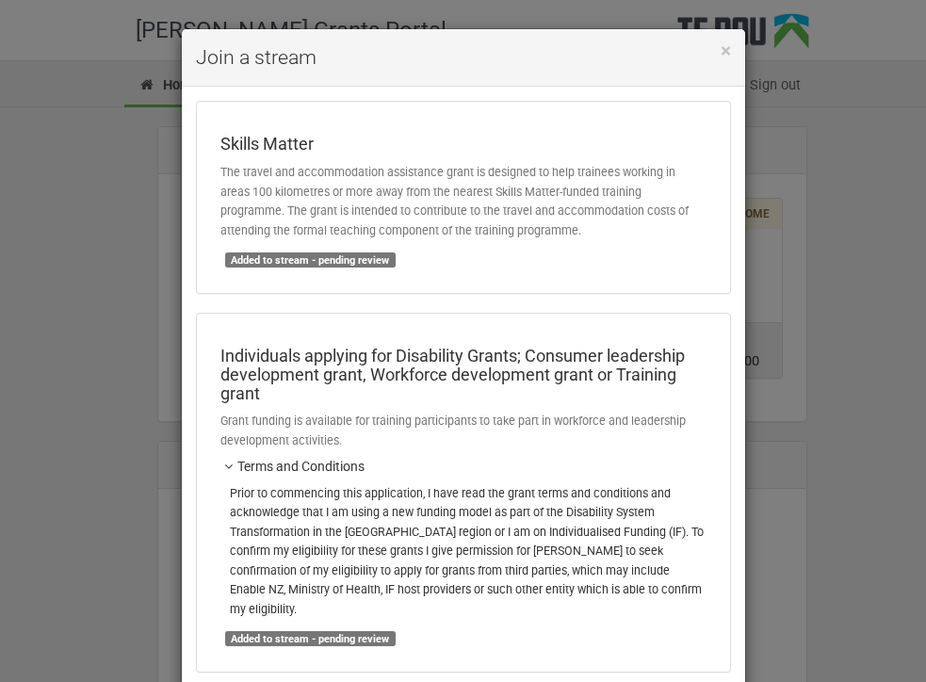
click at [718, 48] on h4 "Join a stream" at bounding box center [463, 57] width 535 height 28
click at [723, 57] on span "×" at bounding box center [726, 51] width 10 height 23
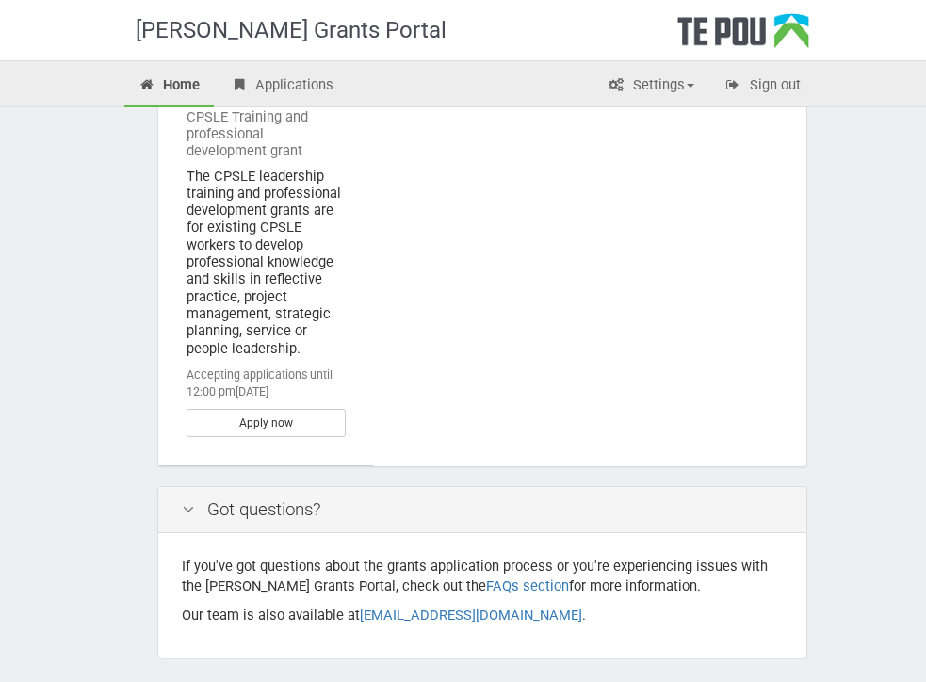
scroll to position [1060, 0]
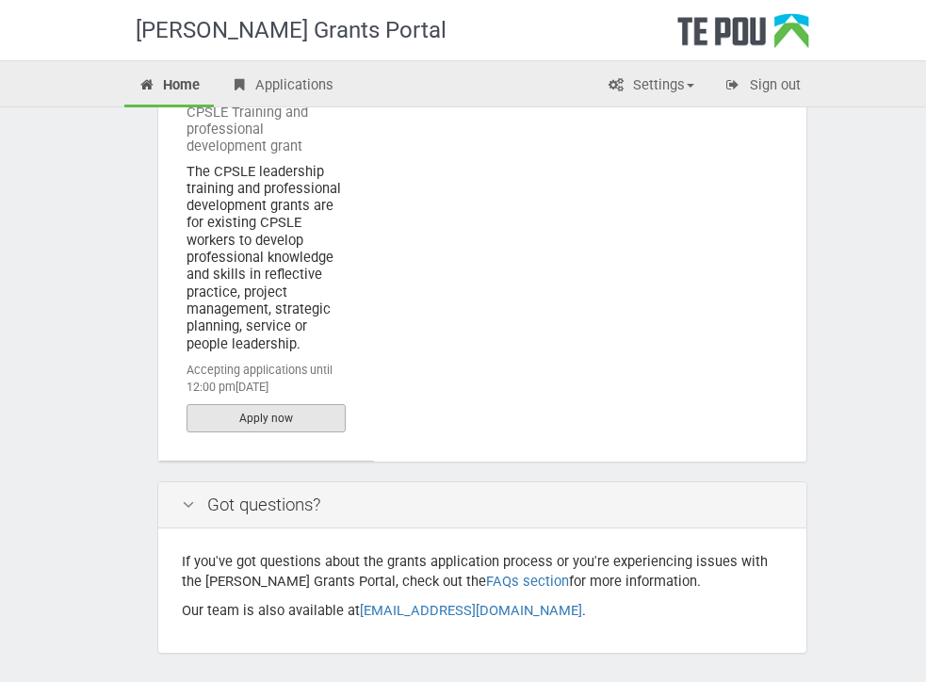
click at [258, 413] on link "Apply now" at bounding box center [266, 418] width 159 height 28
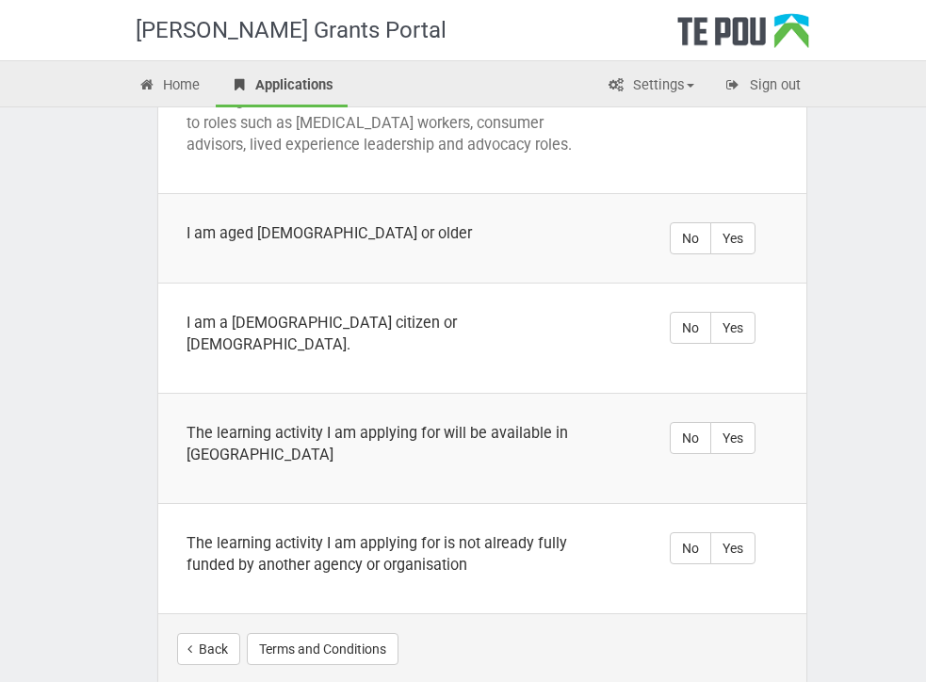
scroll to position [898, 0]
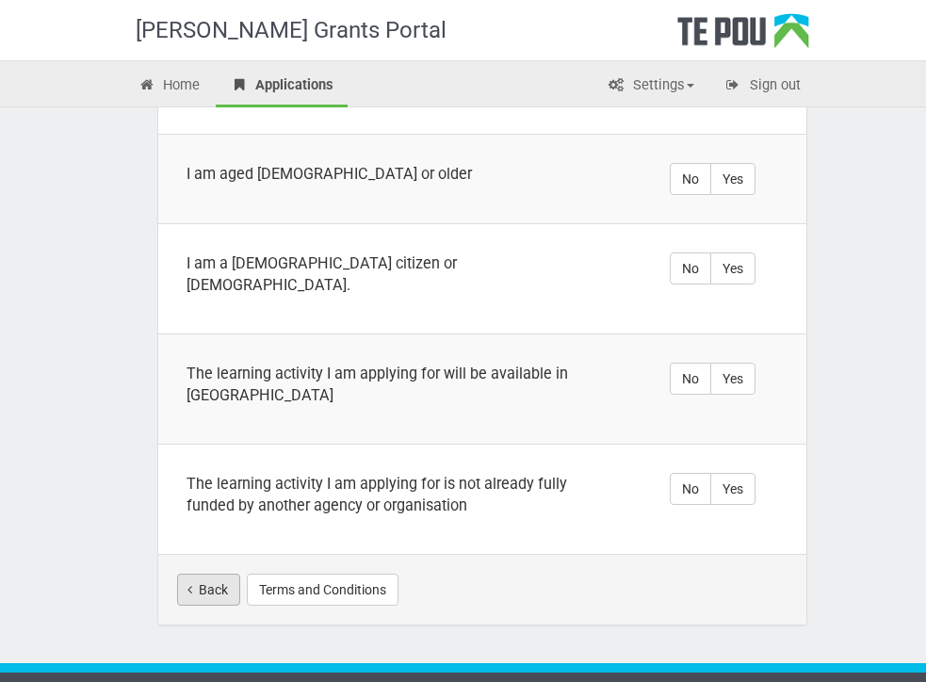
click at [221, 574] on link "Back" at bounding box center [208, 590] width 63 height 32
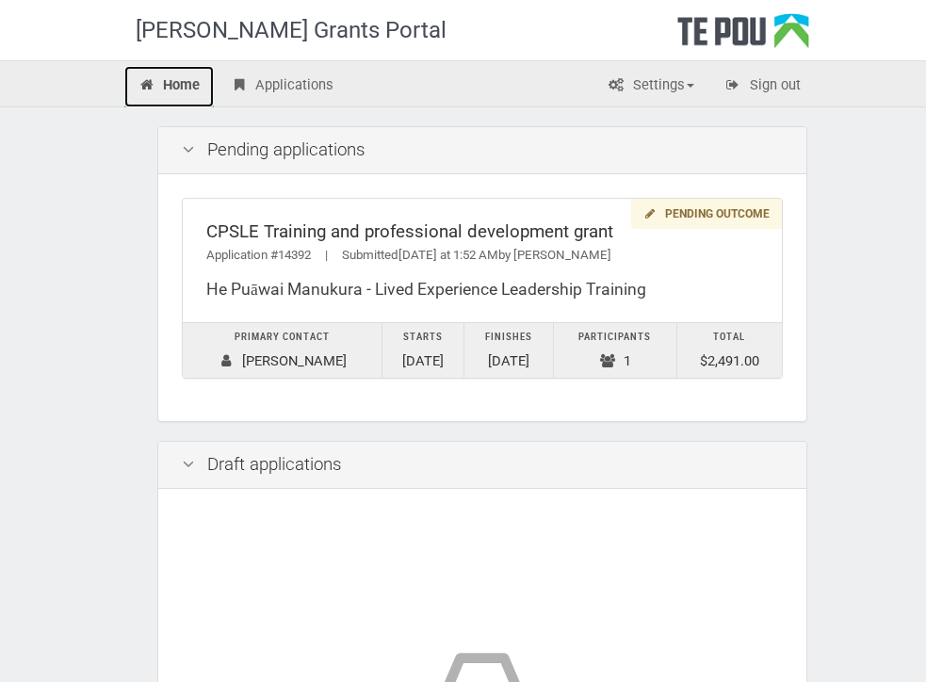
click at [186, 86] on link "Home" at bounding box center [169, 86] width 90 height 41
